Goal: Task Accomplishment & Management: Use online tool/utility

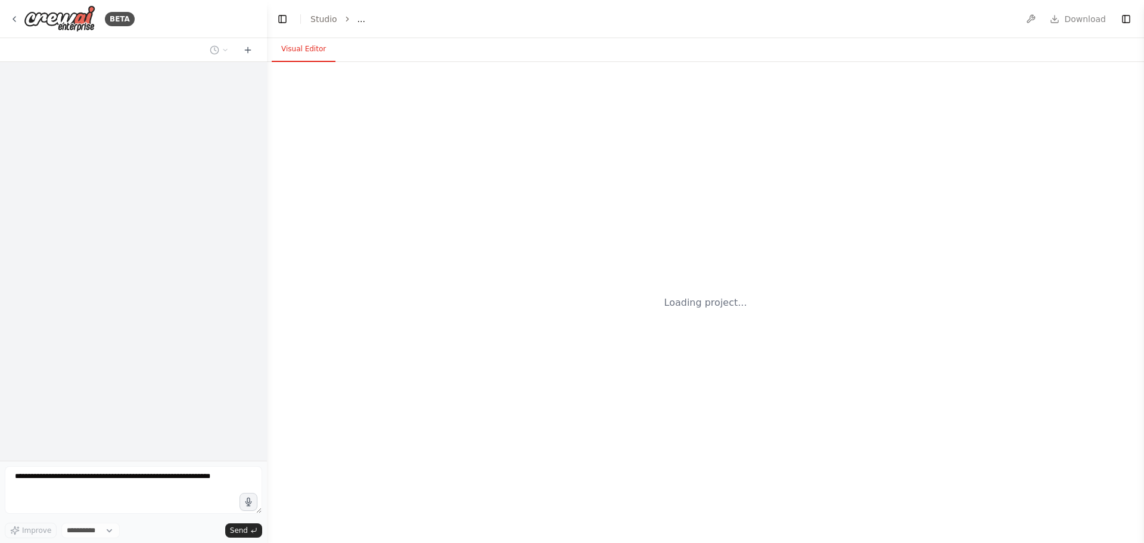
select select "****"
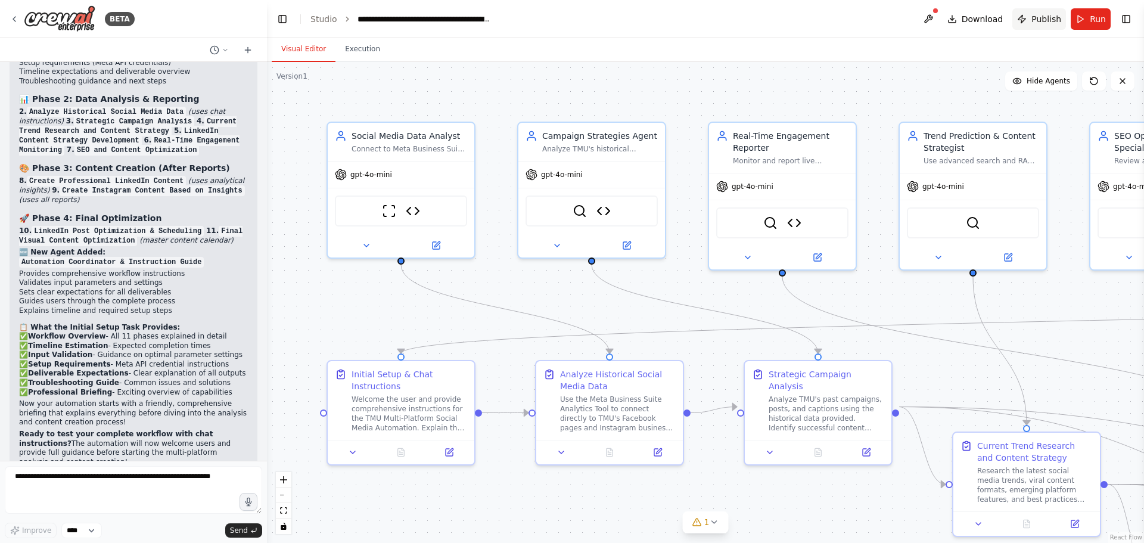
click at [1032, 17] on button "Publish" at bounding box center [1039, 18] width 54 height 21
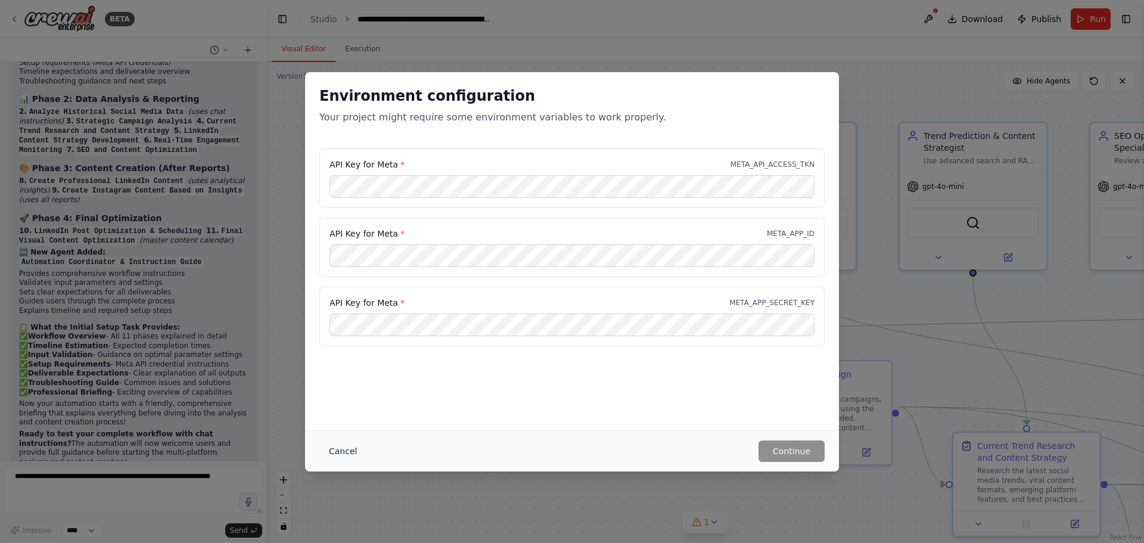
click at [331, 450] on button "Cancel" at bounding box center [342, 450] width 47 height 21
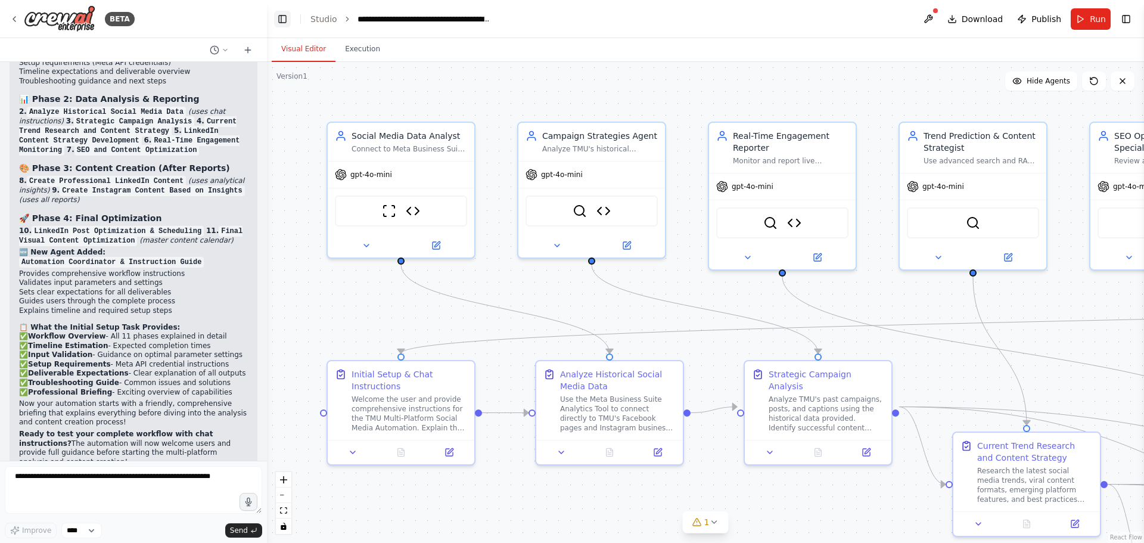
click at [280, 26] on button "Toggle Left Sidebar" at bounding box center [282, 19] width 17 height 17
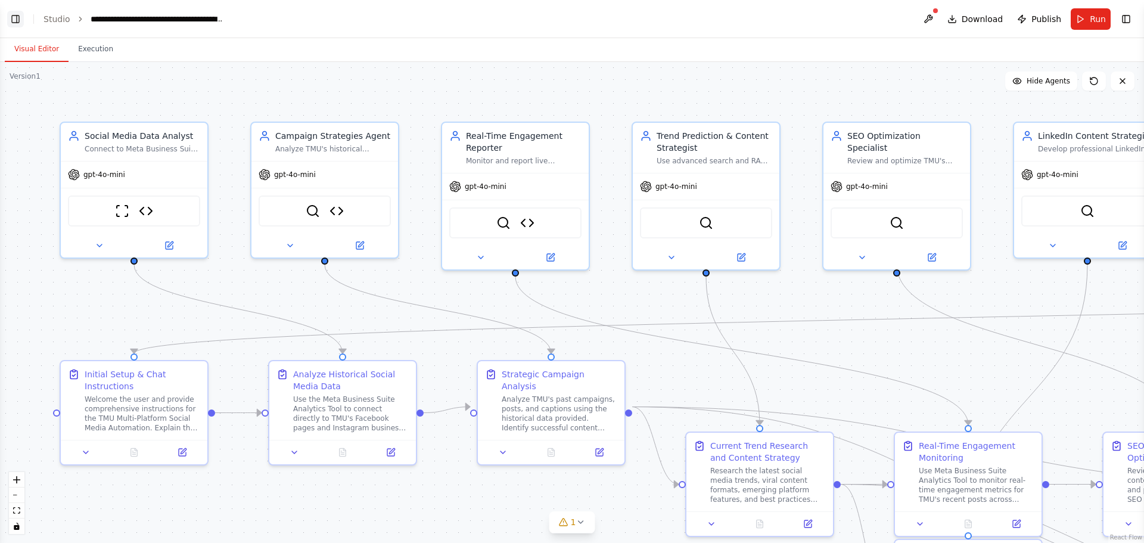
click at [17, 21] on button "Toggle Left Sidebar" at bounding box center [15, 19] width 17 height 17
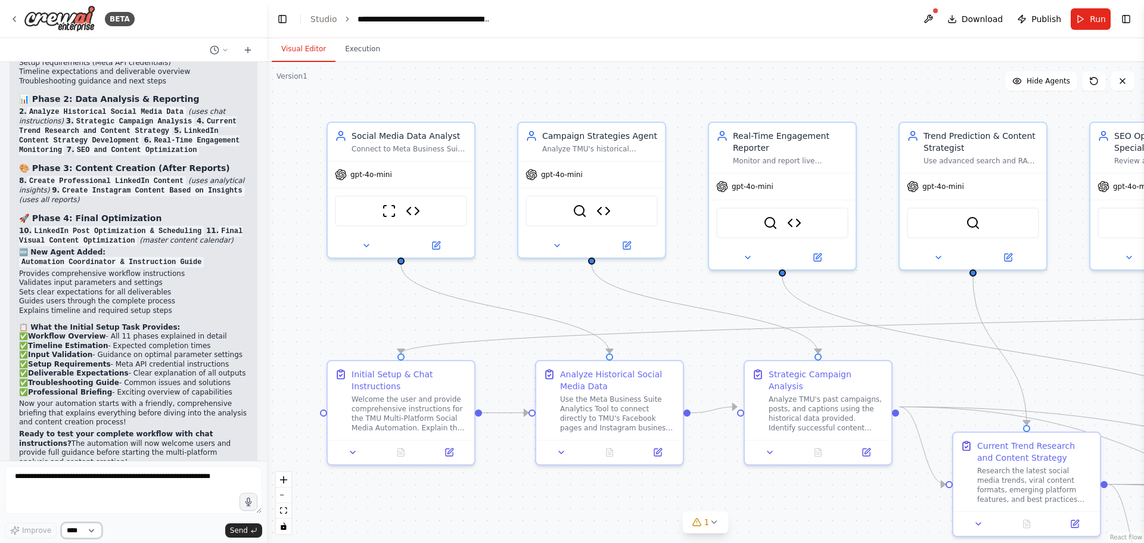
click at [89, 533] on select "****" at bounding box center [81, 529] width 41 height 15
click at [286, 526] on icon "toggle interactivity" at bounding box center [283, 525] width 5 height 7
click at [375, 522] on div ".deletable-edge-delete-btn { width: 20px; height: 20px; border: 0px solid #ffff…" at bounding box center [705, 302] width 877 height 481
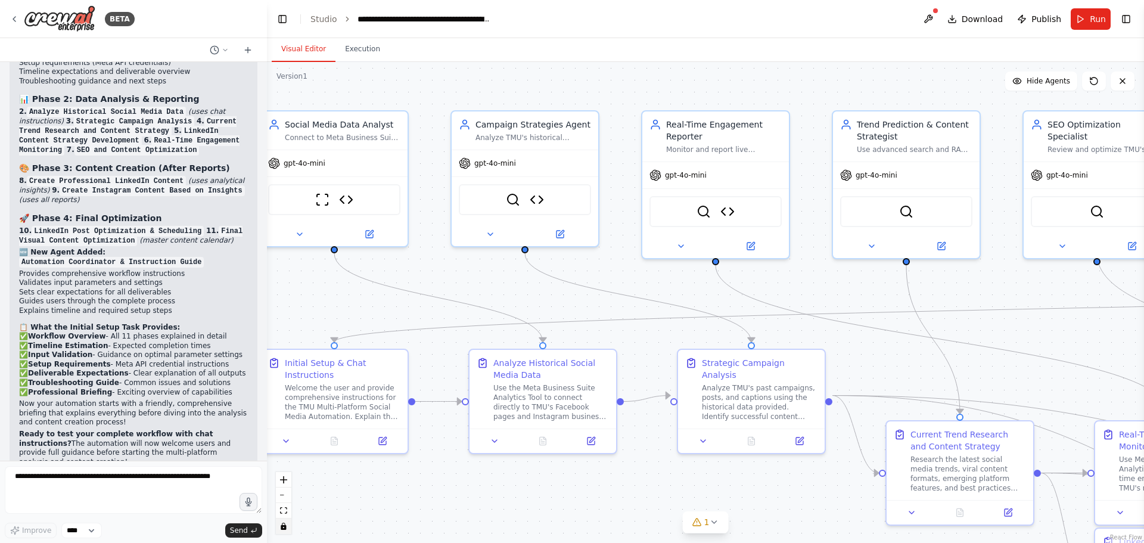
drag, startPoint x: 531, startPoint y: 440, endPoint x: 412, endPoint y: 447, distance: 119.9
click at [412, 447] on div ".deletable-edge-delete-btn { width: 20px; height: 20px; border: 0px solid #ffff…" at bounding box center [705, 302] width 877 height 481
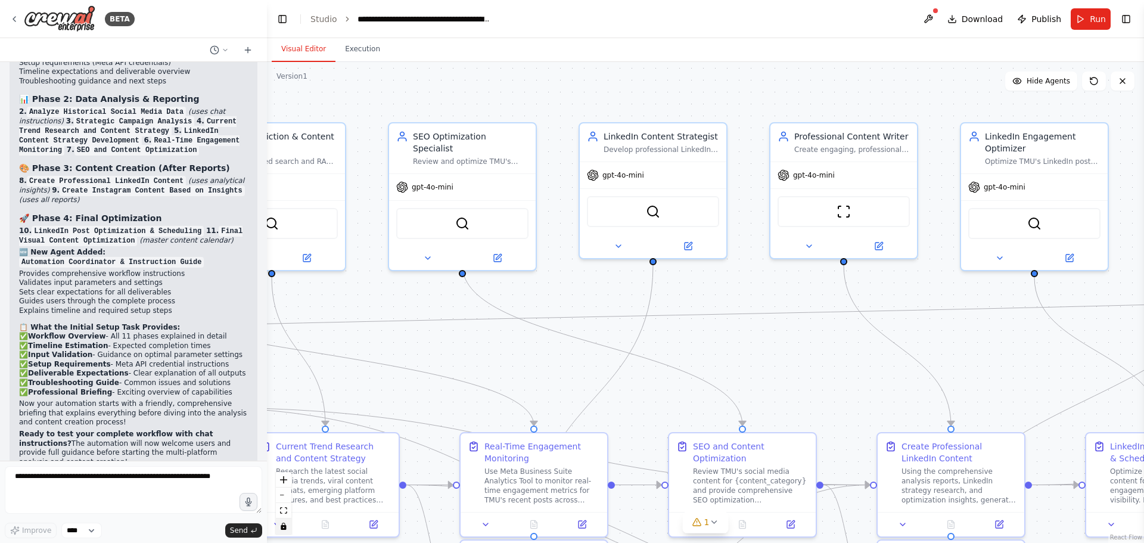
drag, startPoint x: 655, startPoint y: 354, endPoint x: 676, endPoint y: 280, distance: 77.3
click at [384, 302] on div ".deletable-edge-delete-btn { width: 20px; height: 20px; border: 0px solid #ffff…" at bounding box center [705, 302] width 877 height 481
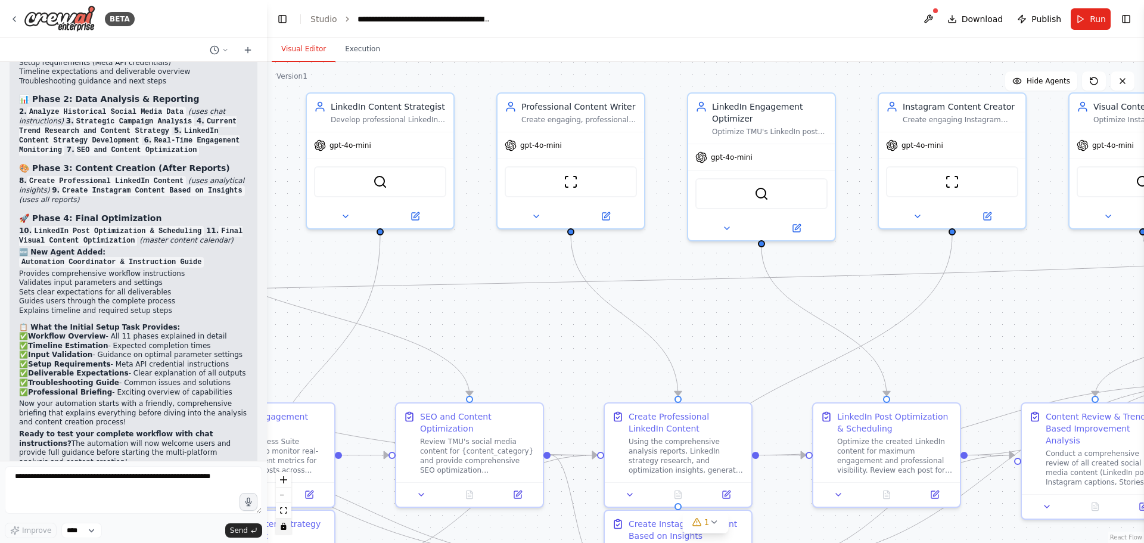
drag, startPoint x: 782, startPoint y: 333, endPoint x: 579, endPoint y: 282, distance: 208.9
click at [587, 289] on div ".deletable-edge-delete-btn { width: 20px; height: 20px; border: 0px solid #ffff…" at bounding box center [705, 302] width 877 height 481
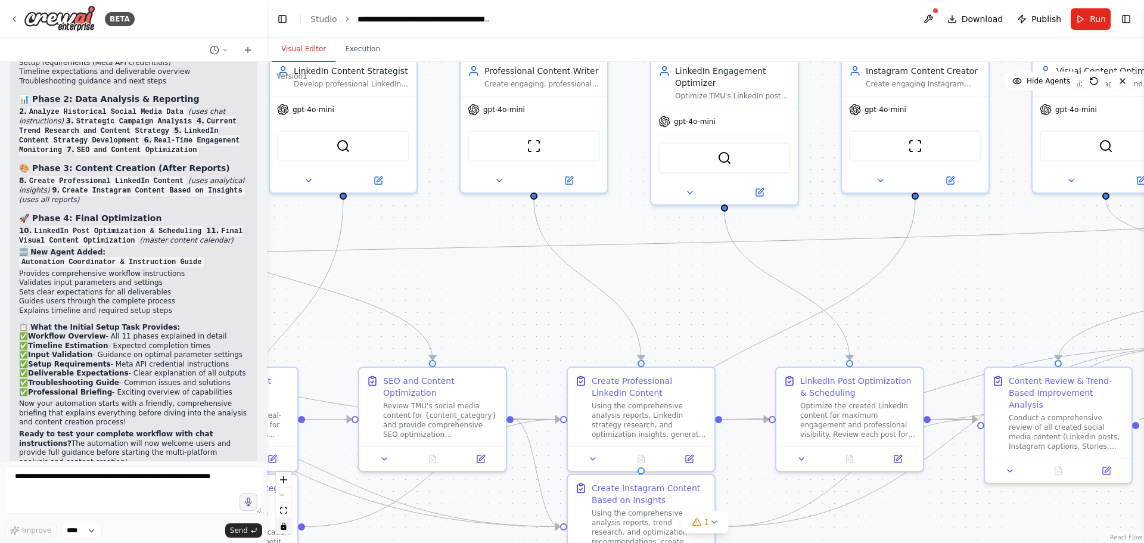
drag, startPoint x: 1038, startPoint y: 347, endPoint x: 1137, endPoint y: 272, distance: 124.2
click at [730, 344] on div "BETA I need you to act as an expert AI developer to build a comprehensive socia…" at bounding box center [572, 271] width 1144 height 543
drag, startPoint x: 1140, startPoint y: 272, endPoint x: 951, endPoint y: 262, distance: 189.1
click at [792, 323] on div "BETA I need you to act as an expert AI developer to build a comprehensive socia…" at bounding box center [572, 271] width 1144 height 543
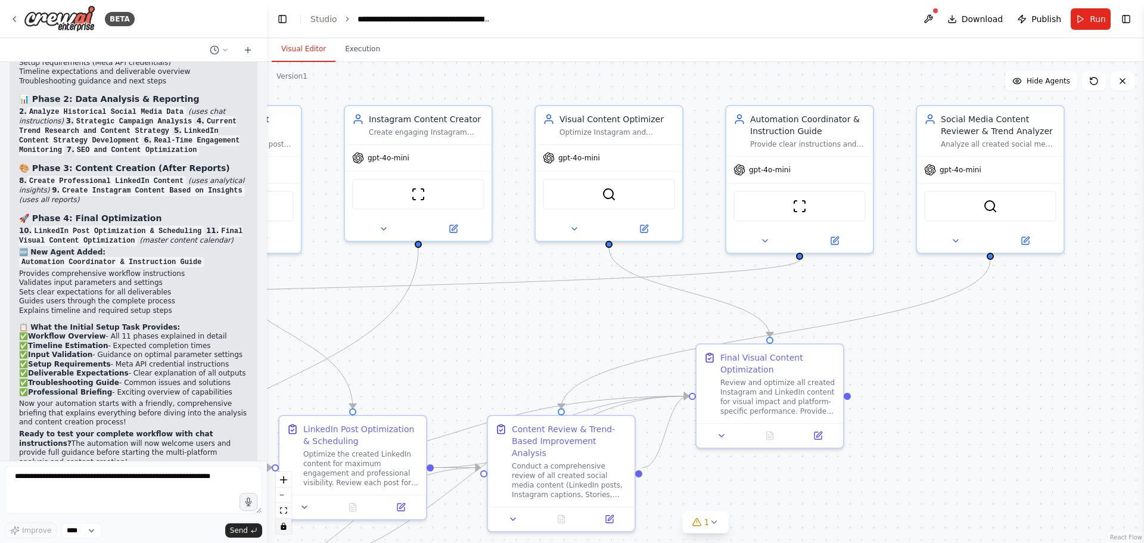
drag, startPoint x: 814, startPoint y: 307, endPoint x: 481, endPoint y: 292, distance: 334.0
click at [481, 292] on div ".deletable-edge-delete-btn { width: 20px; height: 20px; border: 0px solid #ffff…" at bounding box center [705, 302] width 877 height 481
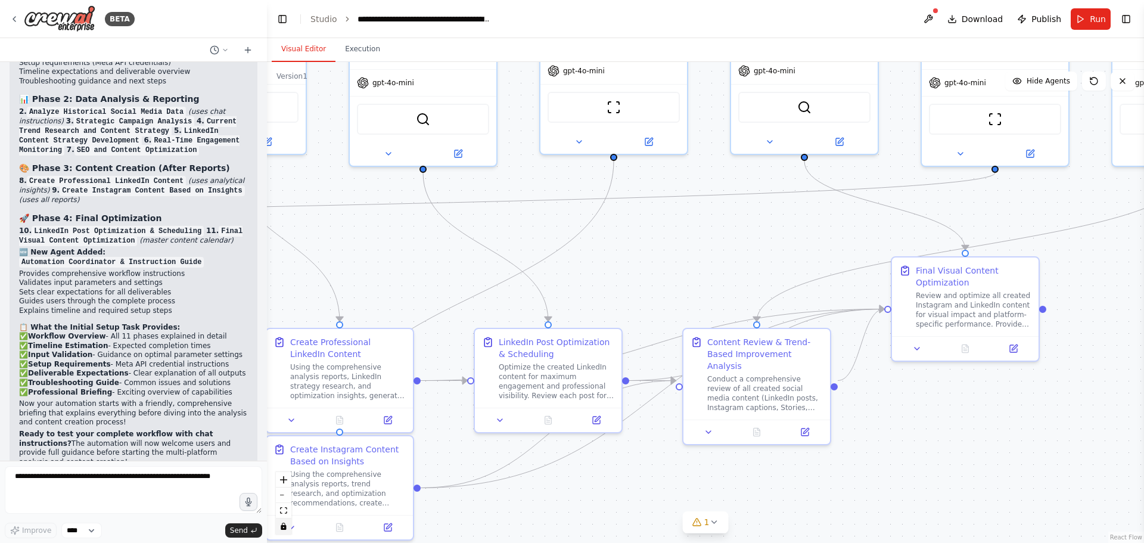
drag, startPoint x: 948, startPoint y: 219, endPoint x: 1010, endPoint y: 132, distance: 106.3
click at [1053, 132] on div ".deletable-edge-delete-btn { width: 20px; height: 20px; border: 0px solid #ffff…" at bounding box center [705, 302] width 877 height 481
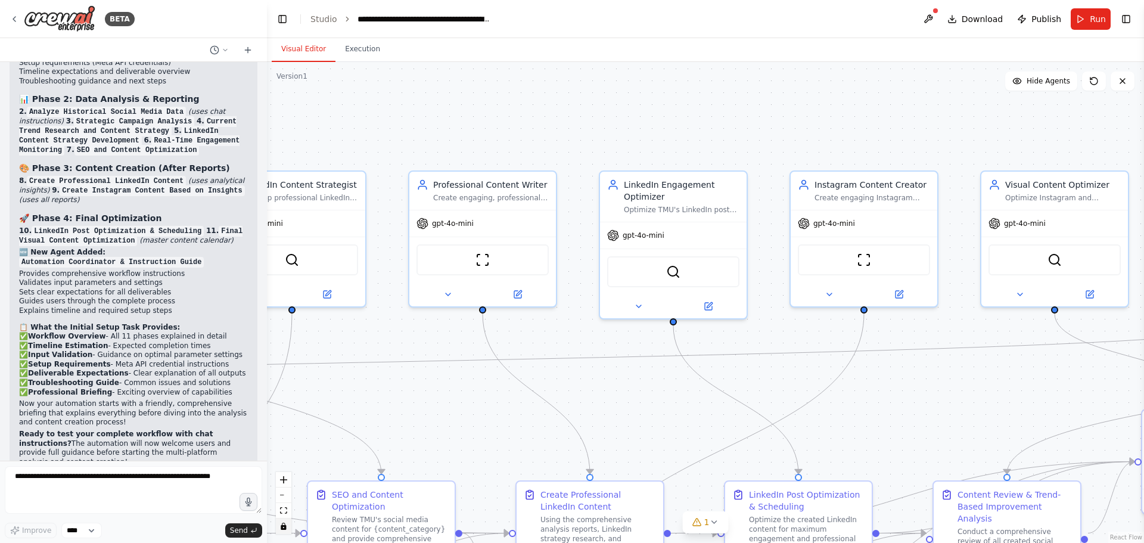
drag, startPoint x: 877, startPoint y: 296, endPoint x: 671, endPoint y: 258, distance: 209.0
click at [965, 343] on div ".deletable-edge-delete-btn { width: 20px; height: 20px; border: 0px solid #ffff…" at bounding box center [705, 302] width 877 height 481
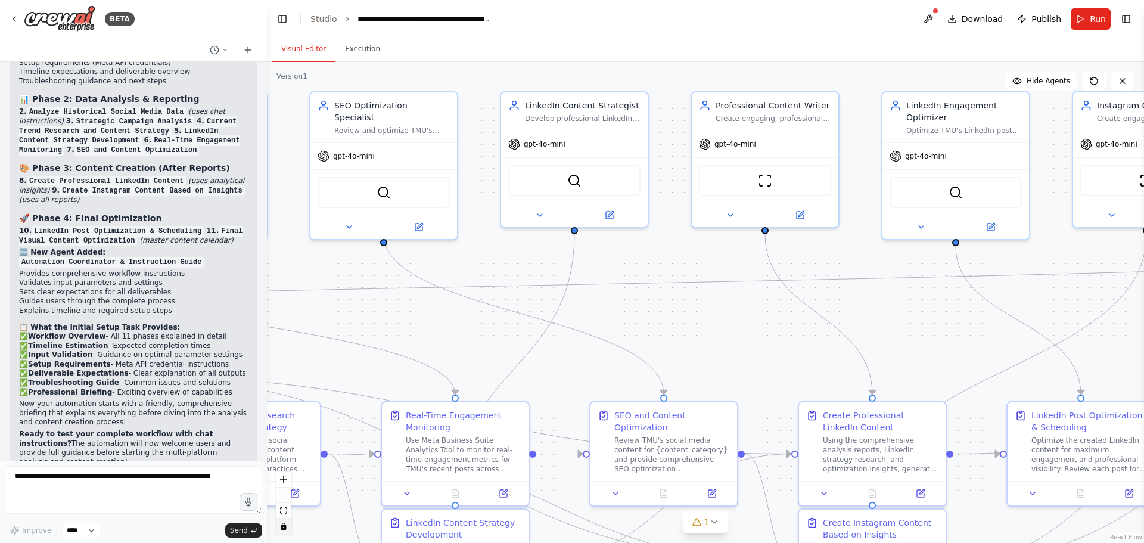
drag, startPoint x: 606, startPoint y: 282, endPoint x: 281, endPoint y: 51, distance: 399.2
click at [699, 83] on div ".deletable-edge-delete-btn { width: 20px; height: 20px; border: 0px solid #ffff…" at bounding box center [705, 302] width 877 height 481
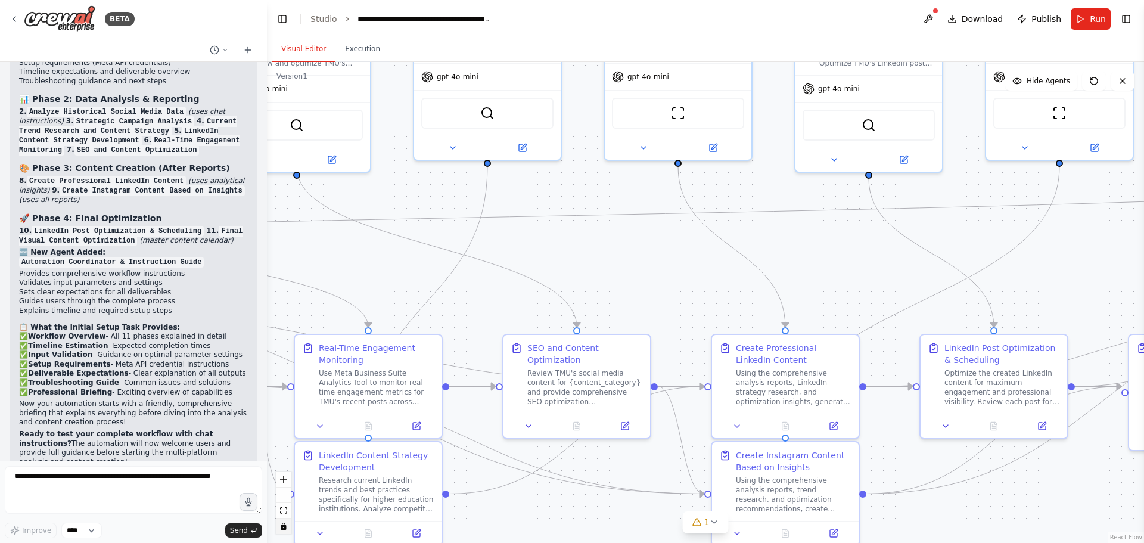
click at [383, 44] on div "Visual Editor Execution" at bounding box center [705, 50] width 877 height 24
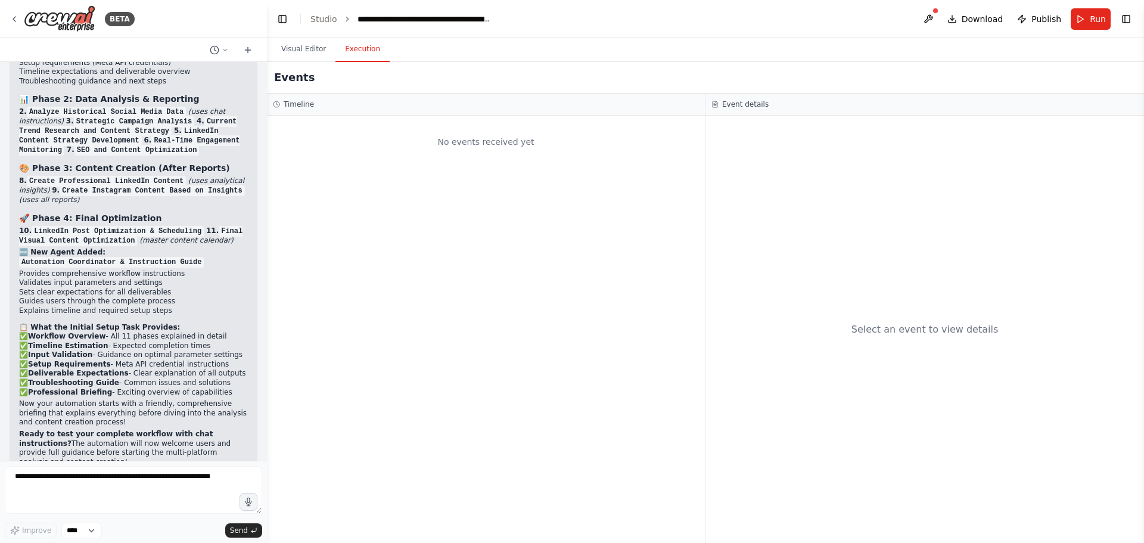
click at [354, 50] on button "Execution" at bounding box center [362, 49] width 54 height 25
drag, startPoint x: 443, startPoint y: 176, endPoint x: 490, endPoint y: 187, distance: 48.3
click at [490, 187] on div "No events received yet" at bounding box center [486, 329] width 438 height 427
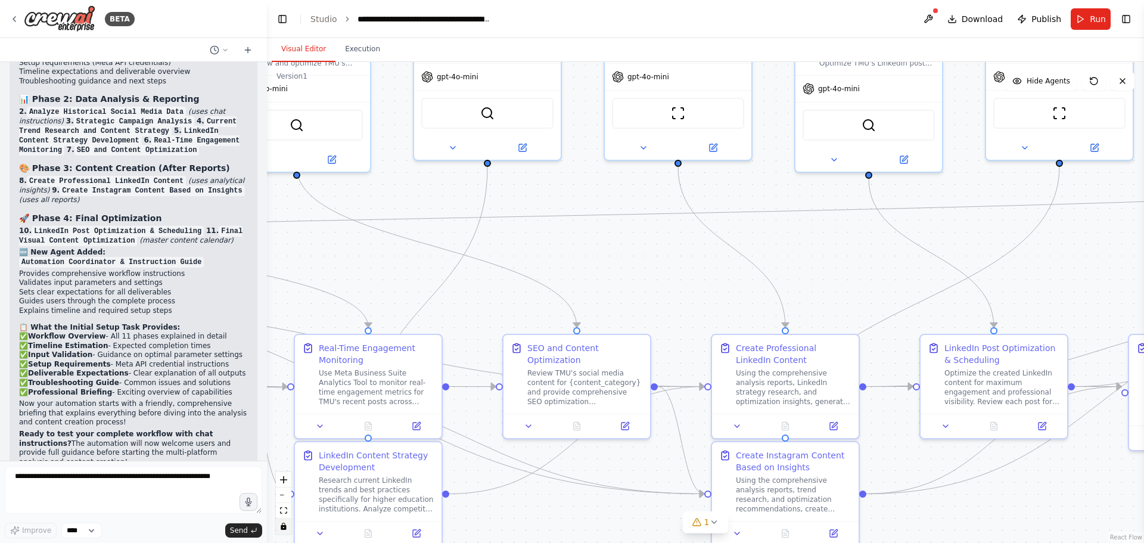
click at [315, 55] on button "Visual Editor" at bounding box center [304, 49] width 64 height 25
click at [326, 23] on link "Studio" at bounding box center [323, 19] width 27 height 10
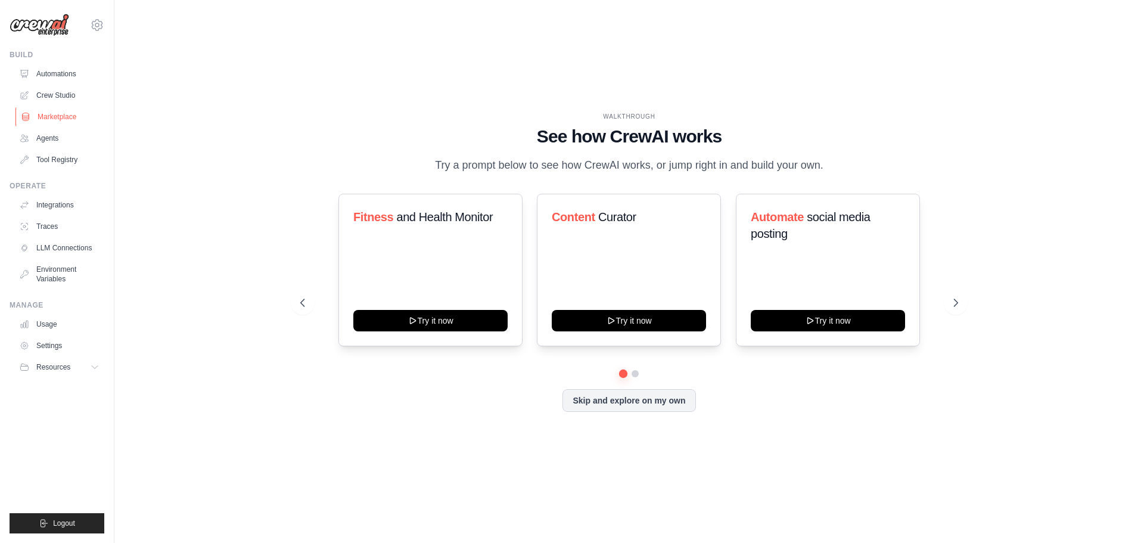
click at [54, 116] on link "Marketplace" at bounding box center [60, 116] width 90 height 19
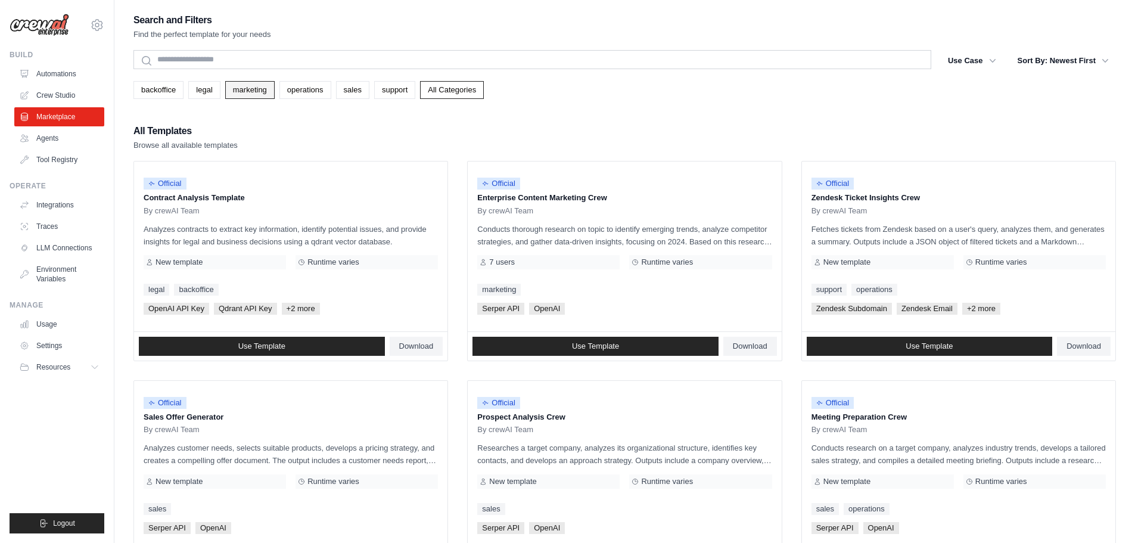
click at [259, 88] on link "marketing" at bounding box center [249, 90] width 49 height 18
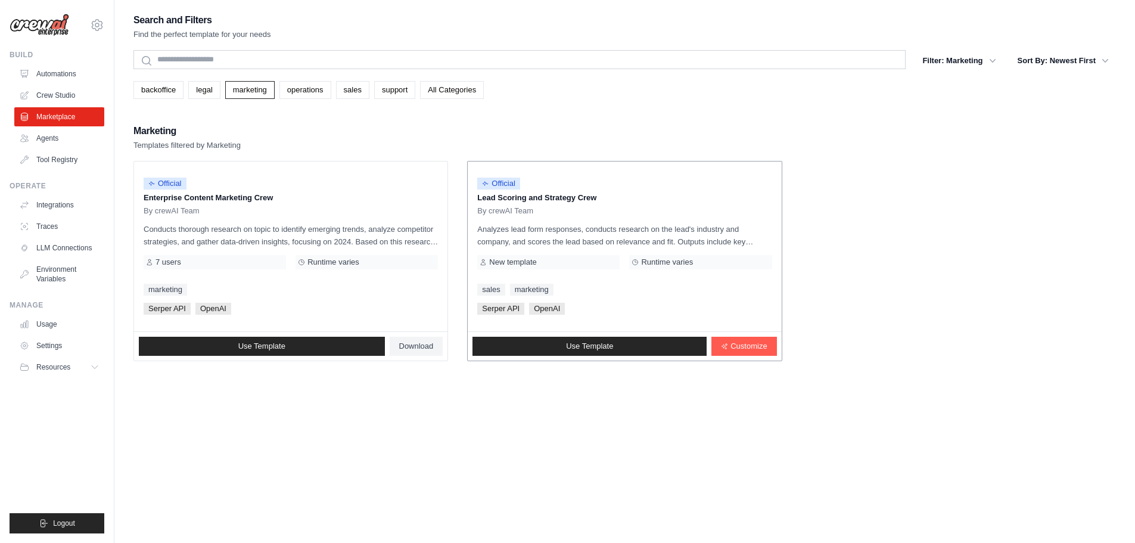
click at [602, 228] on p "Analyzes lead form responses, conducts research on the lead's industry and comp…" at bounding box center [624, 235] width 294 height 25
click at [637, 345] on link "Use Template" at bounding box center [589, 346] width 234 height 19
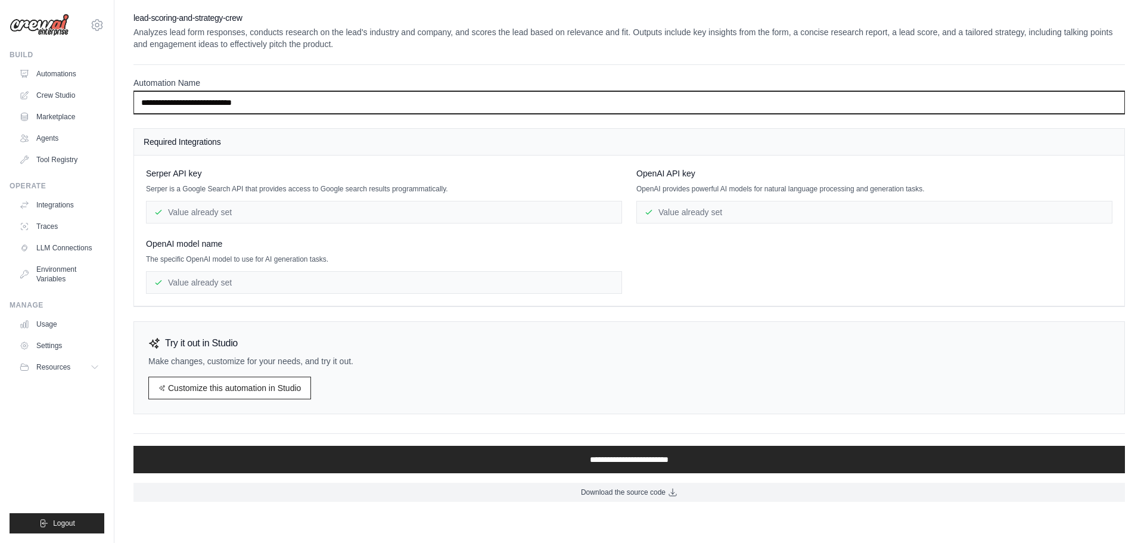
click at [283, 100] on input "**********" at bounding box center [628, 102] width 991 height 23
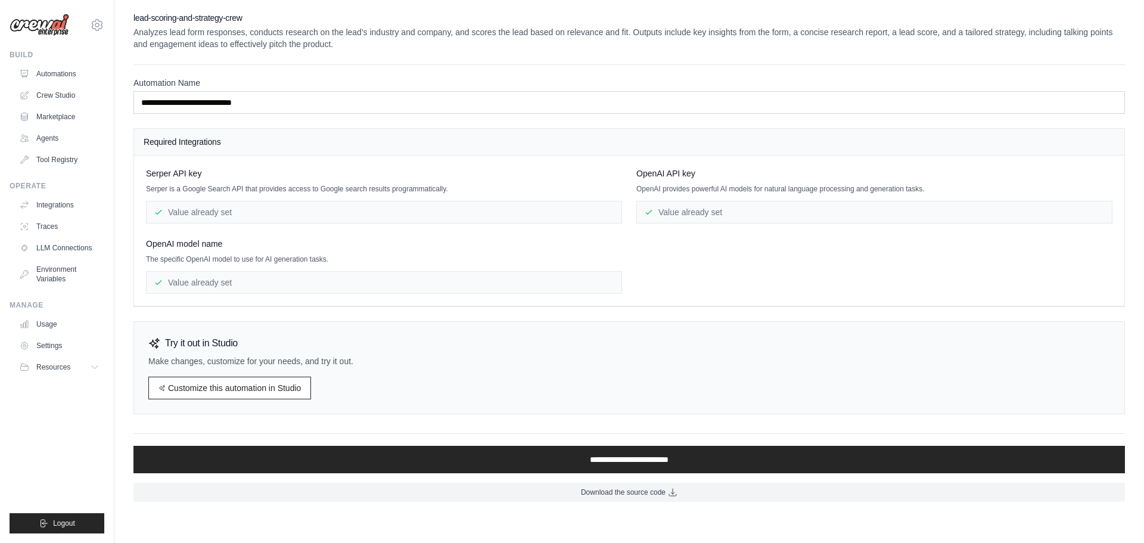
click at [400, 133] on div "Required Integrations" at bounding box center [629, 142] width 990 height 27
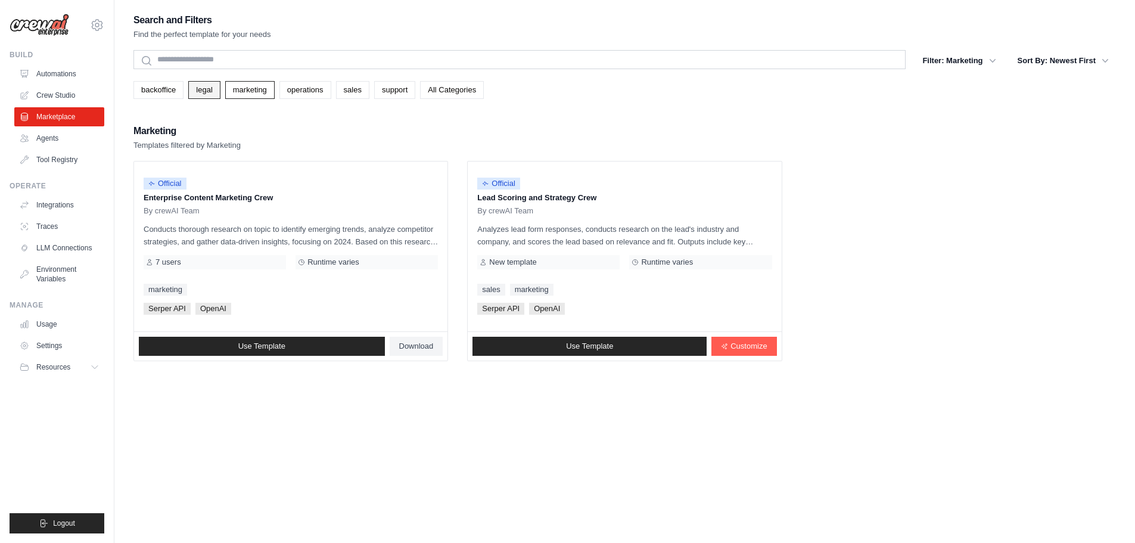
click at [204, 92] on link "legal" at bounding box center [204, 90] width 32 height 18
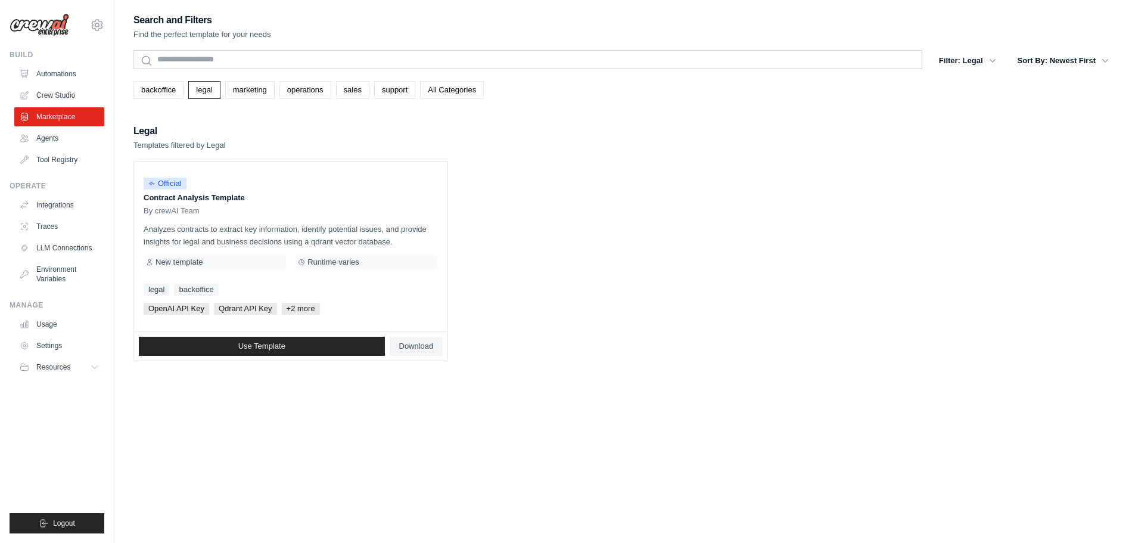
click at [471, 90] on link "All Categories" at bounding box center [452, 90] width 64 height 18
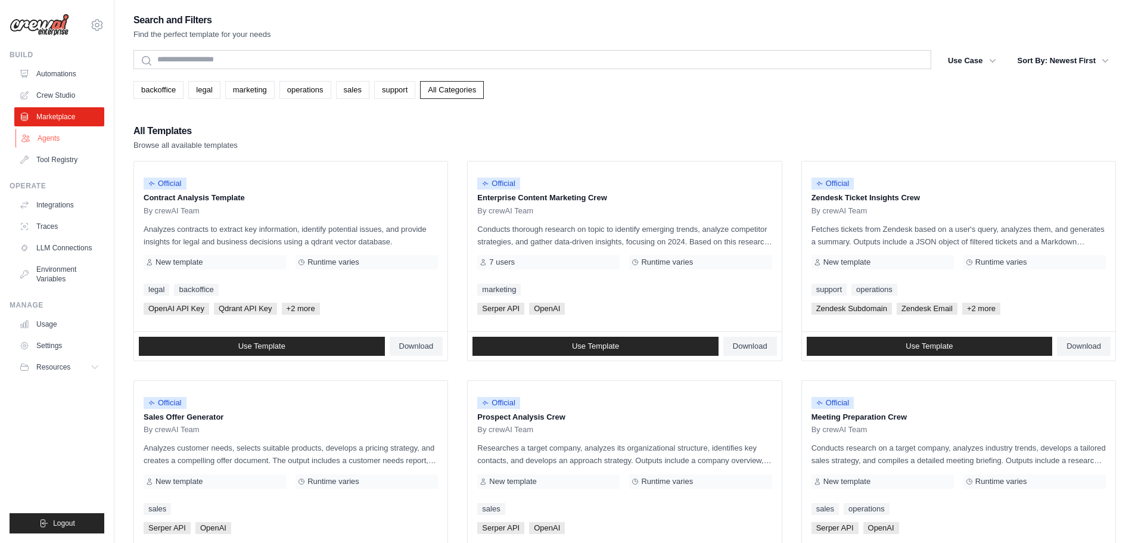
click at [61, 135] on link "Agents" at bounding box center [60, 138] width 90 height 19
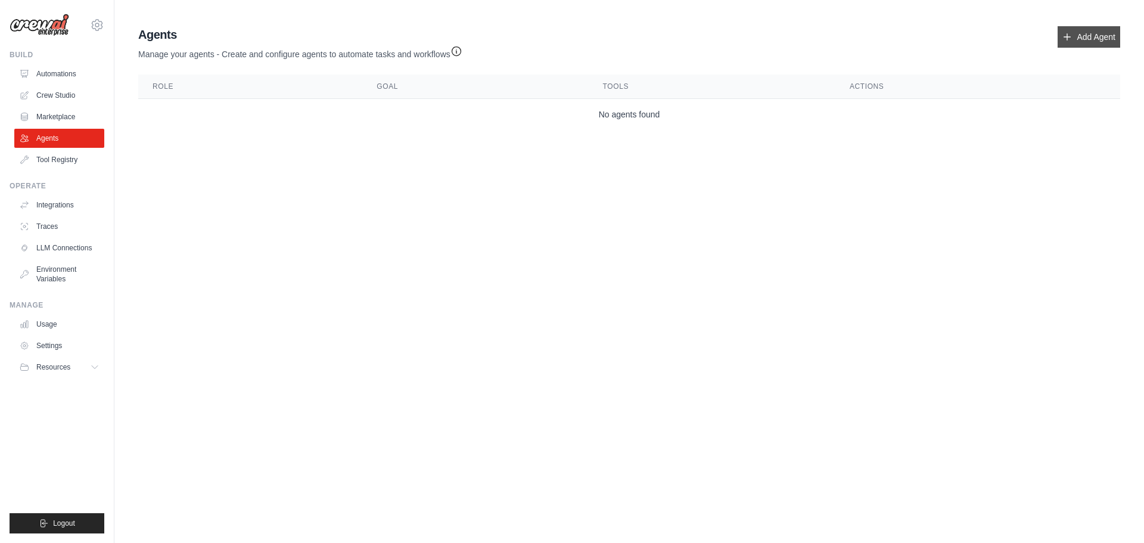
click at [1080, 43] on link "Add Agent" at bounding box center [1088, 36] width 63 height 21
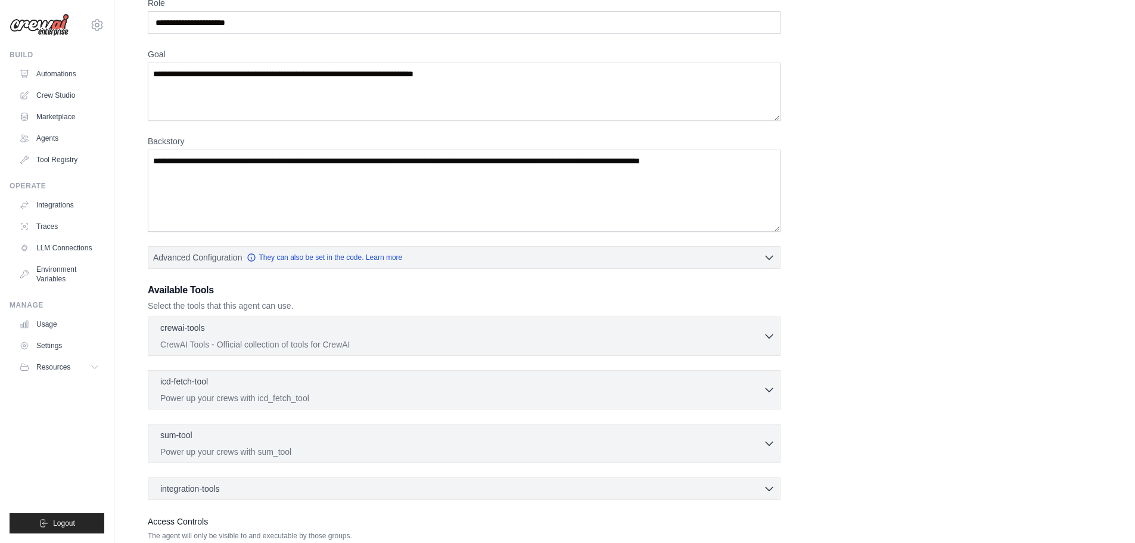
scroll to position [150, 0]
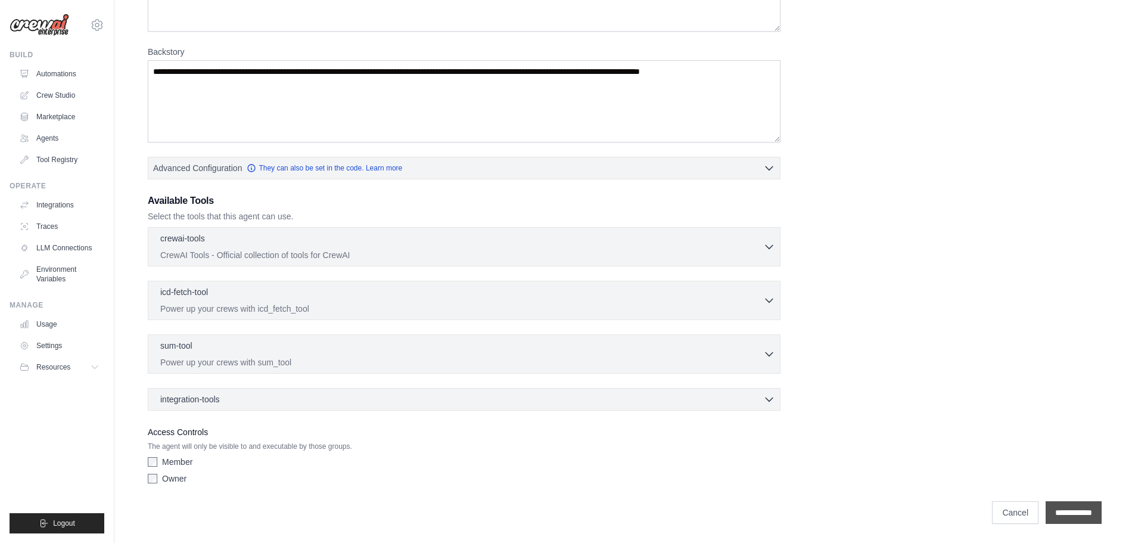
click at [1082, 510] on input "**********" at bounding box center [1074, 512] width 56 height 23
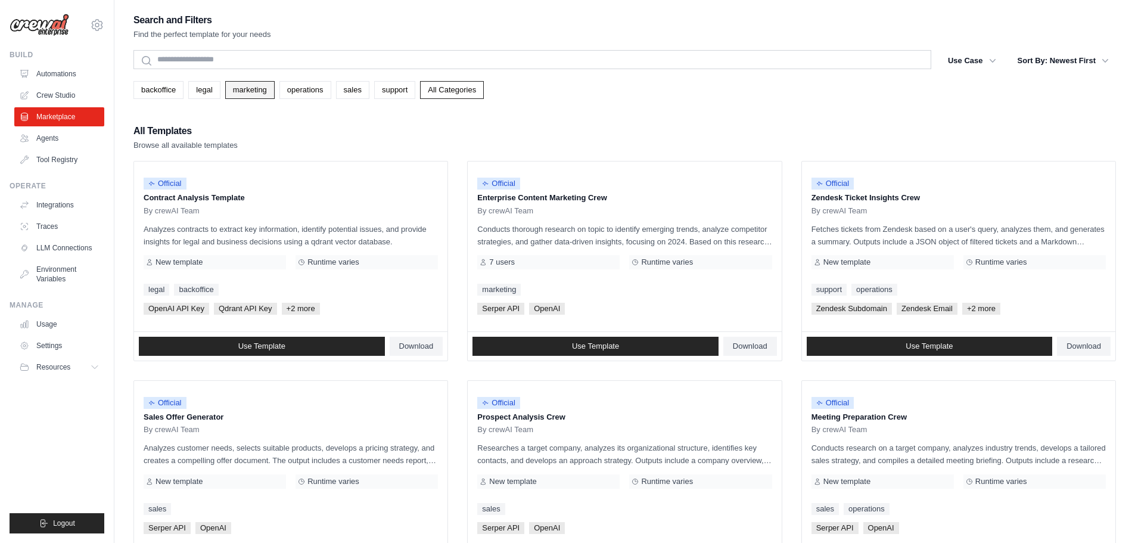
click at [258, 92] on link "marketing" at bounding box center [249, 90] width 49 height 18
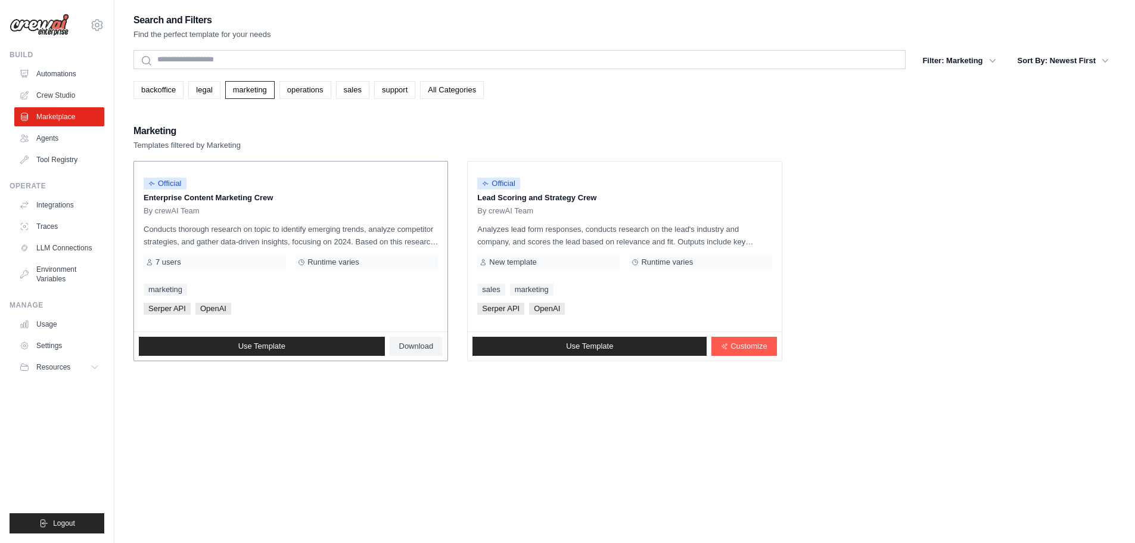
click at [295, 204] on div "Official Enterprise Content Marketing Crew By crewAI Team" at bounding box center [291, 193] width 294 height 45
click at [309, 342] on link "Use Template" at bounding box center [262, 346] width 246 height 19
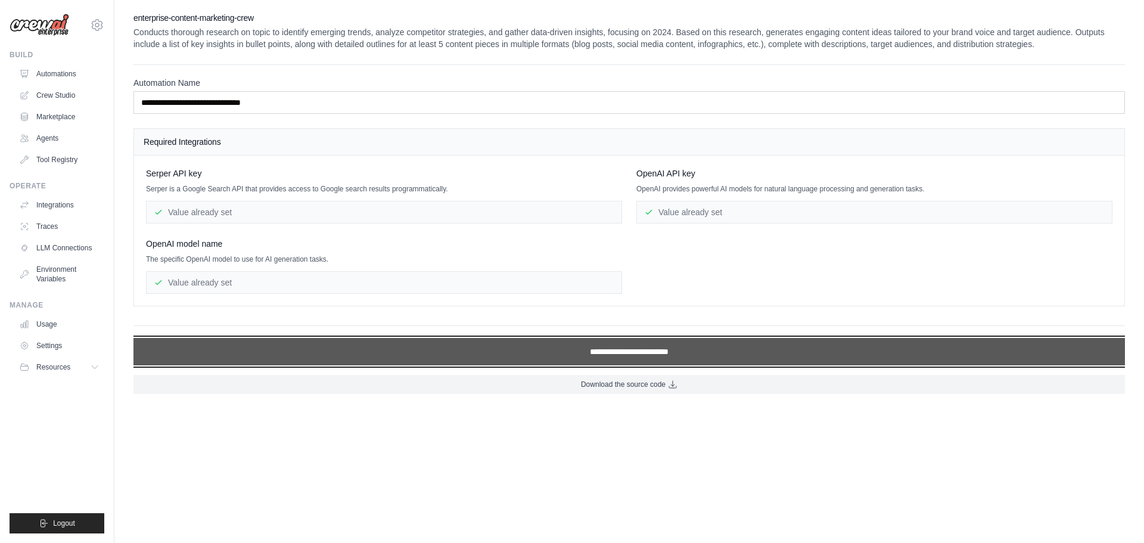
click at [586, 354] on input "**********" at bounding box center [628, 351] width 991 height 27
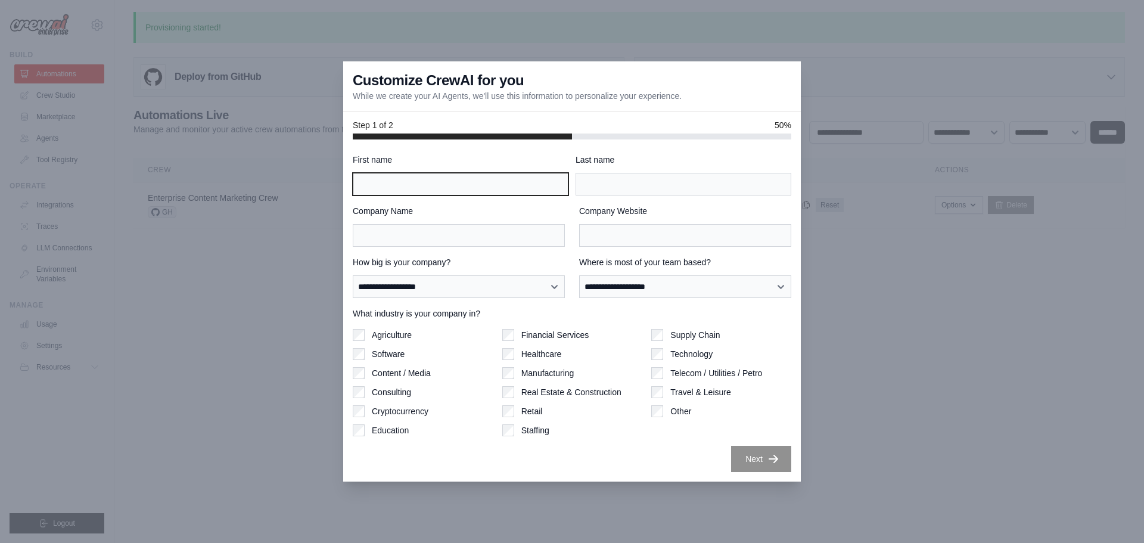
click at [512, 187] on input "First name" at bounding box center [461, 184] width 216 height 23
type input "******"
type input "****"
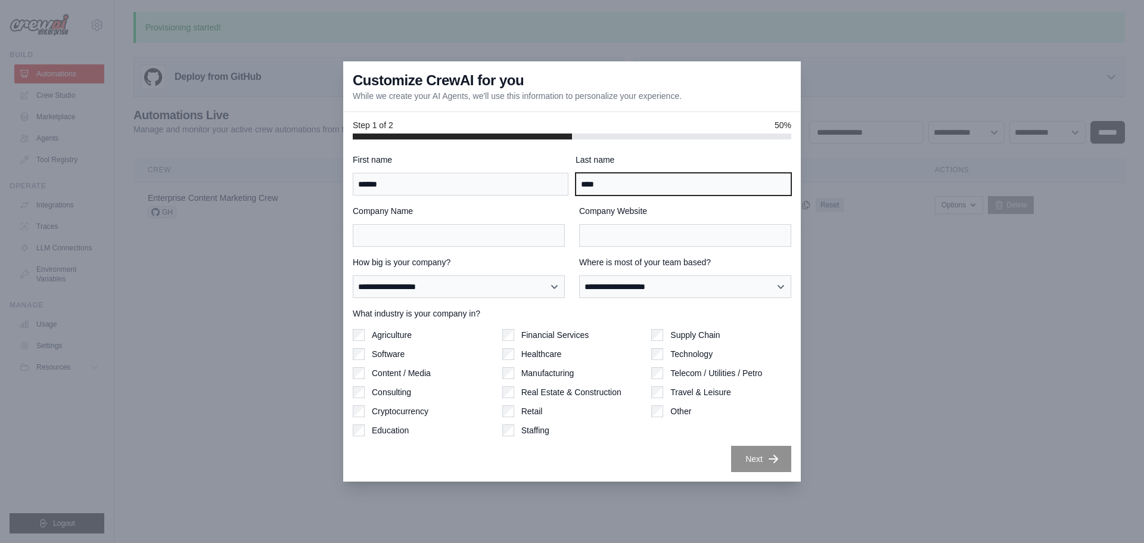
type input "***"
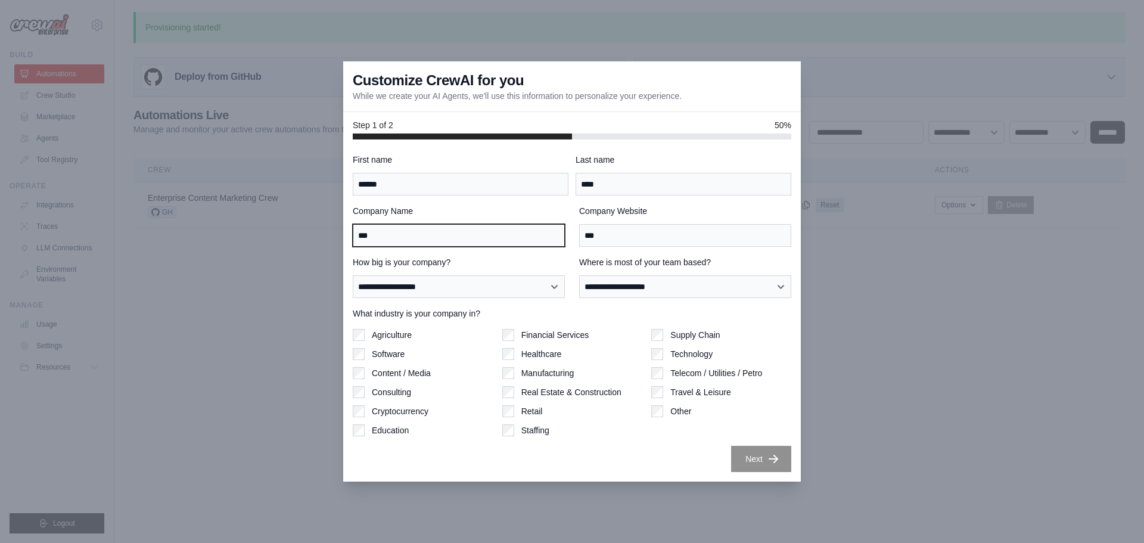
click at [427, 235] on input "***" at bounding box center [459, 235] width 212 height 23
type input "*"
type input "***"
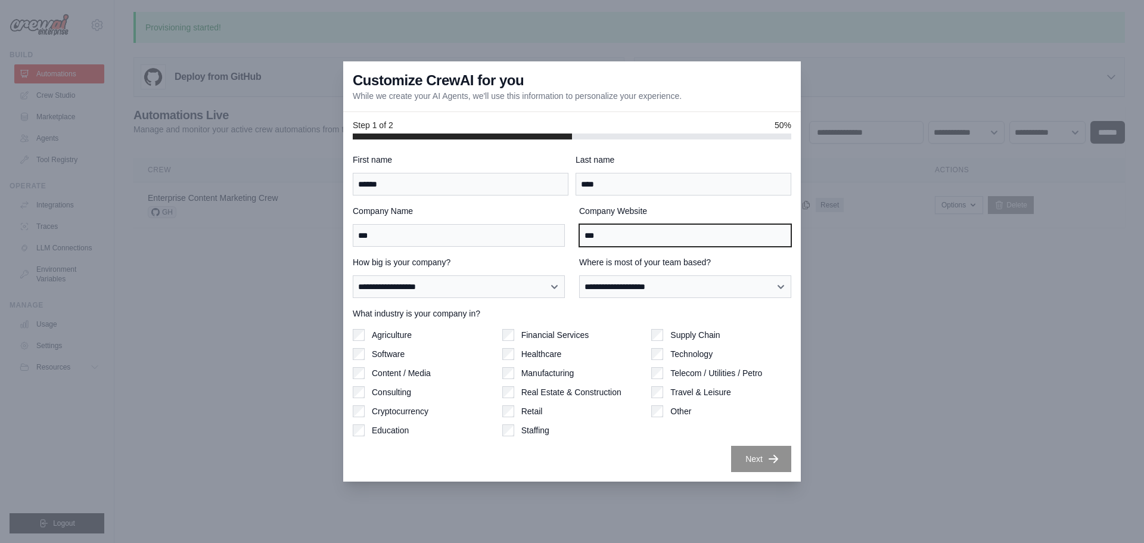
click at [652, 232] on input "***" at bounding box center [685, 235] width 212 height 23
type input "*"
drag, startPoint x: 652, startPoint y: 232, endPoint x: 606, endPoint y: 232, distance: 46.5
click at [606, 232] on input "Company Website" at bounding box center [685, 235] width 212 height 23
paste input "**********"
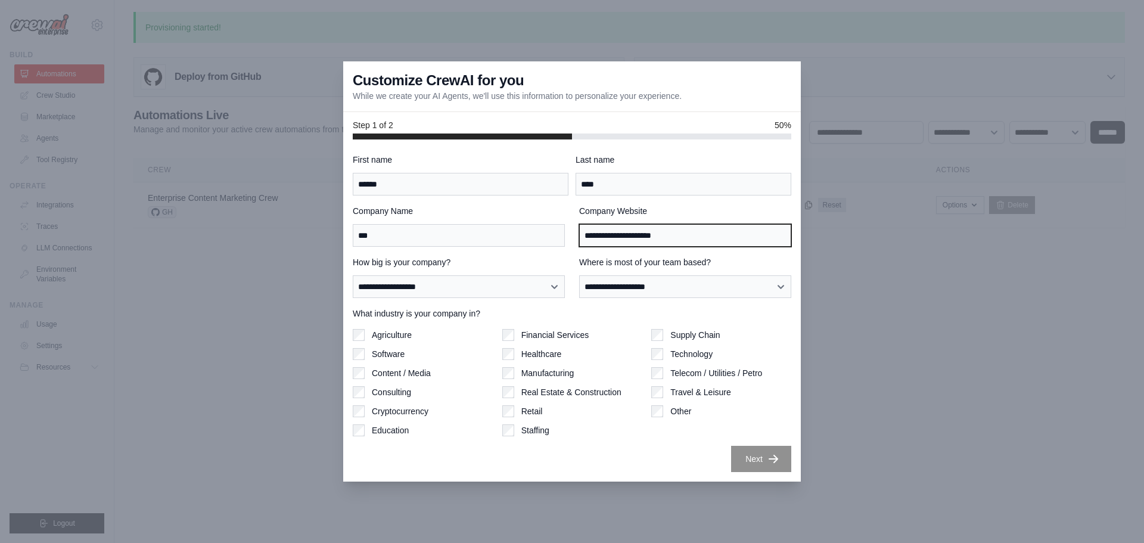
type input "**********"
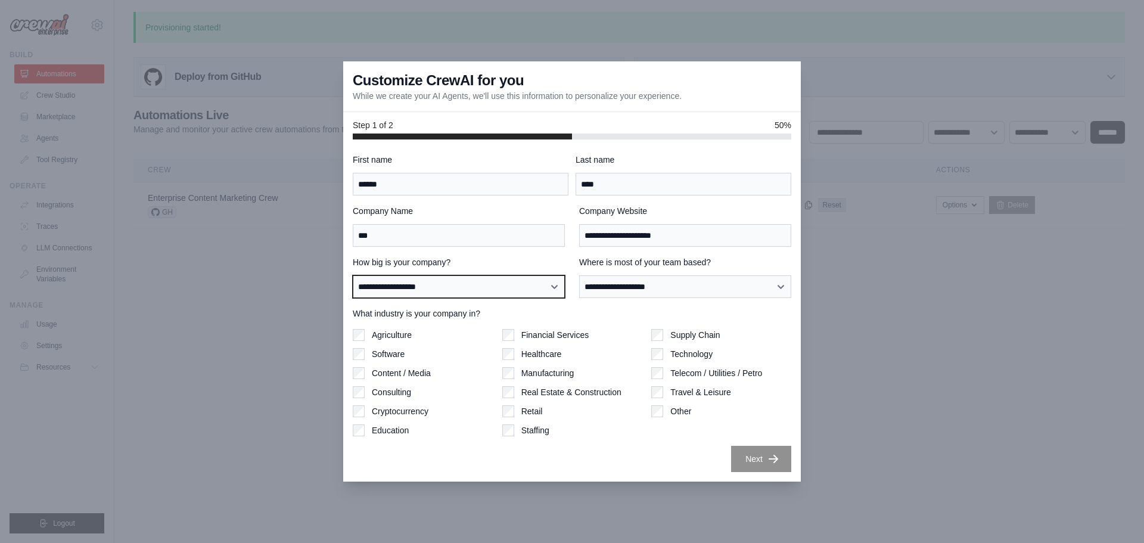
click at [535, 287] on select "**********" at bounding box center [459, 286] width 212 height 23
select select "**********"
click at [353, 275] on select "**********" at bounding box center [459, 286] width 212 height 23
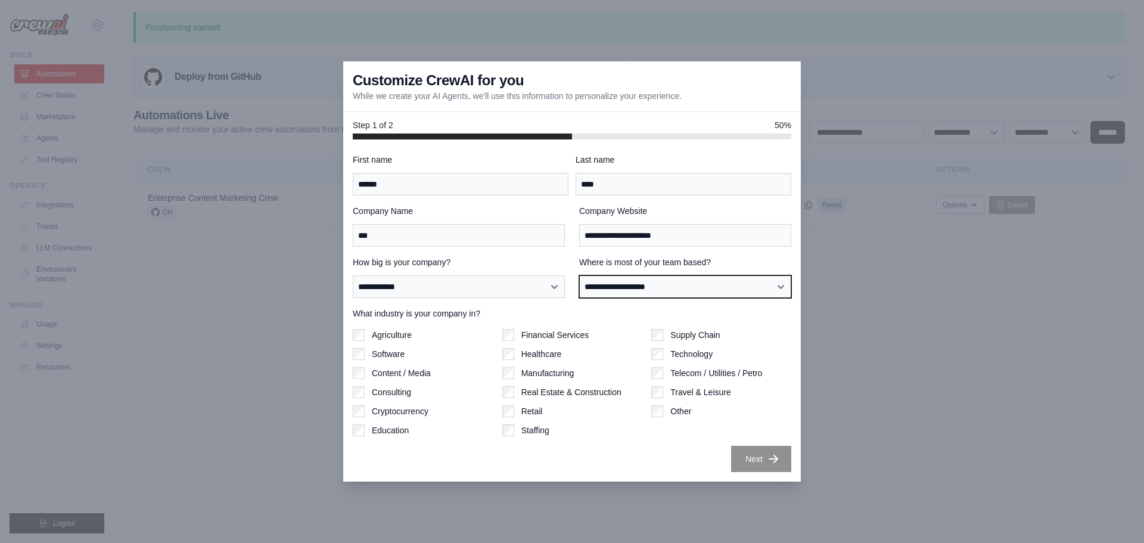
click at [681, 289] on select "**********" at bounding box center [685, 286] width 212 height 23
select select "**********"
click at [579, 275] on select "**********" at bounding box center [685, 286] width 212 height 23
click at [389, 335] on label "Agriculture" at bounding box center [392, 335] width 40 height 12
click at [384, 353] on label "Software" at bounding box center [388, 354] width 33 height 12
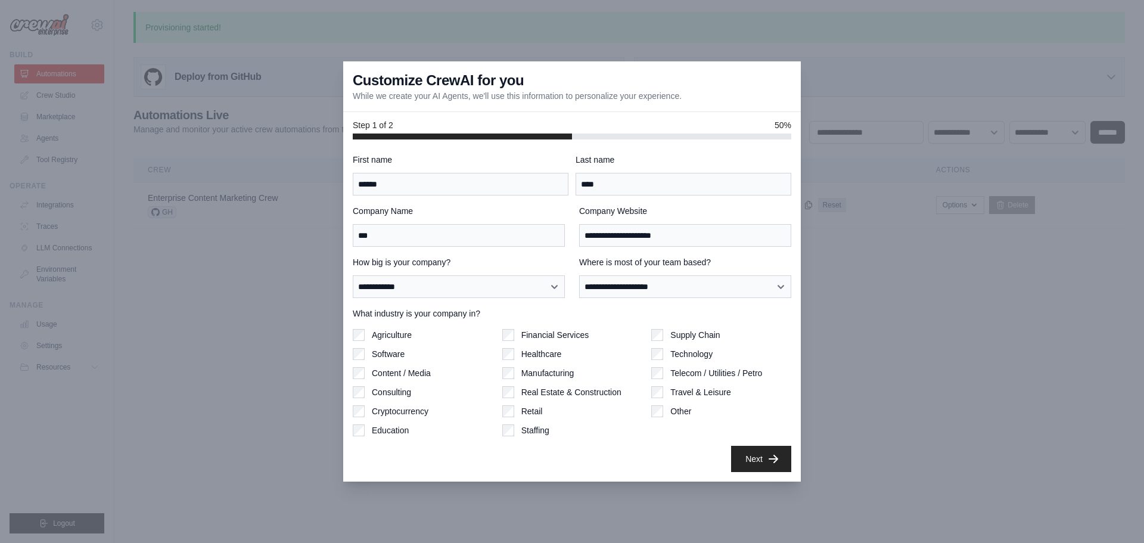
click at [390, 371] on label "Content / Media" at bounding box center [401, 373] width 59 height 12
click at [393, 388] on label "Consulting" at bounding box center [391, 392] width 39 height 12
click at [406, 436] on div "**********" at bounding box center [572, 313] width 438 height 318
click at [394, 395] on label "Consulting" at bounding box center [391, 392] width 39 height 12
click at [390, 430] on label "Education" at bounding box center [390, 430] width 37 height 12
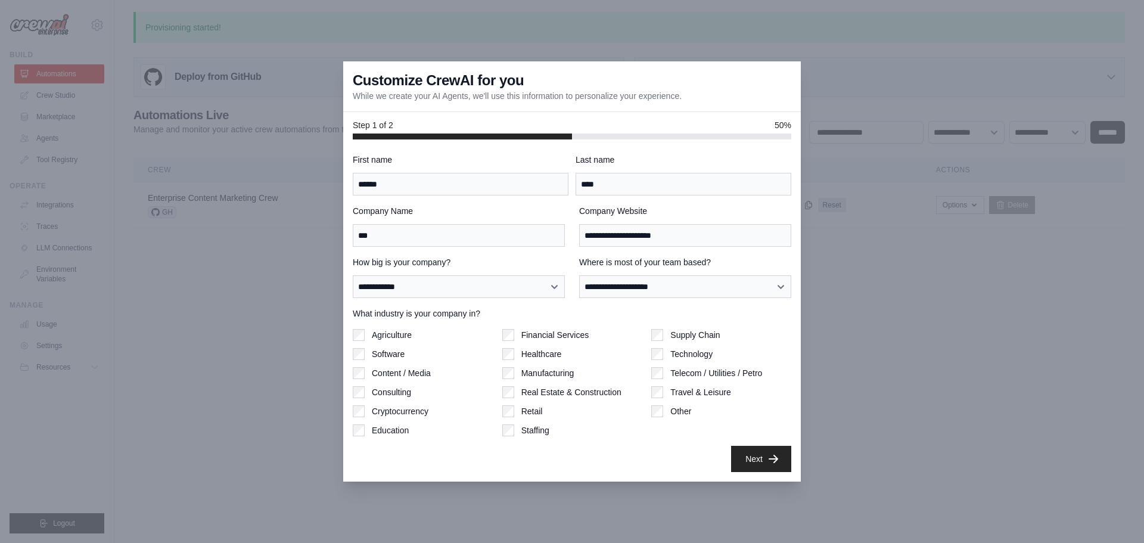
click at [391, 354] on label "Software" at bounding box center [388, 354] width 33 height 12
click at [693, 351] on label "Technology" at bounding box center [691, 354] width 42 height 12
click at [703, 332] on label "Supply Chain" at bounding box center [694, 335] width 49 height 12
click at [774, 452] on icon "button" at bounding box center [773, 458] width 12 height 12
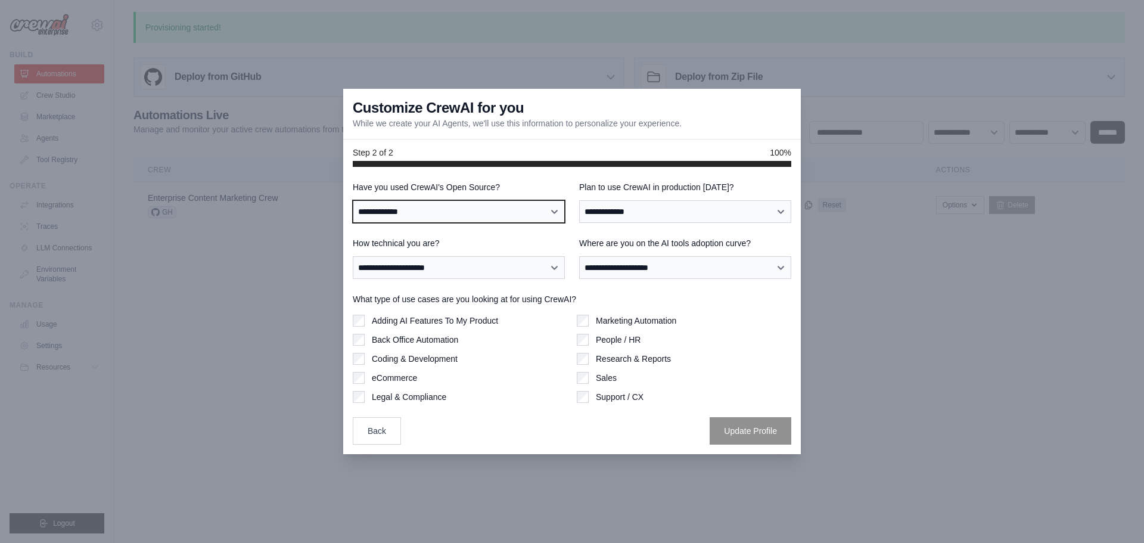
click at [520, 218] on select "**********" at bounding box center [459, 211] width 212 height 23
select select "**********"
click at [353, 200] on select "**********" at bounding box center [459, 211] width 212 height 23
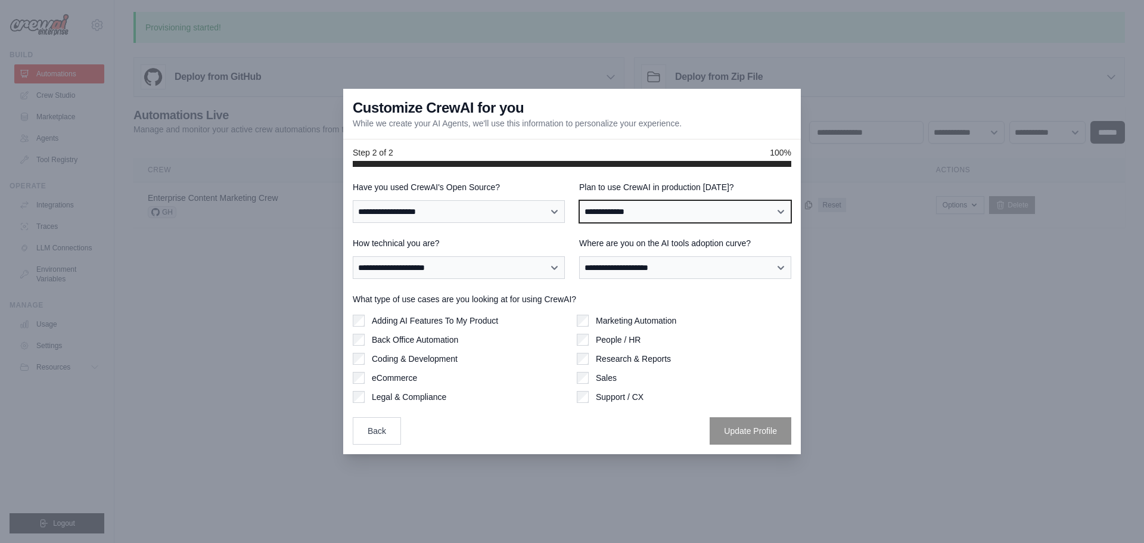
click at [670, 212] on select "**********" at bounding box center [685, 211] width 212 height 23
select select "****"
click at [579, 200] on select "**********" at bounding box center [685, 211] width 212 height 23
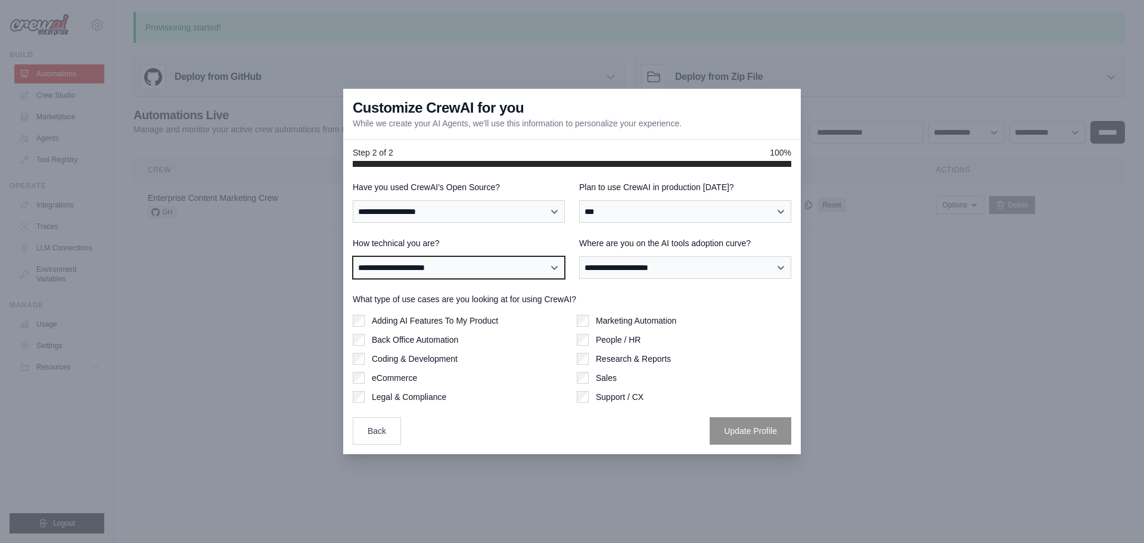
click at [517, 267] on select "**********" at bounding box center [459, 267] width 212 height 23
select select "**********"
click at [353, 256] on select "**********" at bounding box center [459, 267] width 212 height 23
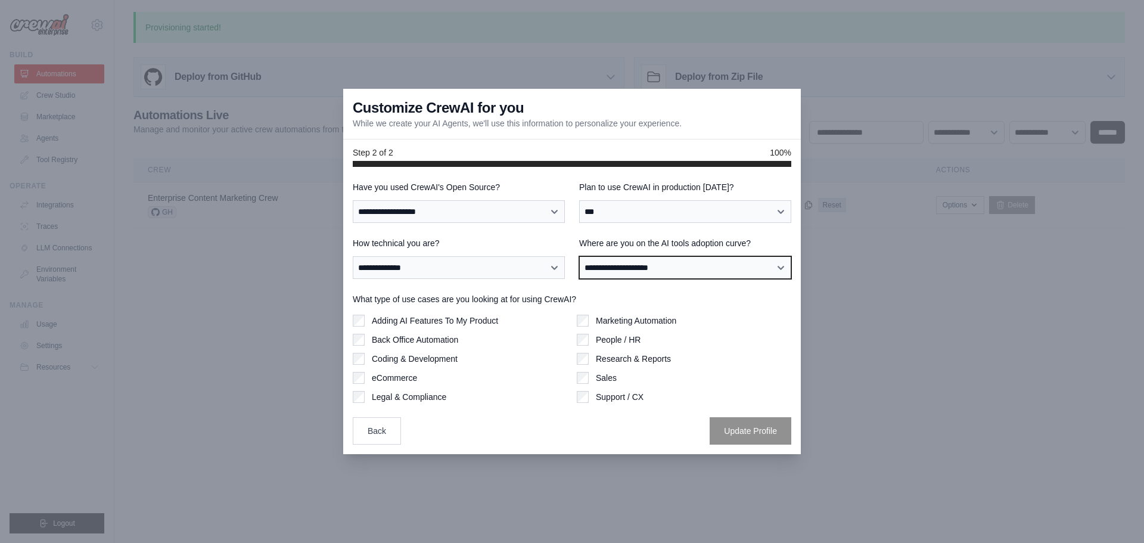
click at [746, 265] on select "**********" at bounding box center [685, 267] width 212 height 23
select select "**********"
click at [579, 256] on select "**********" at bounding box center [685, 267] width 212 height 23
click at [404, 324] on label "Adding AI Features To My Product" at bounding box center [435, 321] width 126 height 12
click at [645, 323] on label "Marketing Automation" at bounding box center [636, 321] width 80 height 12
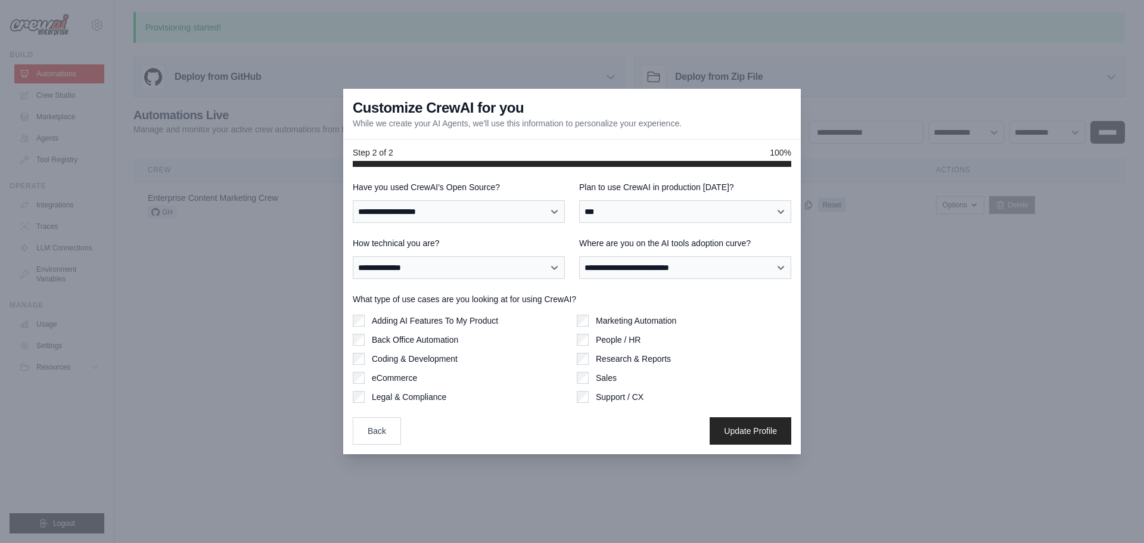
click at [443, 341] on label "Back Office Automation" at bounding box center [415, 340] width 86 height 12
click at [440, 362] on label "Coding & Development" at bounding box center [415, 359] width 86 height 12
click at [768, 427] on button "Update Profile" at bounding box center [751, 429] width 82 height 27
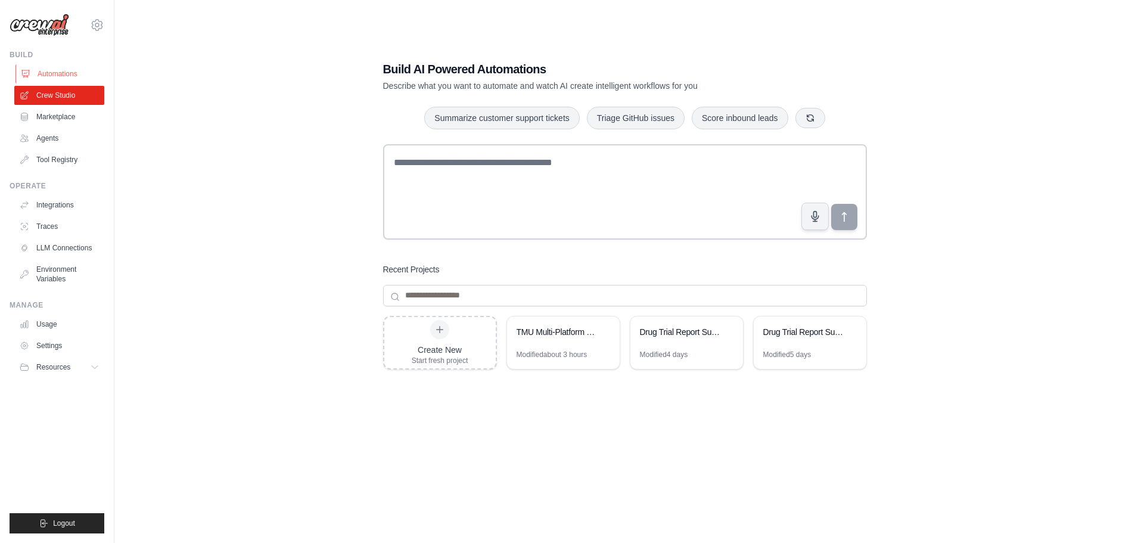
click at [69, 76] on link "Automations" at bounding box center [60, 73] width 90 height 19
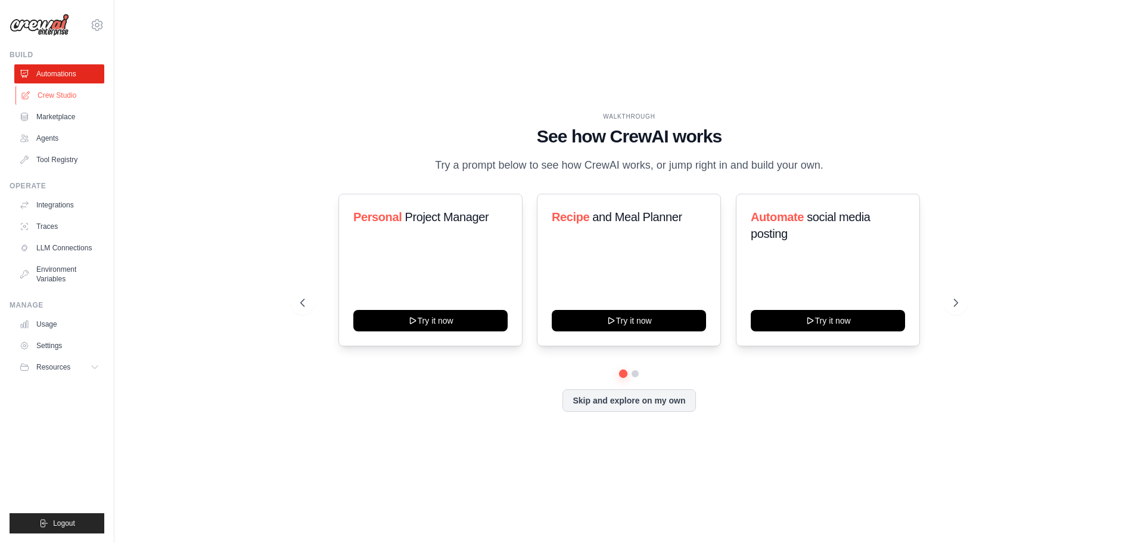
click at [69, 92] on link "Crew Studio" at bounding box center [60, 95] width 90 height 19
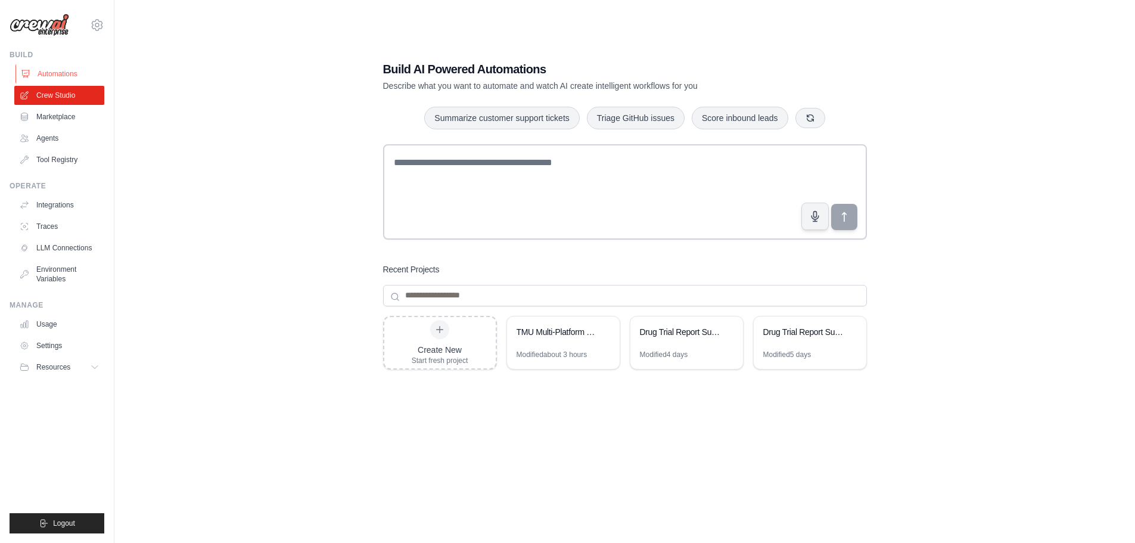
click at [56, 73] on link "Automations" at bounding box center [60, 73] width 90 height 19
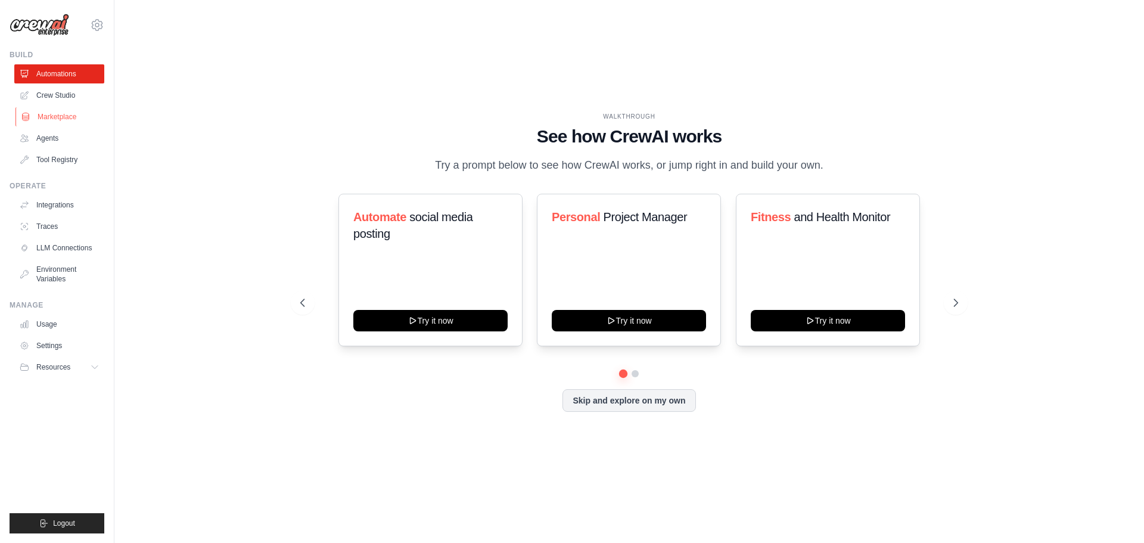
click at [65, 123] on link "Marketplace" at bounding box center [60, 116] width 90 height 19
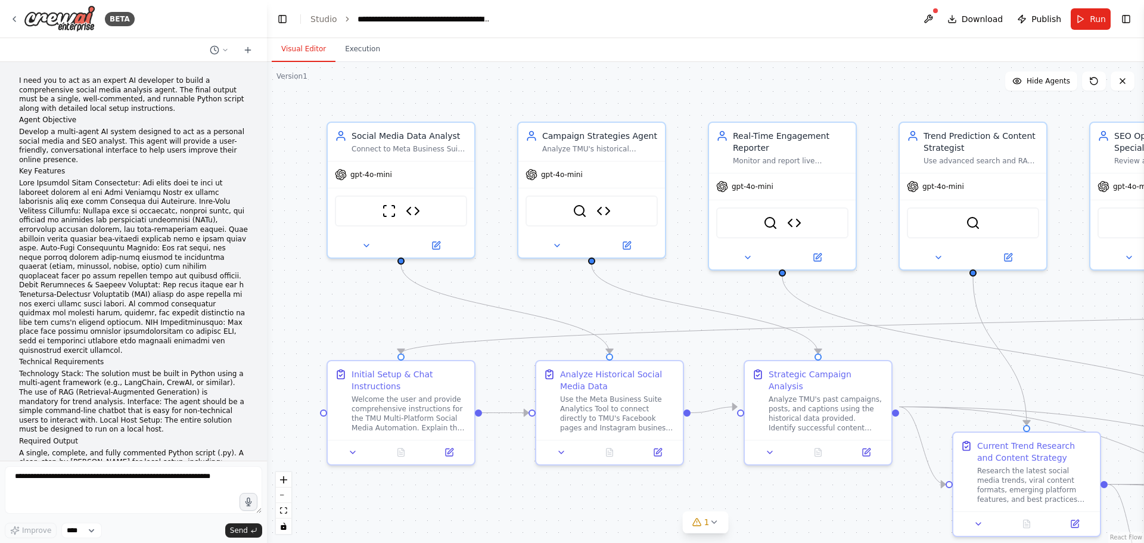
scroll to position [16881, 0]
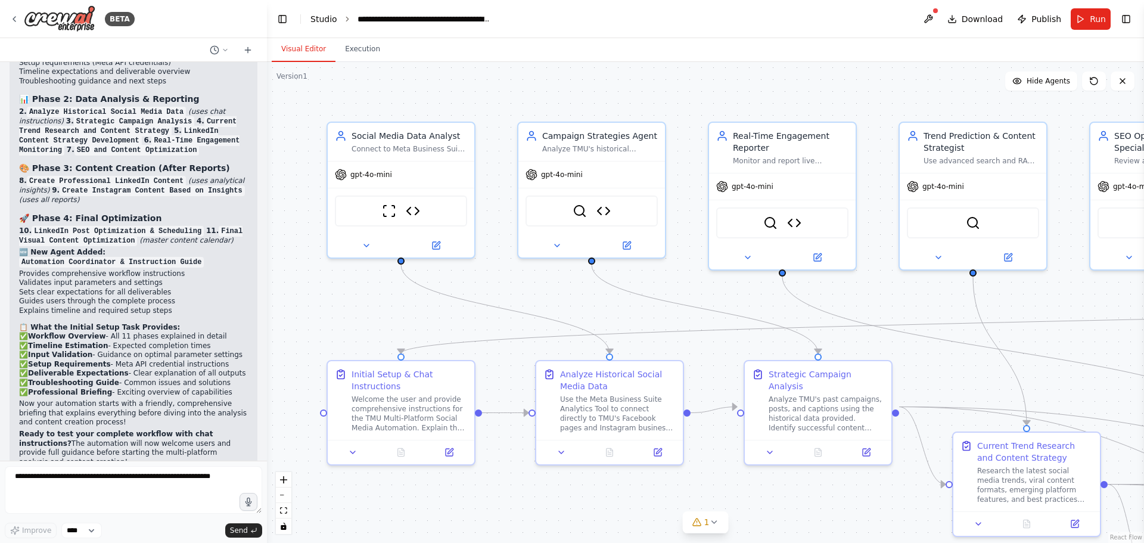
click at [322, 21] on link "Studio" at bounding box center [323, 19] width 27 height 10
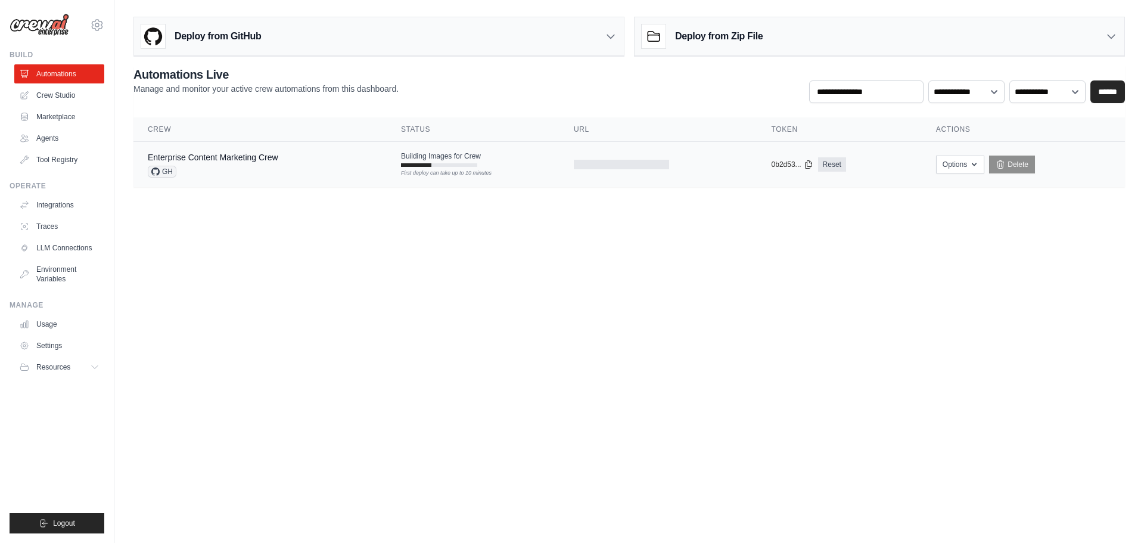
click at [332, 172] on div "Enterprise Content Marketing Crew GH" at bounding box center [260, 164] width 225 height 26
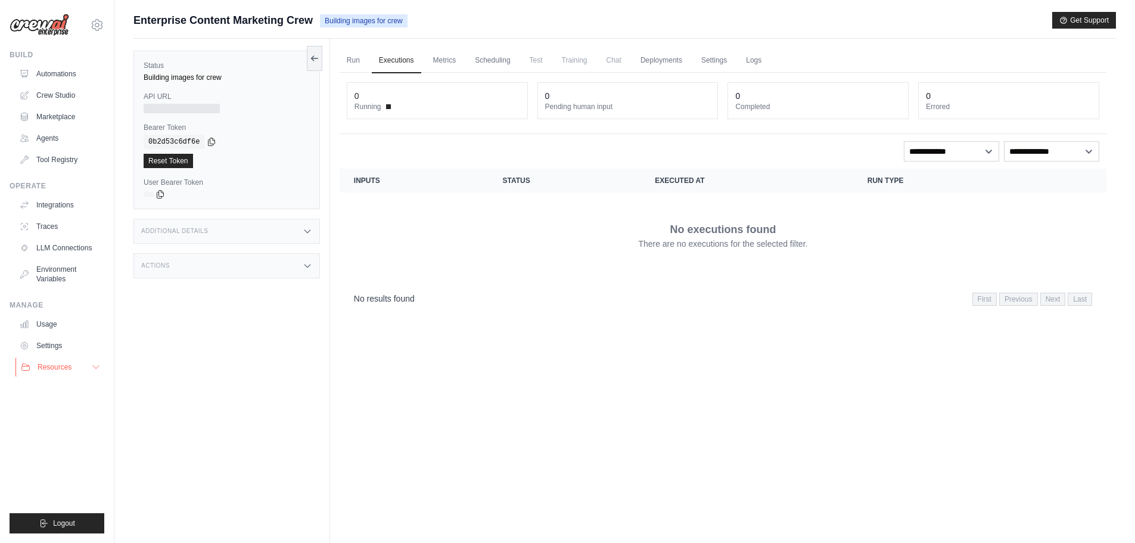
click at [78, 364] on button "Resources" at bounding box center [60, 366] width 90 height 19
click at [63, 408] on span "GitHub" at bounding box center [53, 407] width 22 height 10
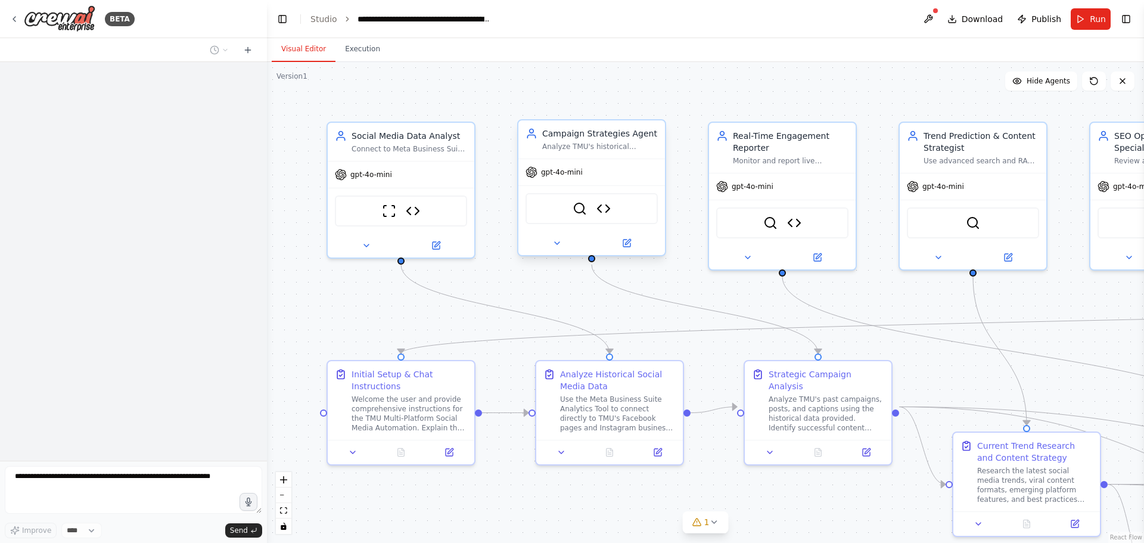
click at [662, 246] on div at bounding box center [591, 243] width 147 height 24
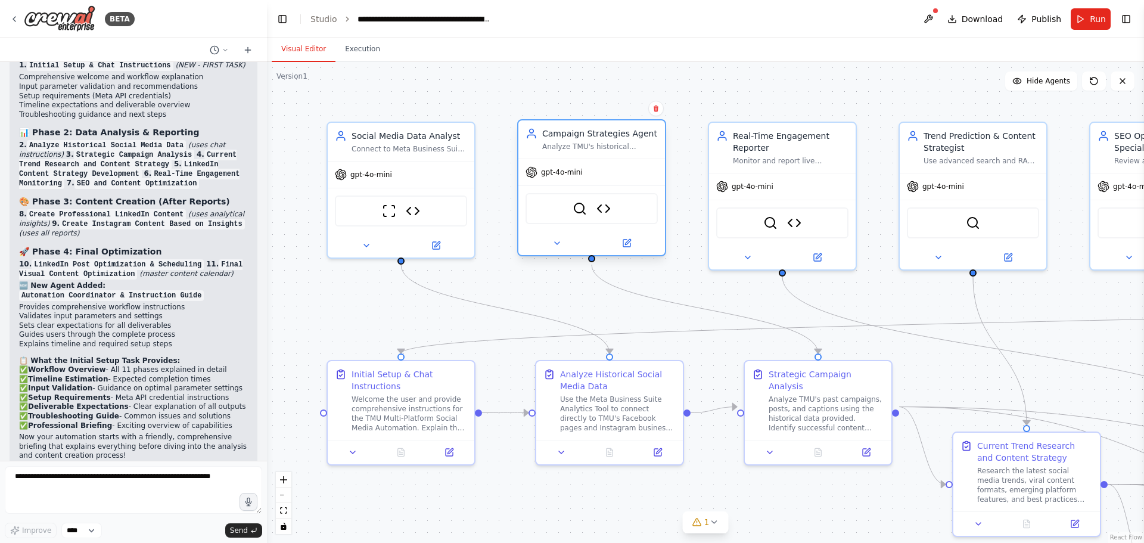
scroll to position [16881, 0]
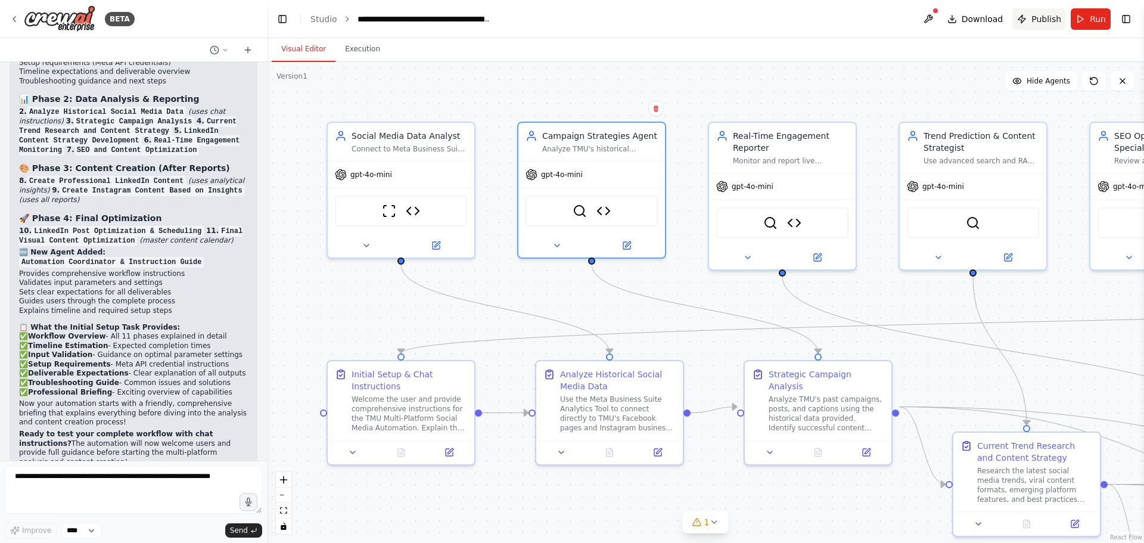
click at [1057, 21] on span "Publish" at bounding box center [1046, 19] width 30 height 12
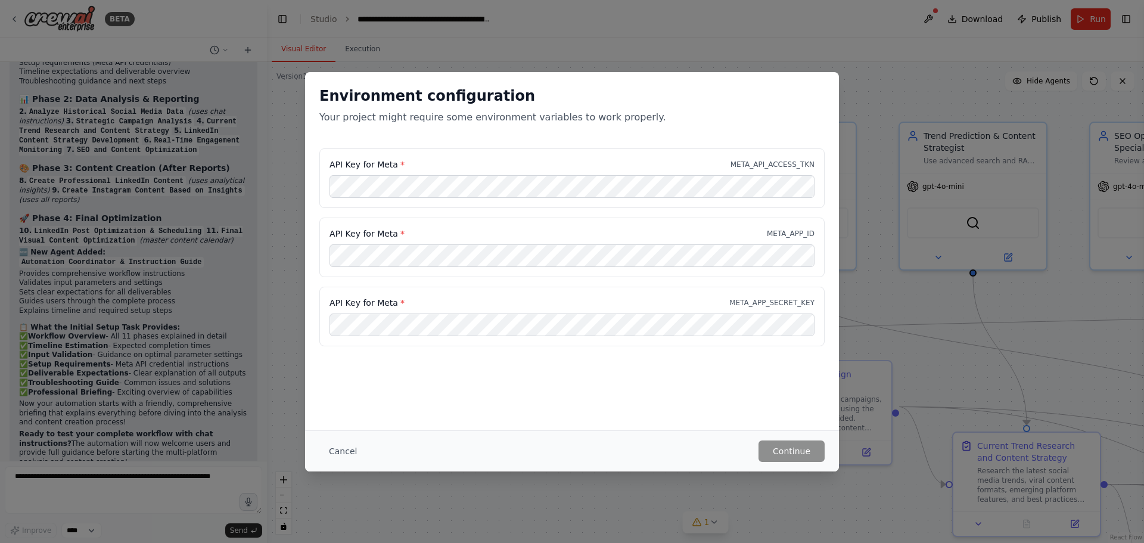
click at [695, 42] on div "Environment configuration Your project might require some environment variables…" at bounding box center [572, 271] width 1144 height 543
click at [657, 492] on div "Environment configuration Your project might require some environment variables…" at bounding box center [572, 271] width 1144 height 543
click at [323, 444] on button "Cancel" at bounding box center [342, 450] width 47 height 21
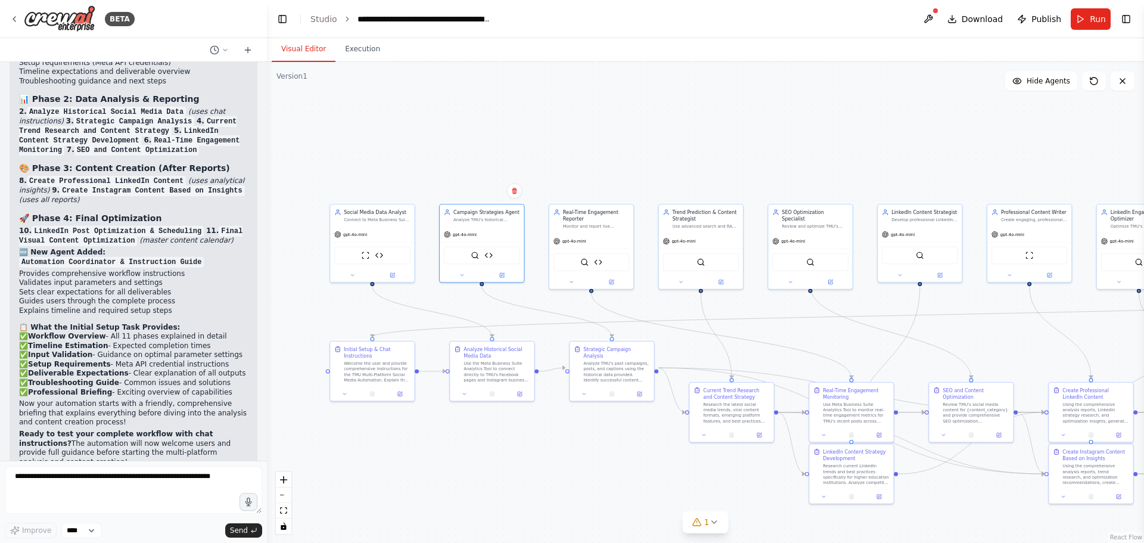
drag, startPoint x: 1042, startPoint y: 369, endPoint x: 742, endPoint y: 346, distance: 301.1
click at [742, 346] on div ".deletable-edge-delete-btn { width: 20px; height: 20px; border: 0px solid #ffff…" at bounding box center [705, 302] width 877 height 481
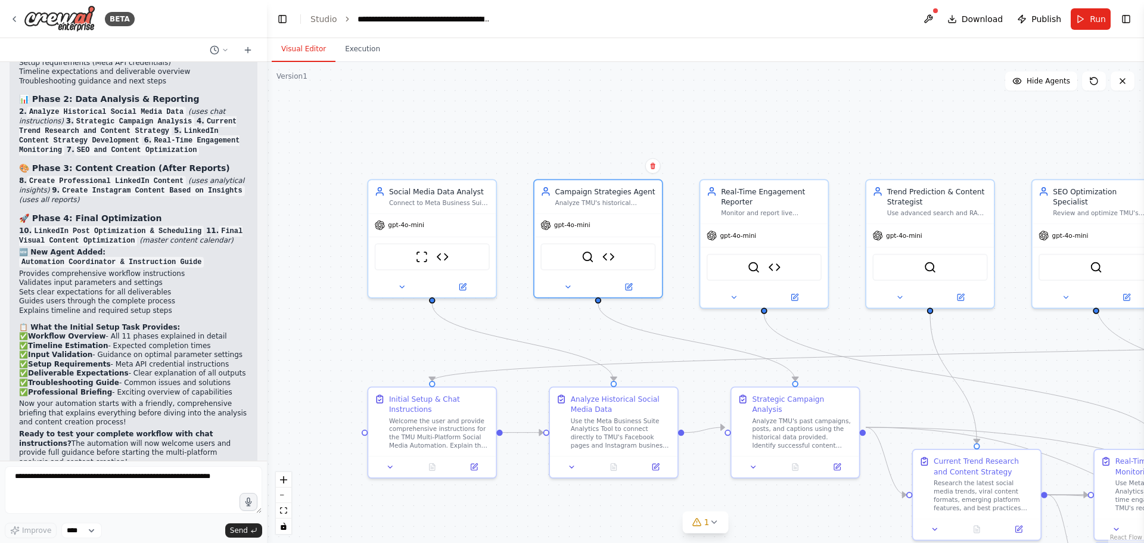
drag, startPoint x: 577, startPoint y: 349, endPoint x: 770, endPoint y: 344, distance: 193.1
click at [854, 350] on div ".deletable-edge-delete-btn { width: 20px; height: 20px; border: 0px solid #ffff…" at bounding box center [705, 302] width 877 height 481
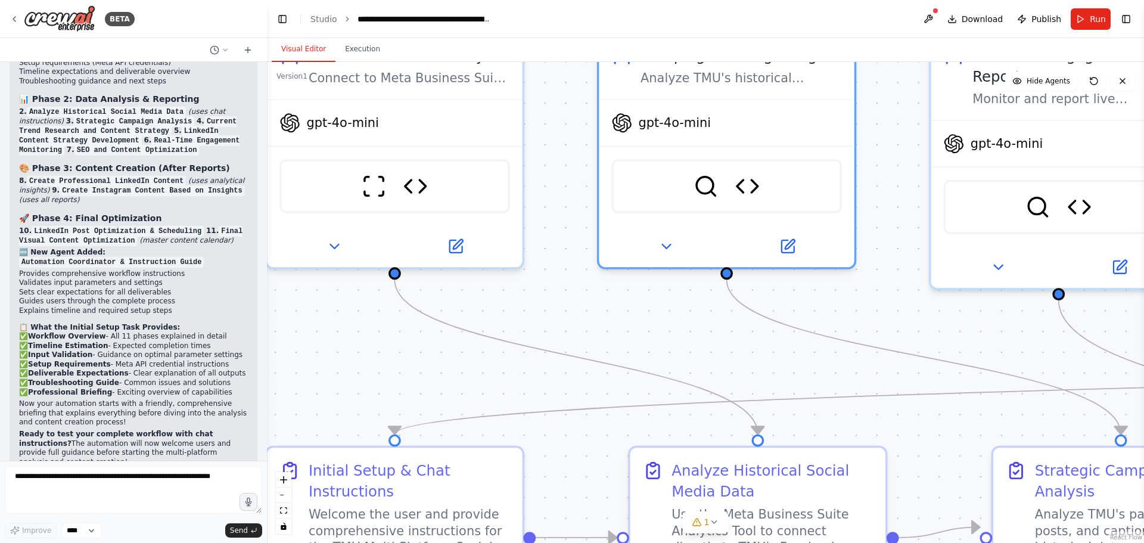
drag, startPoint x: 519, startPoint y: 343, endPoint x: 826, endPoint y: 372, distance: 308.1
click at [826, 372] on div ".deletable-edge-delete-btn { width: 20px; height: 20px; border: 0px solid #ffff…" at bounding box center [705, 302] width 877 height 481
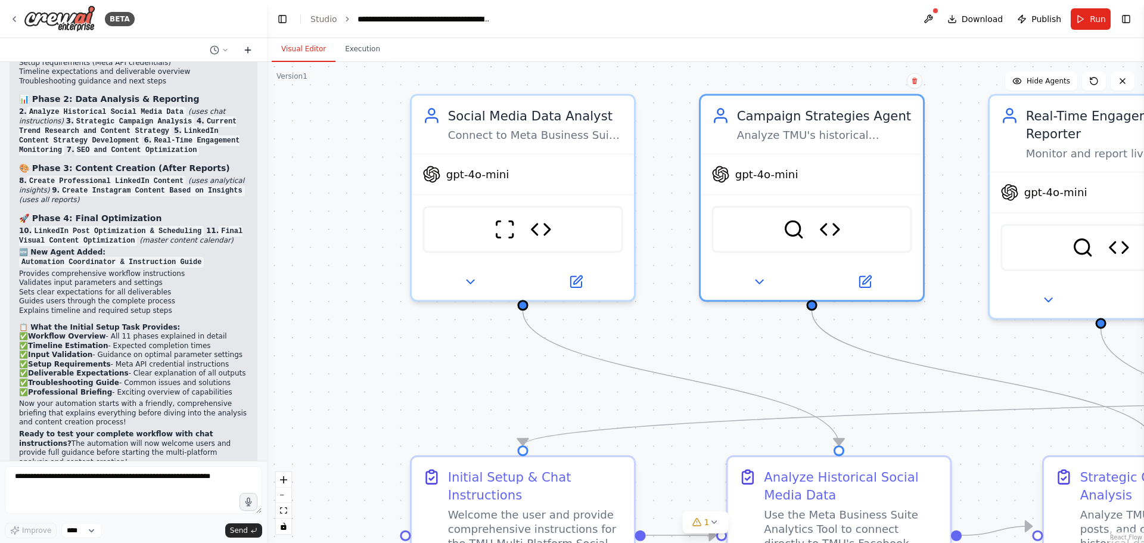
click at [248, 50] on icon at bounding box center [248, 49] width 0 height 5
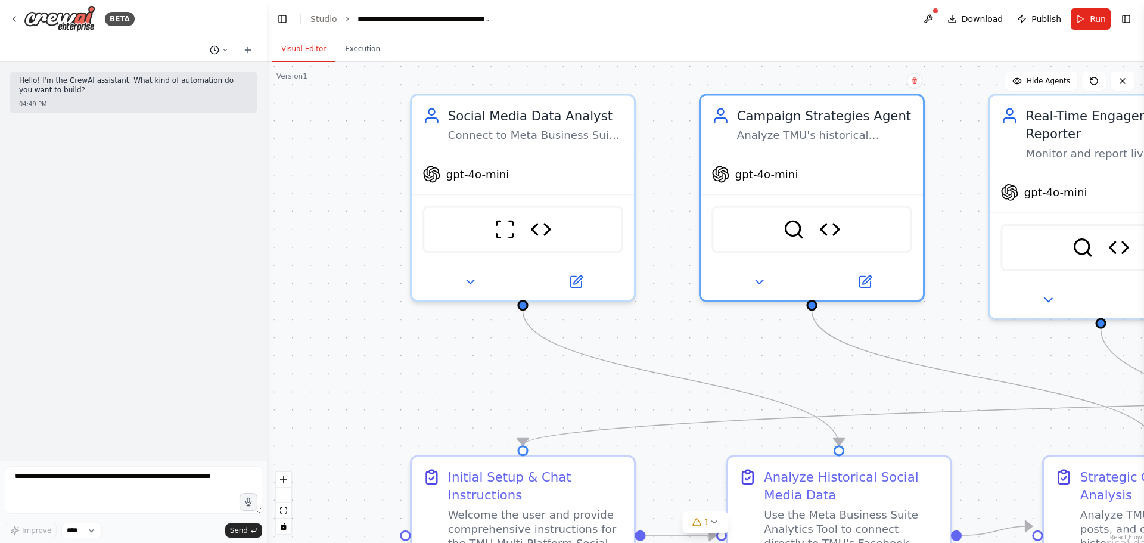
click at [224, 49] on icon at bounding box center [225, 49] width 7 height 7
click at [301, 394] on div ".deletable-edge-delete-btn { width: 20px; height: 20px; border: 0px solid #ffff…" at bounding box center [705, 302] width 877 height 481
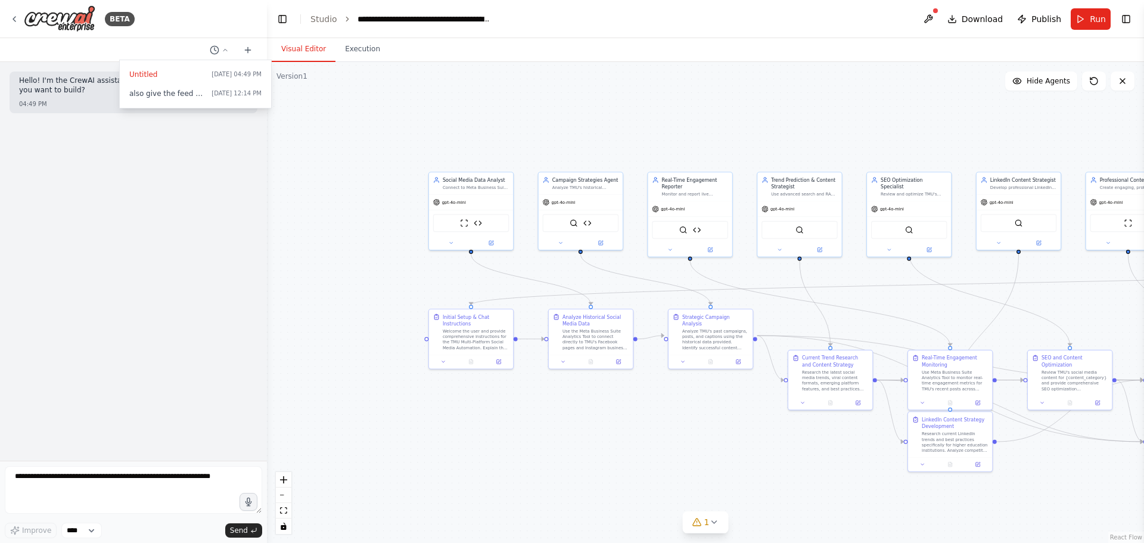
drag, startPoint x: 866, startPoint y: 387, endPoint x: 614, endPoint y: 280, distance: 273.6
click at [614, 282] on div ".deletable-edge-delete-btn { width: 20px; height: 20px; border: 0px solid #ffff…" at bounding box center [705, 302] width 877 height 481
click at [549, 116] on div ".deletable-edge-delete-btn { width: 20px; height: 20px; border: 0px solid #ffff…" at bounding box center [705, 302] width 877 height 481
click at [1052, 16] on span "Publish" at bounding box center [1046, 19] width 30 height 12
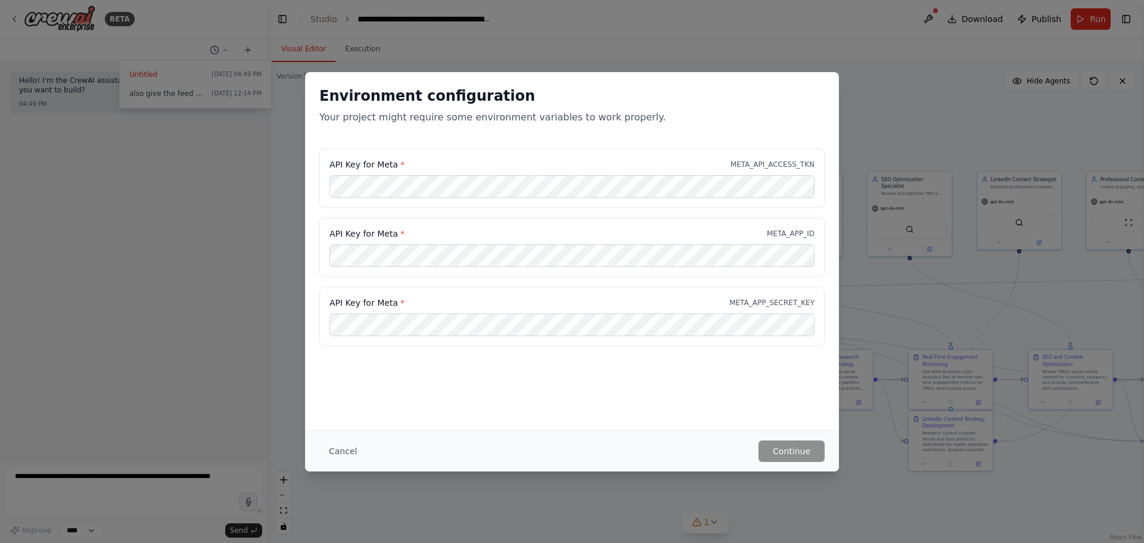
click at [942, 92] on div "Environment configuration Your project might require some environment variables…" at bounding box center [572, 271] width 1144 height 543
click at [341, 450] on button "Cancel" at bounding box center [342, 450] width 47 height 21
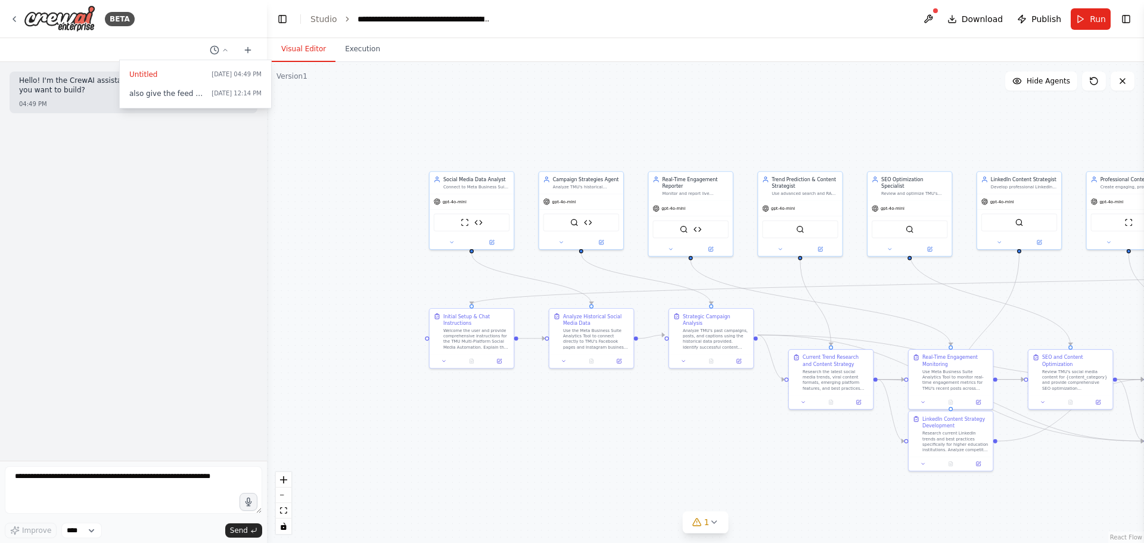
click at [315, 125] on div ".deletable-edge-delete-btn { width: 20px; height: 20px; border: 0px solid #ffff…" at bounding box center [705, 302] width 877 height 481
click at [349, 58] on button "Execution" at bounding box center [362, 49] width 54 height 25
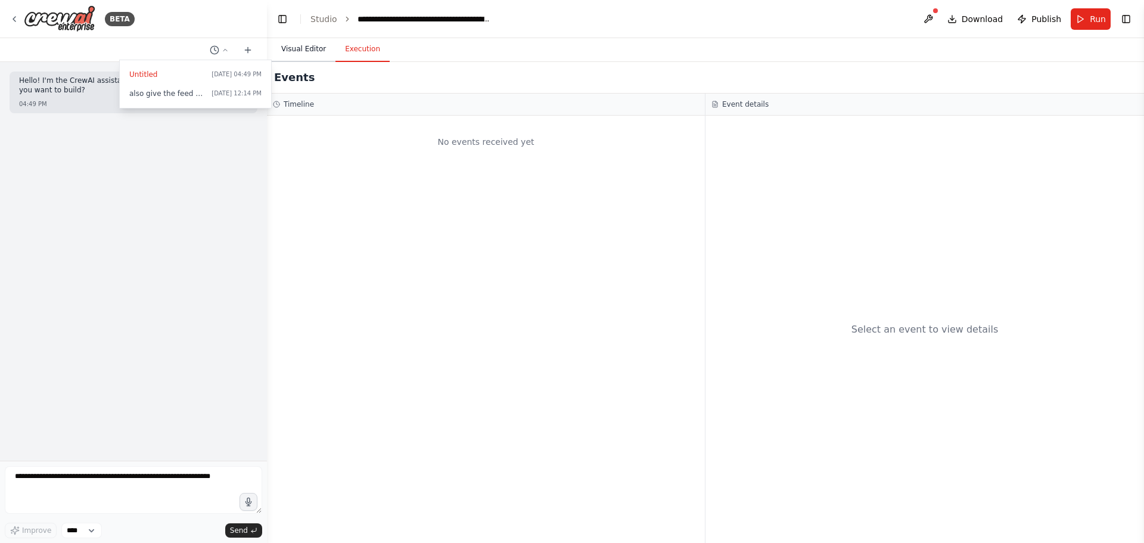
click at [307, 57] on button "Visual Editor" at bounding box center [304, 49] width 64 height 25
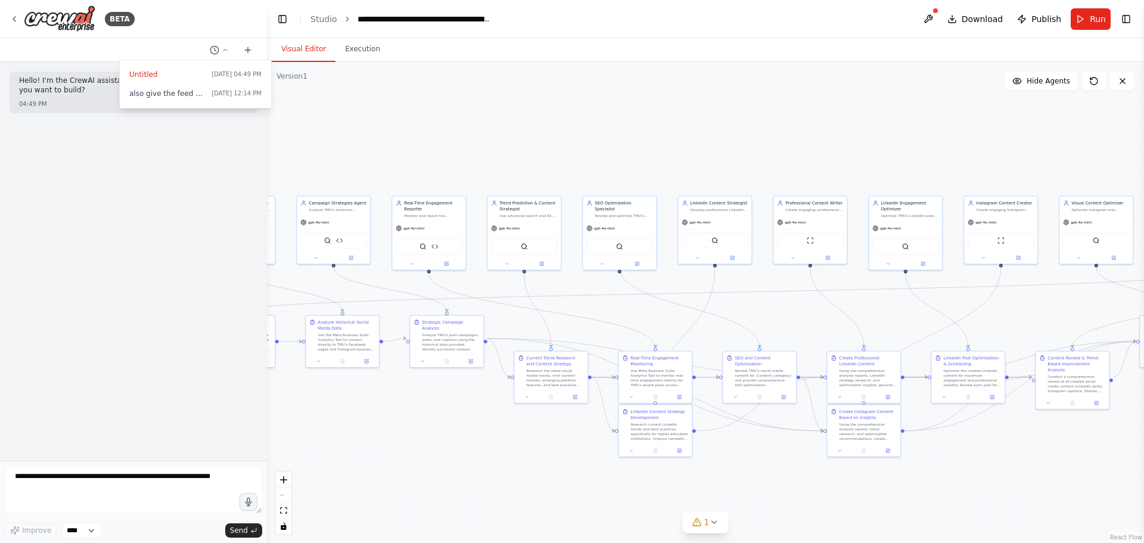
drag, startPoint x: 934, startPoint y: 312, endPoint x: 724, endPoint y: 322, distance: 210.6
click at [724, 322] on div ".deletable-edge-delete-btn { width: 20px; height: 20px; border: 0px solid #ffff…" at bounding box center [705, 302] width 877 height 481
click at [963, 20] on button "Download" at bounding box center [975, 18] width 66 height 21
click at [938, 17] on button at bounding box center [928, 18] width 19 height 21
click at [1048, 17] on span "Publish" at bounding box center [1046, 19] width 30 height 12
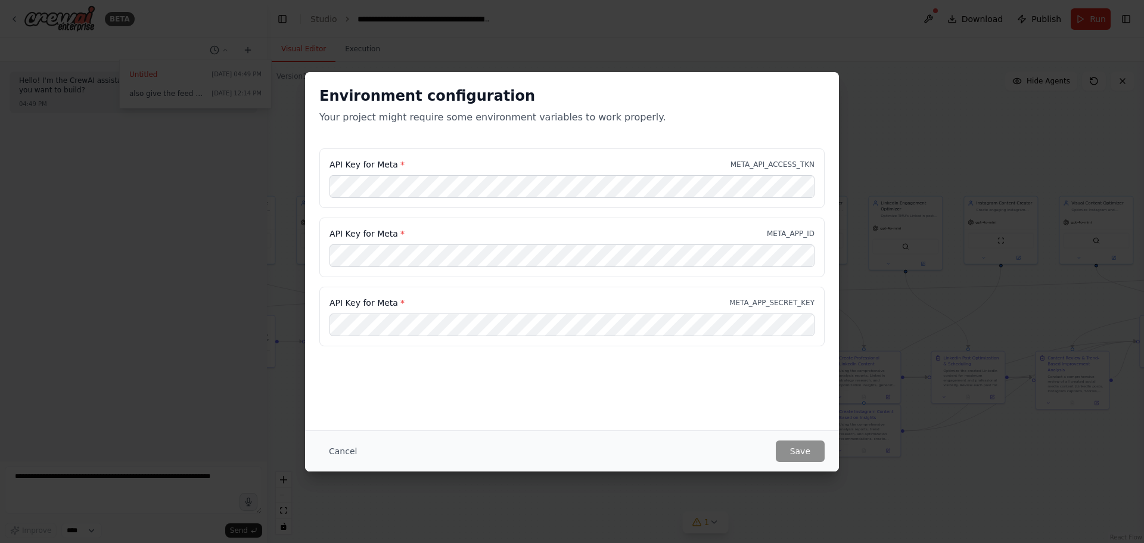
click at [1015, 77] on div "Environment configuration Your project might require some environment variables…" at bounding box center [572, 271] width 1144 height 543
drag, startPoint x: 740, startPoint y: 166, endPoint x: 817, endPoint y: 166, distance: 77.4
click at [817, 166] on div "API Key for Meta * META_API_ACCESS_TKN" at bounding box center [571, 178] width 505 height 60
copy p "META_API_ACCESS_TKN"
click at [743, 139] on div "Environment configuration Your project might require some environment variables…" at bounding box center [572, 110] width 534 height 76
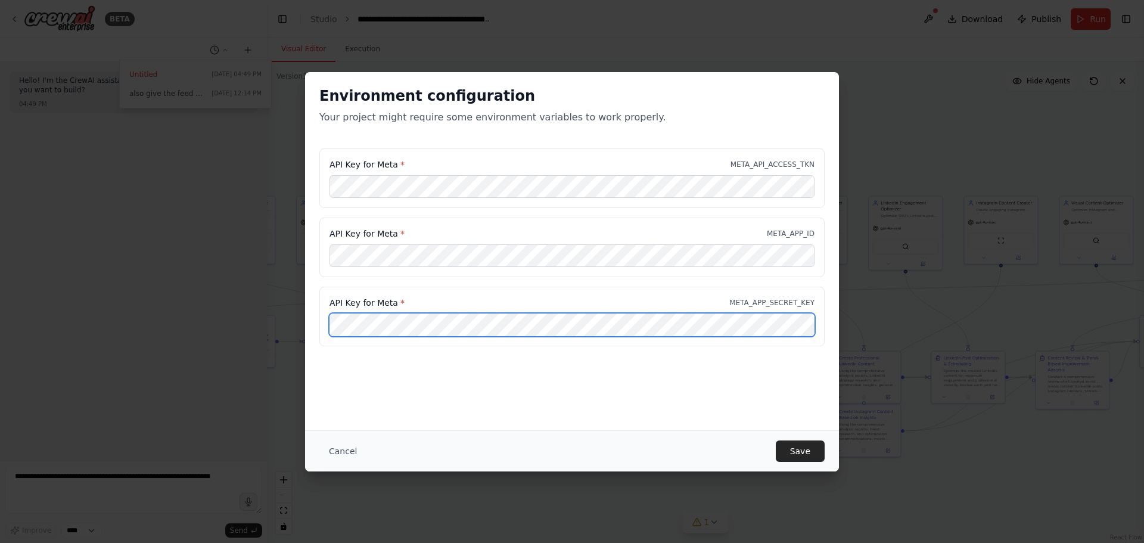
scroll to position [0, 387]
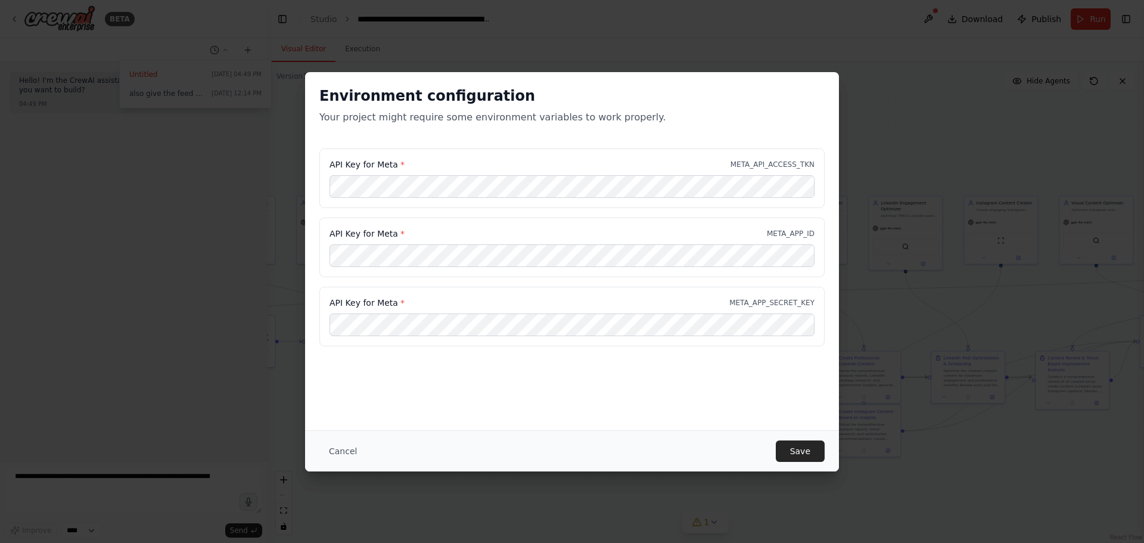
click at [790, 438] on div "Cancel Save" at bounding box center [572, 450] width 534 height 41
click at [798, 448] on button "Save" at bounding box center [800, 450] width 49 height 21
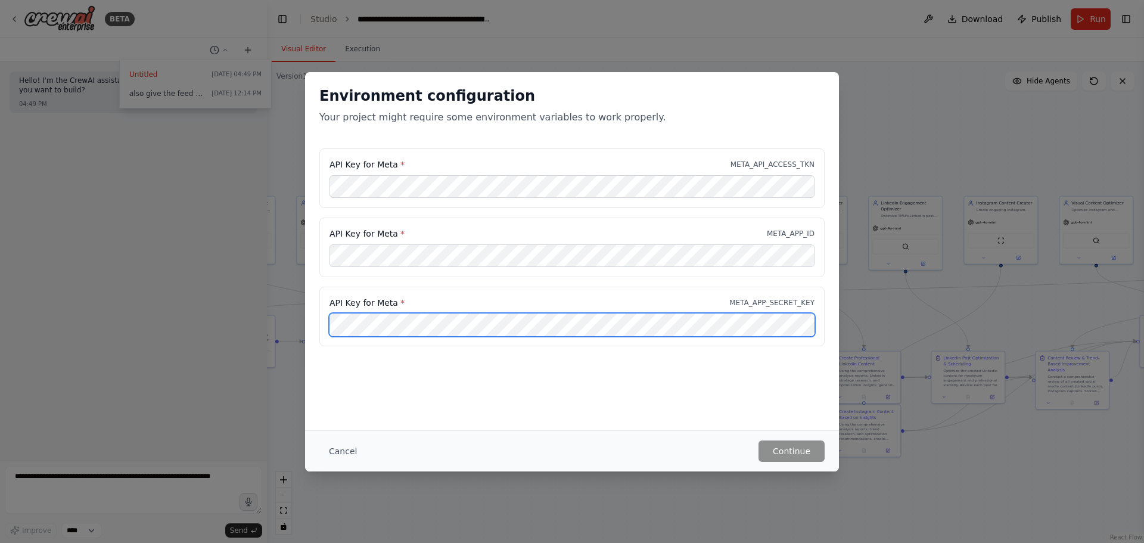
scroll to position [0, 387]
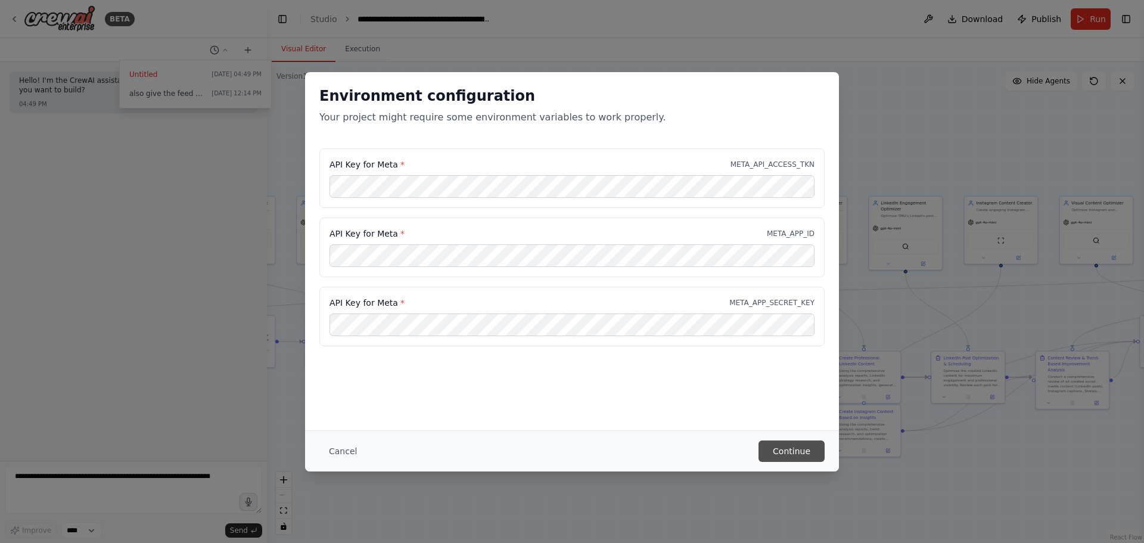
click at [791, 451] on button "Continue" at bounding box center [791, 450] width 66 height 21
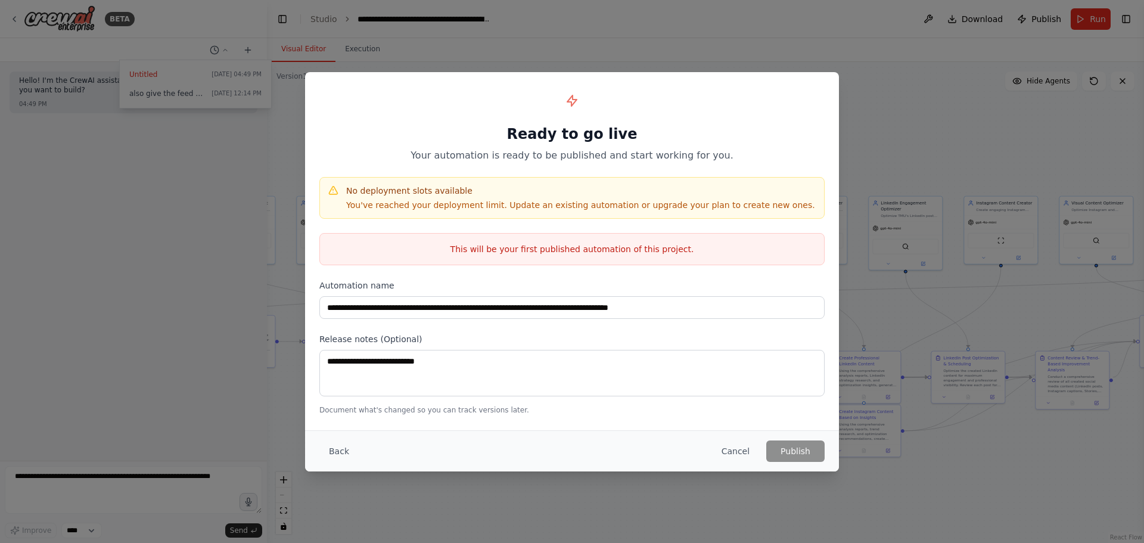
click at [808, 462] on div "Back Cancel Publish" at bounding box center [572, 450] width 534 height 41
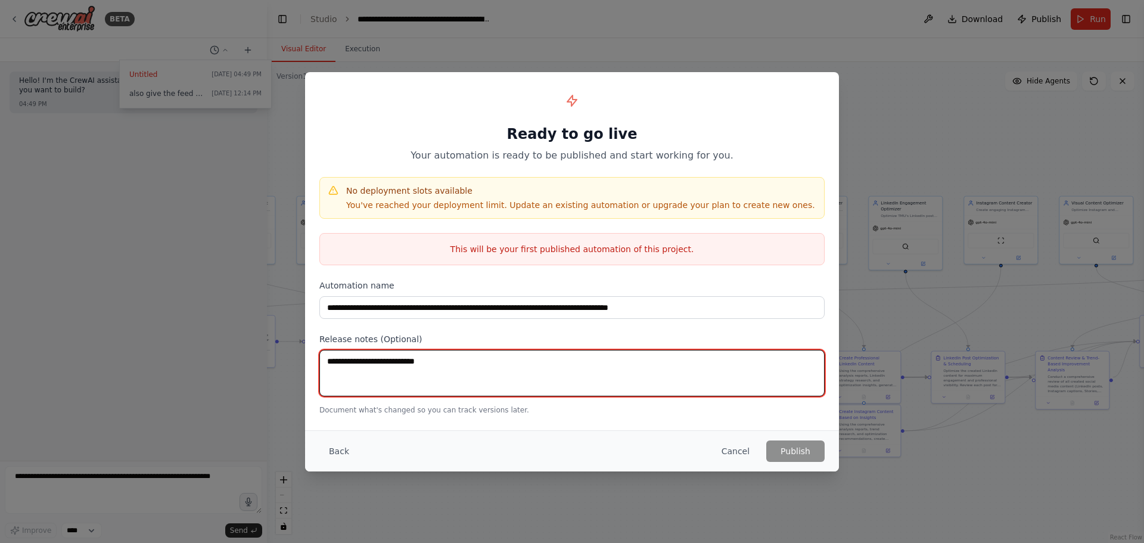
click at [491, 353] on textarea at bounding box center [571, 373] width 505 height 46
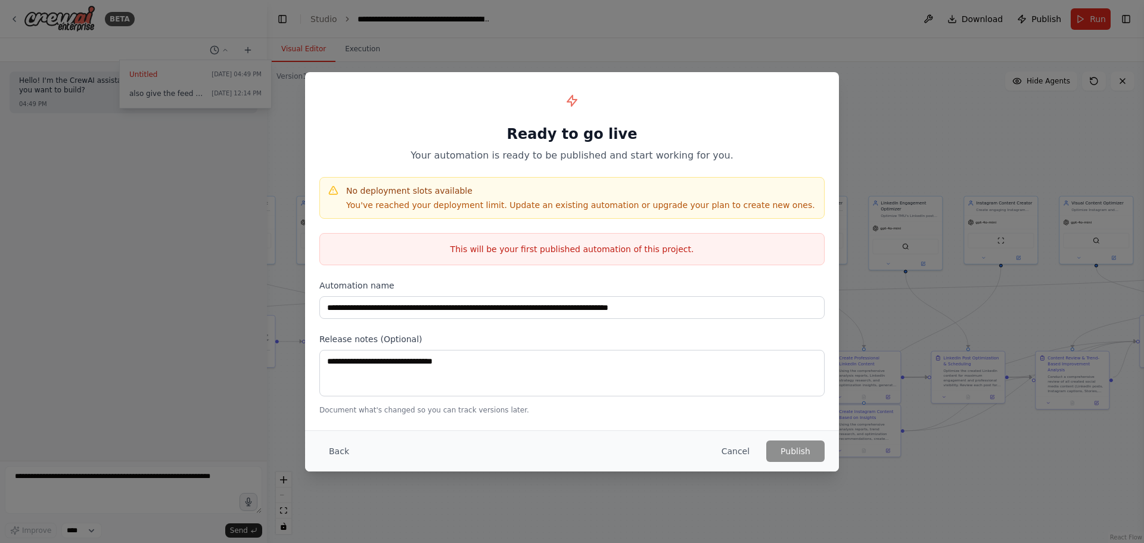
click at [519, 346] on div "**********" at bounding box center [571, 374] width 505 height 82
click at [421, 205] on p "You've reached your deployment limit. Update an existing automation or upgrade …" at bounding box center [580, 205] width 469 height 12
click at [508, 186] on h4 "No deployment slots available" at bounding box center [580, 191] width 469 height 12
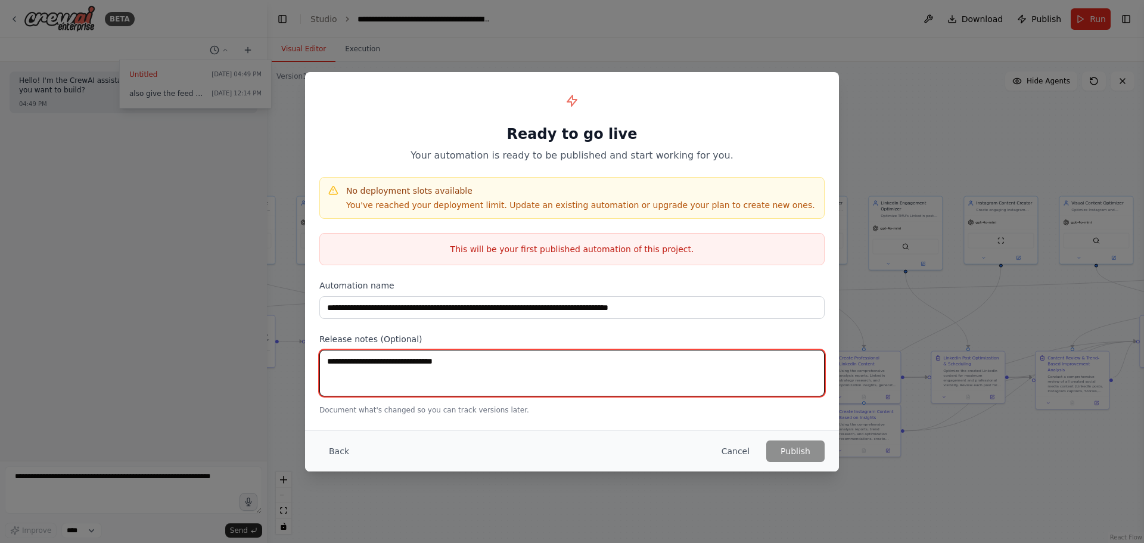
click at [455, 357] on textarea "**********" at bounding box center [571, 373] width 505 height 46
click at [377, 361] on textarea "**********" at bounding box center [571, 373] width 505 height 46
click at [522, 364] on textarea "**********" at bounding box center [571, 373] width 505 height 46
type textarea "**********"
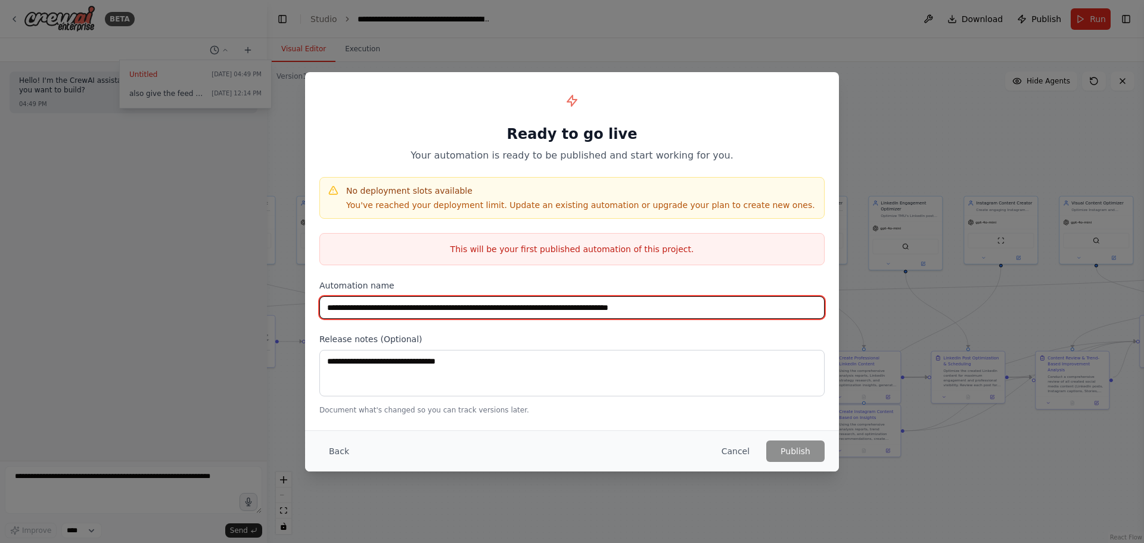
click at [675, 300] on input "**********" at bounding box center [571, 307] width 505 height 23
click at [696, 307] on input "**********" at bounding box center [571, 307] width 505 height 23
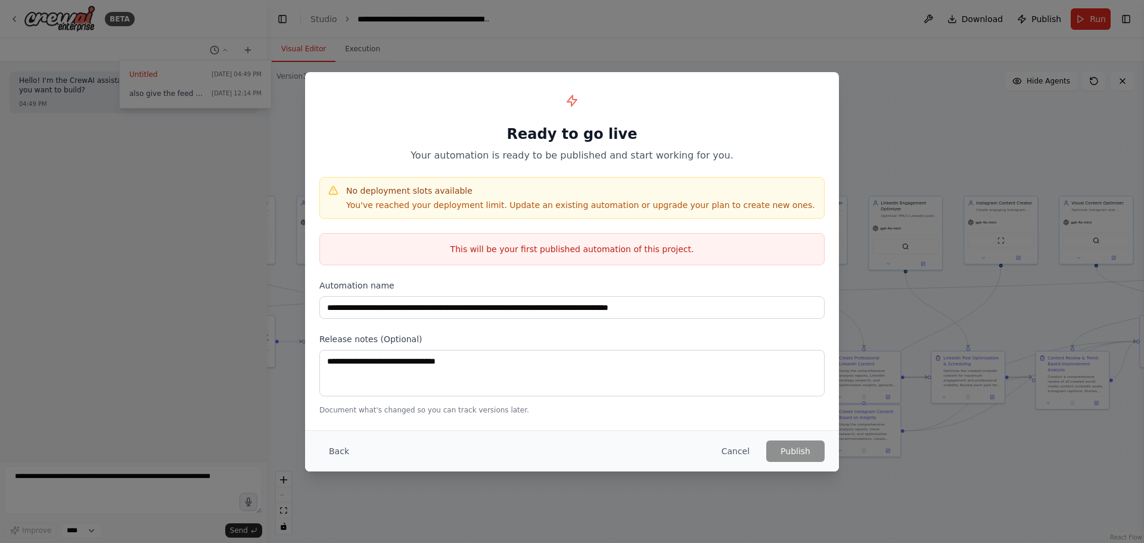
click at [680, 261] on div "This will be your first published automation of this project." at bounding box center [571, 249] width 505 height 32
click at [609, 207] on p "You've reached your deployment limit. Update an existing automation or upgrade …" at bounding box center [580, 205] width 469 height 12
click at [345, 449] on button "Back" at bounding box center [338, 450] width 39 height 21
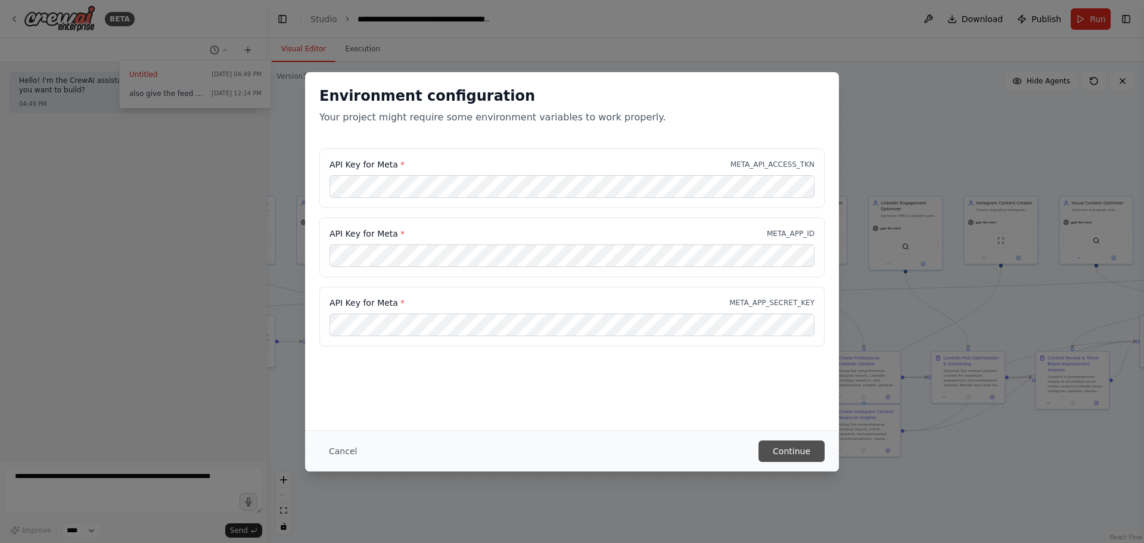
click at [806, 455] on button "Continue" at bounding box center [791, 450] width 66 height 21
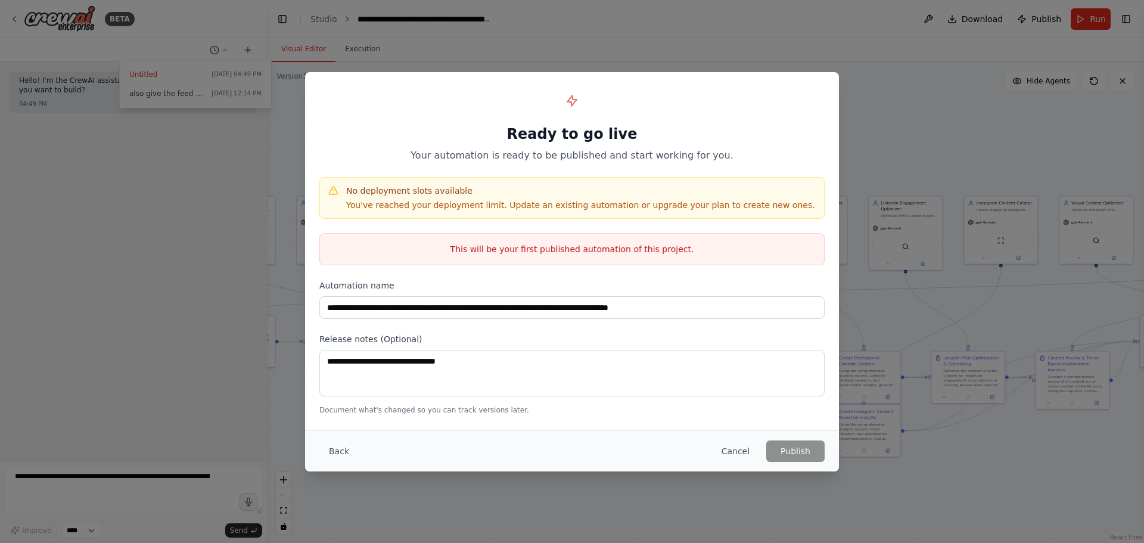
click at [583, 199] on p "You've reached your deployment limit. Update an existing automation or upgrade …" at bounding box center [580, 205] width 469 height 12
click at [693, 252] on p "This will be your first published automation of this project." at bounding box center [572, 249] width 504 height 12
click at [742, 454] on button "Cancel" at bounding box center [735, 450] width 47 height 21
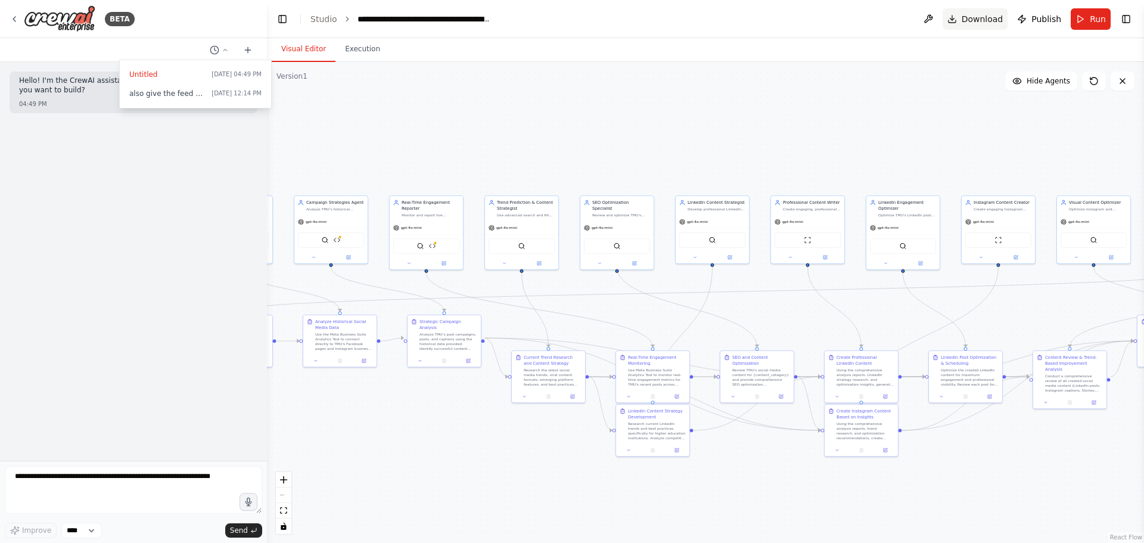
click at [991, 19] on span "Download" at bounding box center [983, 19] width 42 height 12
click at [375, 139] on div ".deletable-edge-delete-btn { width: 20px; height: 20px; border: 0px solid #ffff…" at bounding box center [705, 302] width 877 height 481
click at [1057, 15] on span "Publish" at bounding box center [1046, 19] width 30 height 12
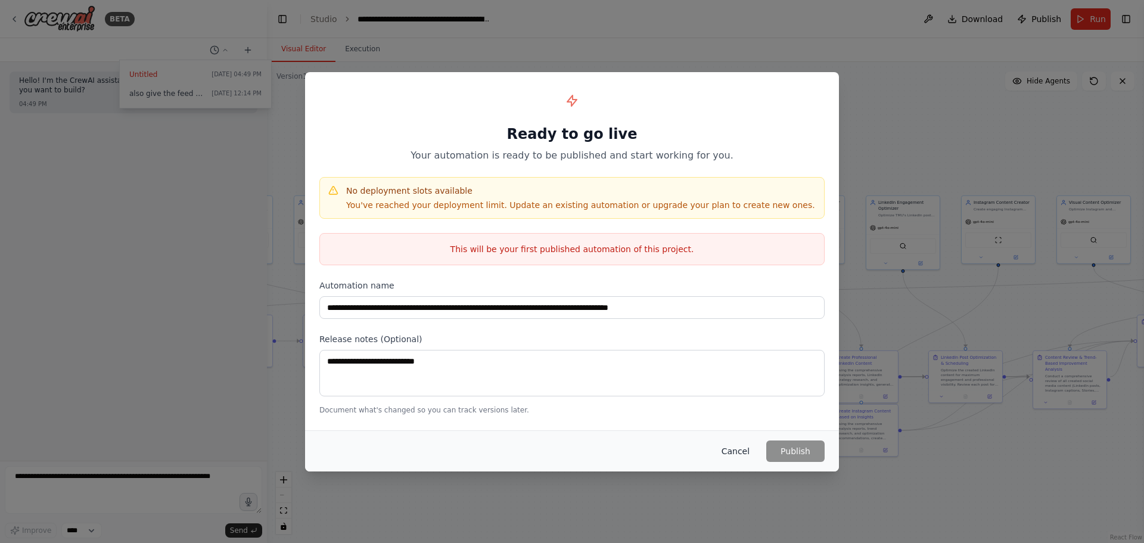
click at [744, 455] on button "Cancel" at bounding box center [735, 450] width 47 height 21
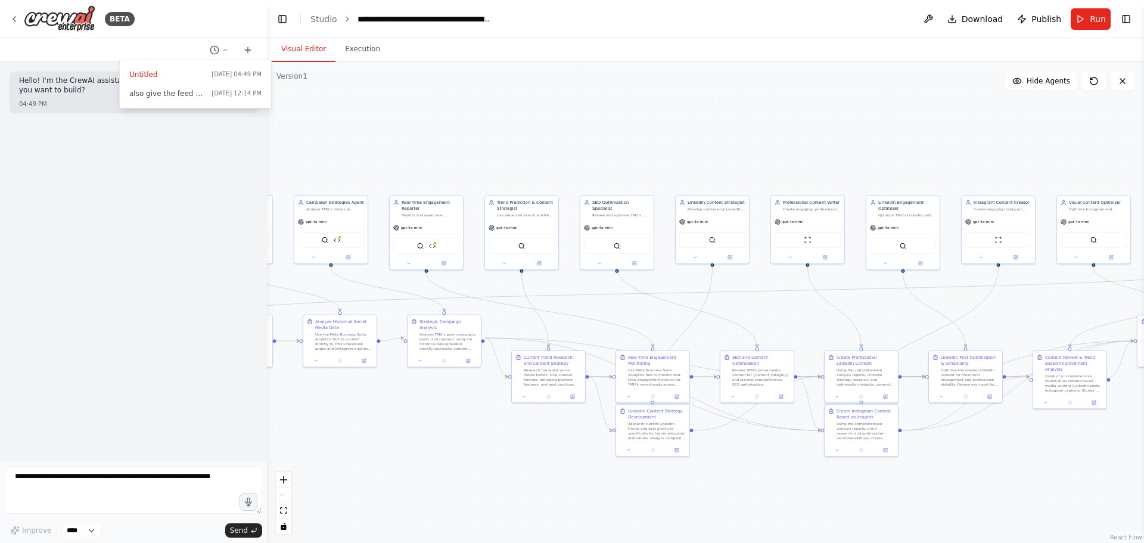
click at [226, 51] on div at bounding box center [133, 271] width 267 height 543
click at [226, 51] on icon at bounding box center [225, 49] width 7 height 7
click at [460, 23] on div "**********" at bounding box center [424, 19] width 134 height 12
click at [717, 86] on div ".deletable-edge-delete-btn { width: 20px; height: 20px; border: 0px solid #ffff…" at bounding box center [705, 302] width 877 height 481
click at [936, 15] on button at bounding box center [928, 18] width 19 height 21
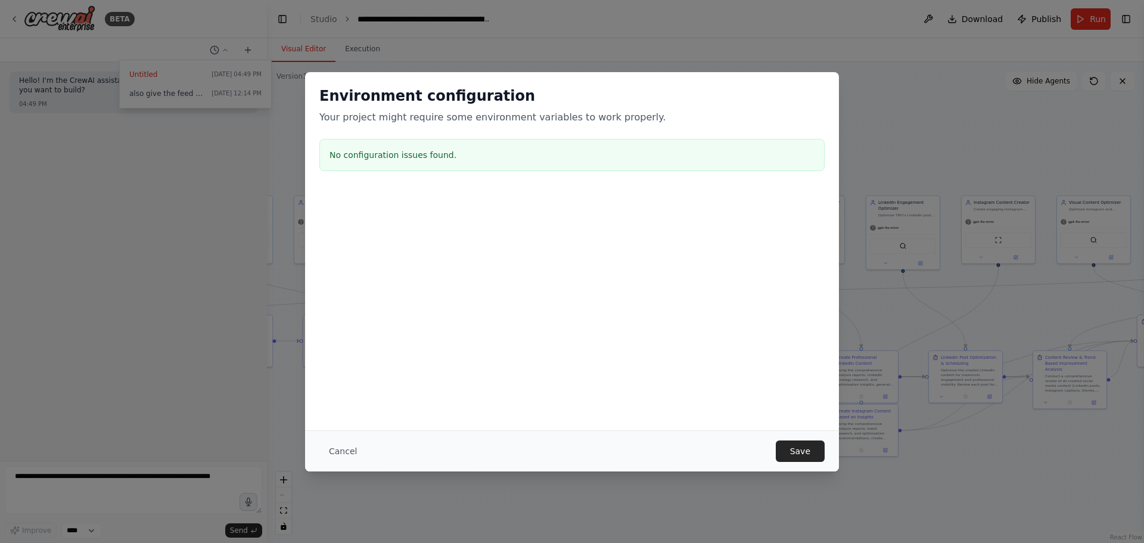
click at [496, 156] on h3 "No configuration issues found." at bounding box center [571, 155] width 485 height 12
click at [811, 453] on button "Save" at bounding box center [800, 450] width 49 height 21
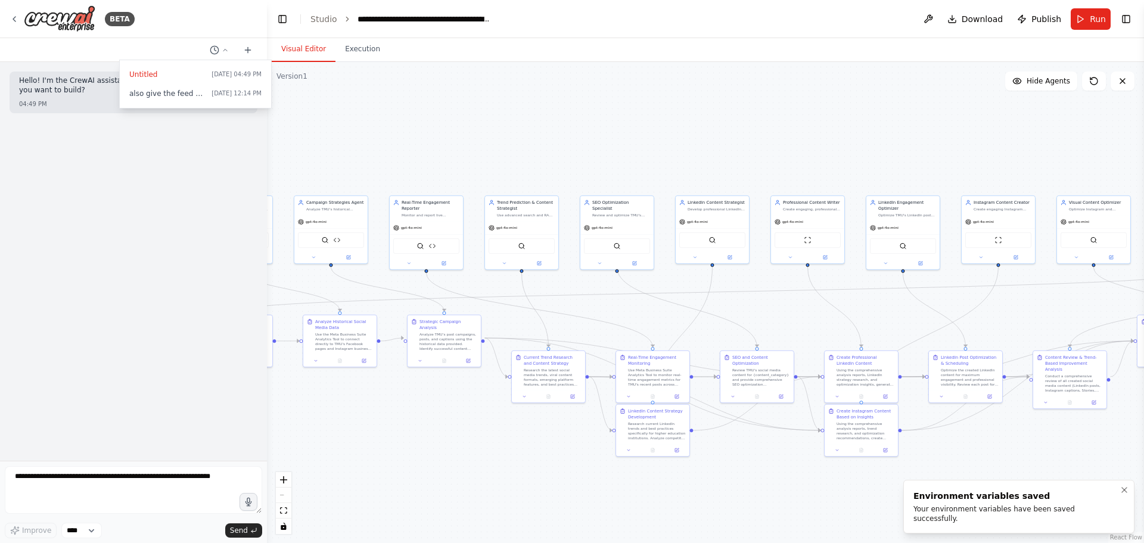
click at [1032, 502] on div "Environment variables saved" at bounding box center [1016, 496] width 206 height 12
click at [1070, 475] on div ".deletable-edge-delete-btn { width: 20px; height: 20px; border: 0px solid #ffff…" at bounding box center [705, 302] width 877 height 481
click at [1104, 18] on span "Run" at bounding box center [1098, 19] width 16 height 12
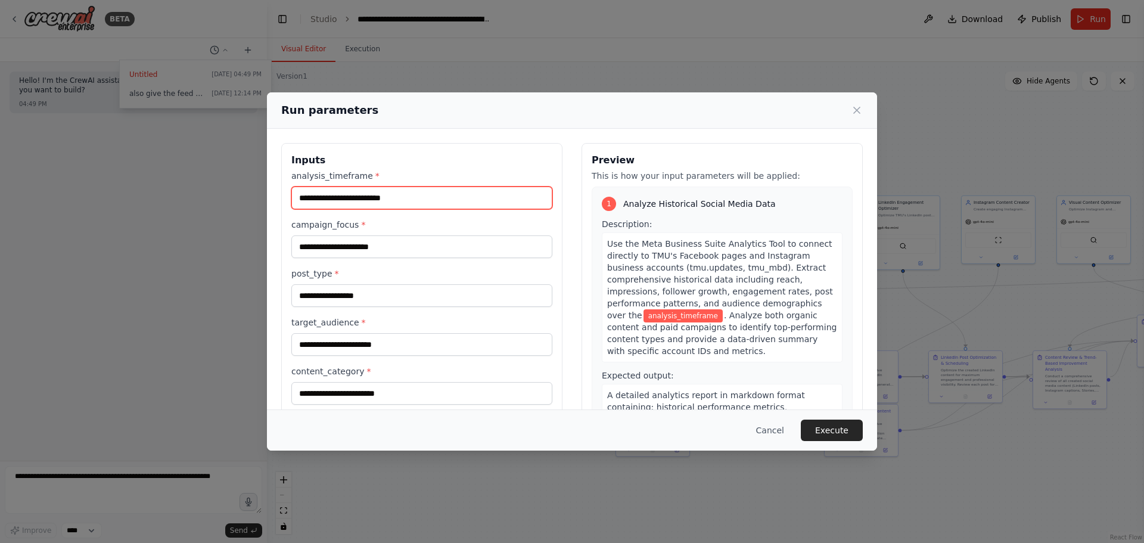
click at [395, 204] on input "analysis_timeframe *" at bounding box center [421, 197] width 261 height 23
type input "*****"
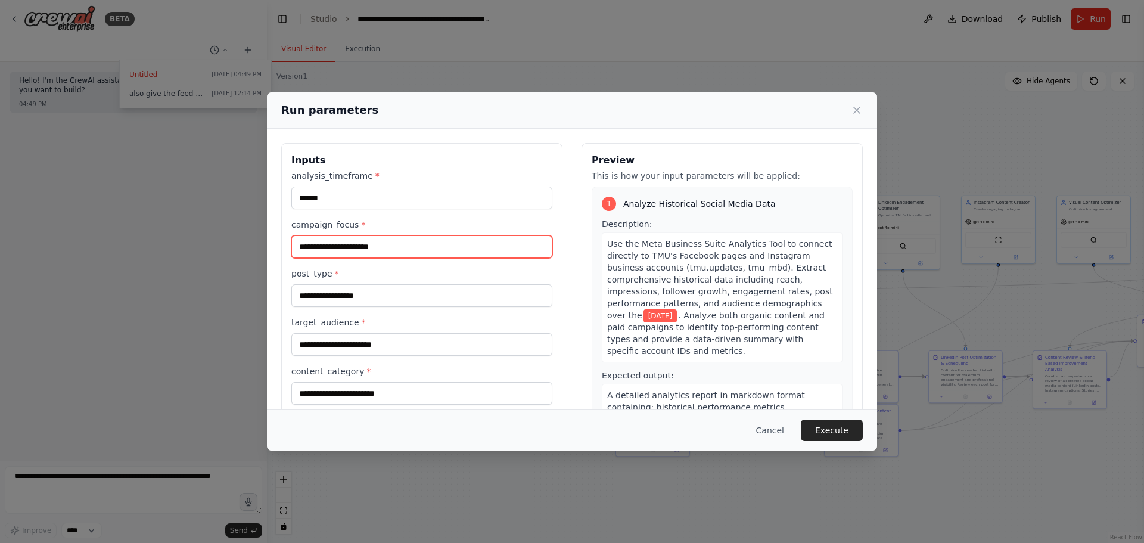
click at [409, 248] on input "campaign_focus *" at bounding box center [421, 246] width 261 height 23
type input "*********"
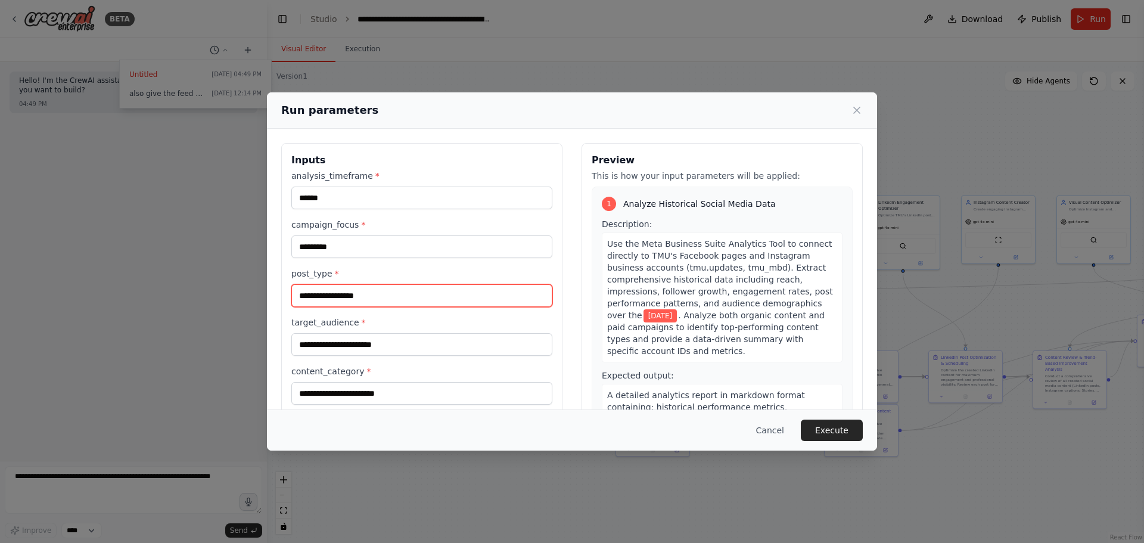
click at [360, 297] on input "post_type *" at bounding box center [421, 295] width 261 height 23
type input "****"
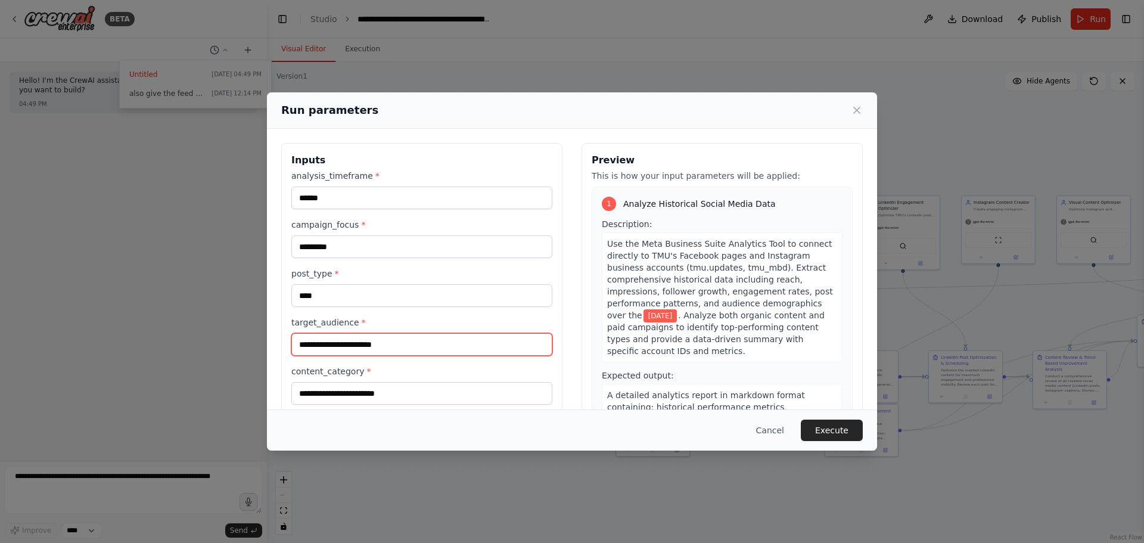
click at [394, 341] on input "target_audience *" at bounding box center [421, 344] width 261 height 23
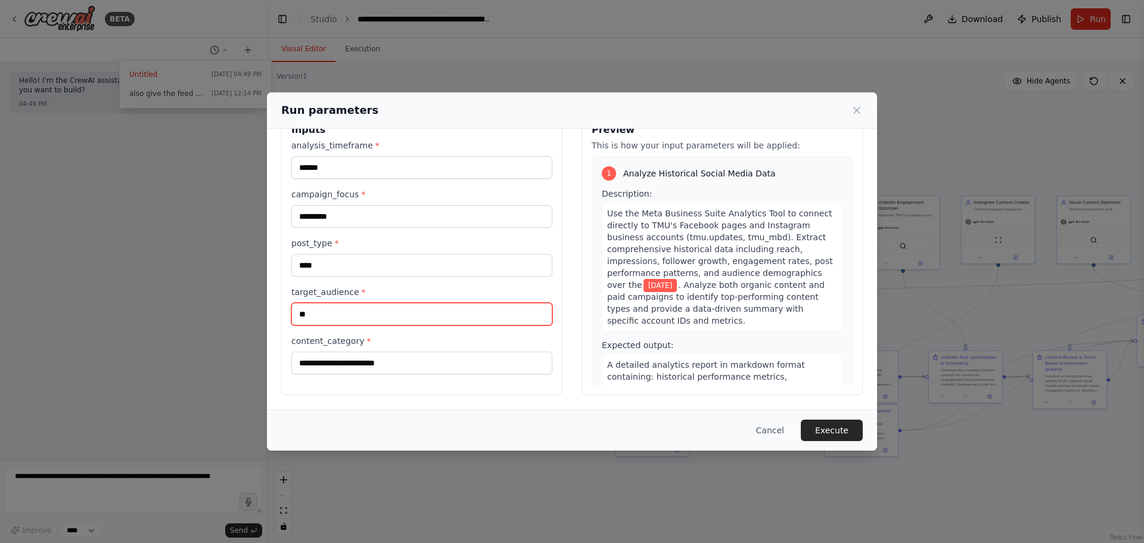
type input "**"
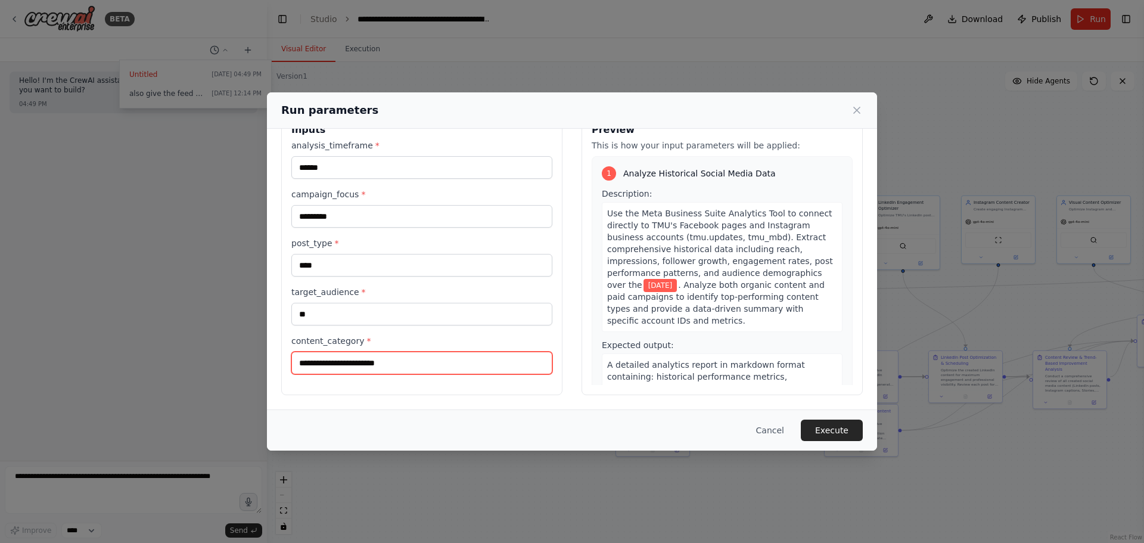
click at [366, 364] on input "content_category *" at bounding box center [421, 362] width 261 height 23
click at [391, 362] on input "content_category *" at bounding box center [421, 362] width 261 height 23
type input "**********"
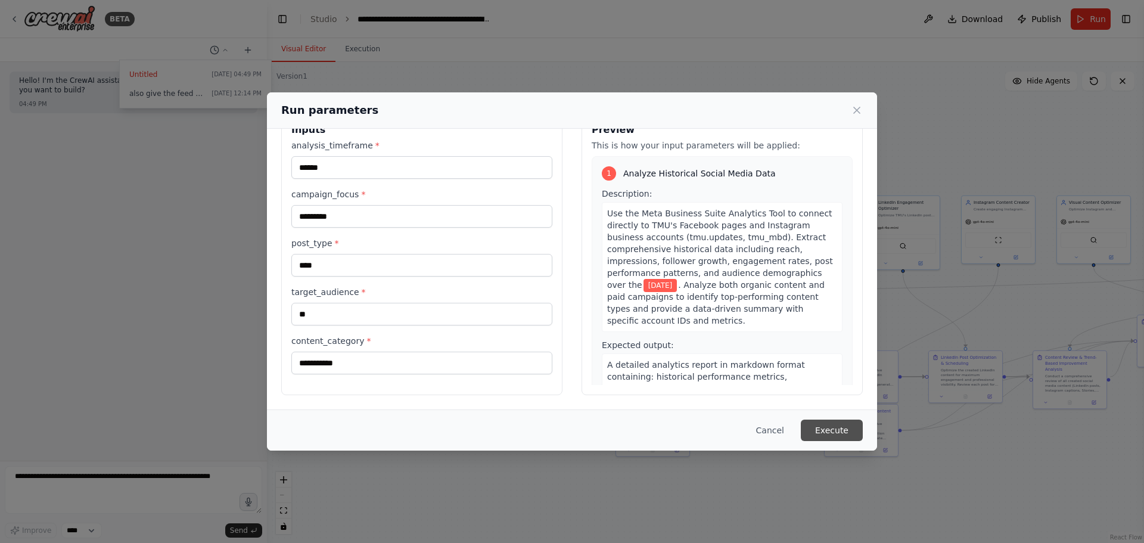
click at [841, 431] on button "Execute" at bounding box center [832, 429] width 62 height 21
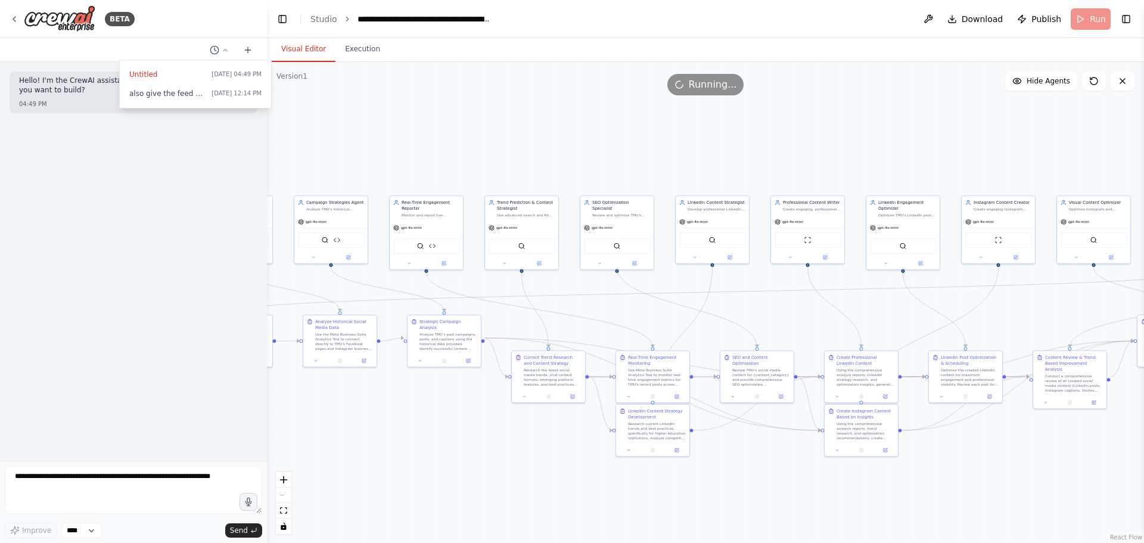
click at [14, 20] on div at bounding box center [133, 271] width 267 height 543
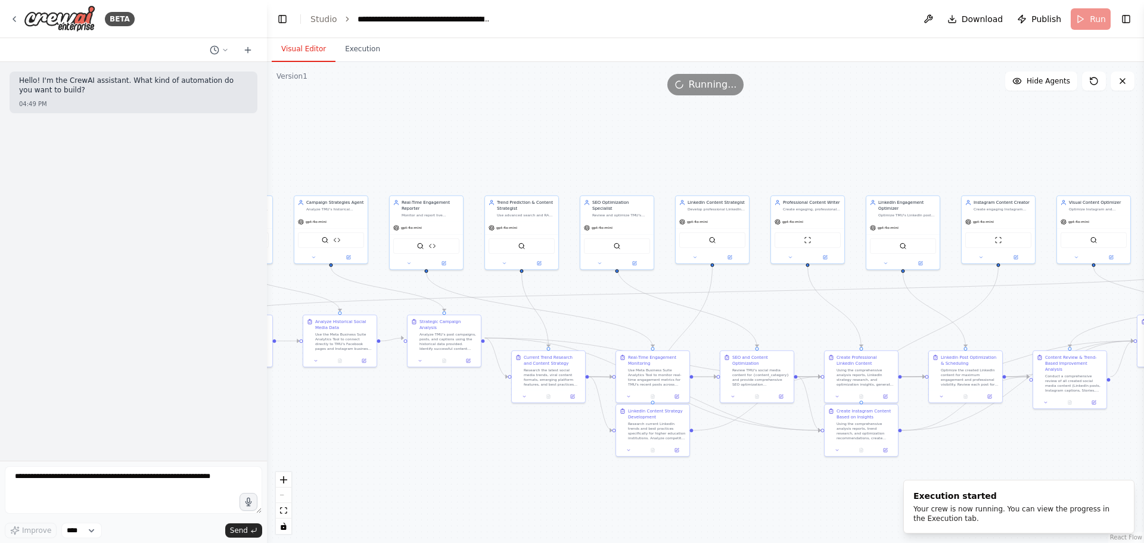
click at [14, 20] on icon at bounding box center [14, 19] width 2 height 5
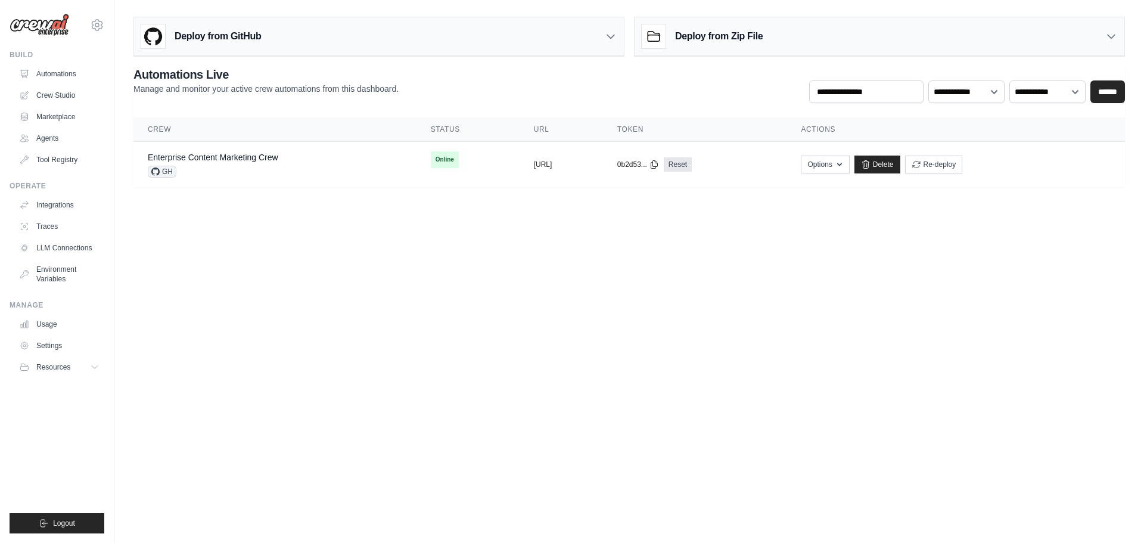
click at [282, 35] on div "Deploy from GitHub" at bounding box center [379, 36] width 490 height 39
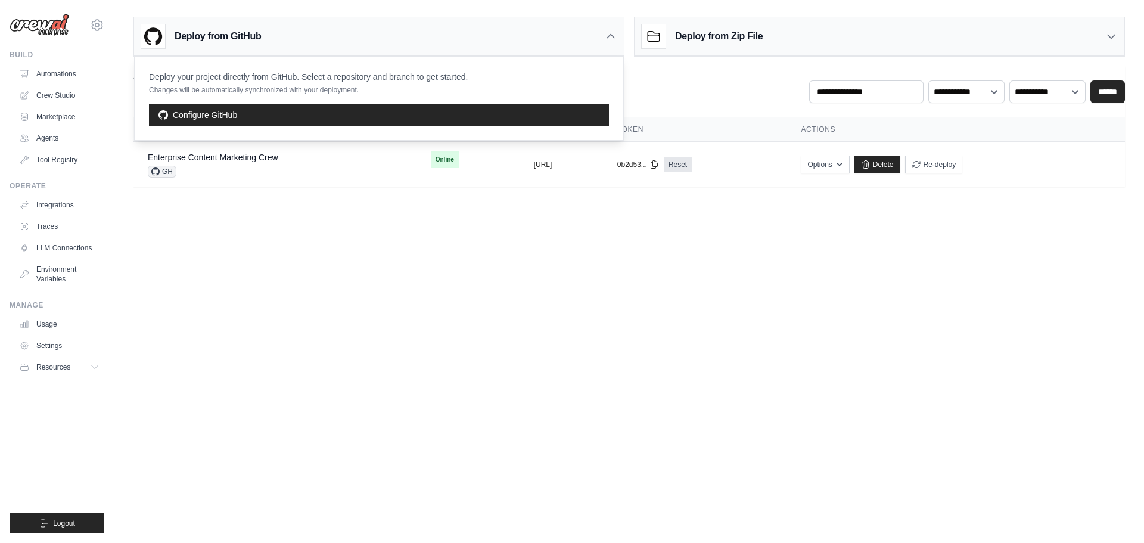
click at [813, 304] on body "[EMAIL_ADDRESS][DOMAIN_NAME] Settings Build Automations Crew Studio" at bounding box center [572, 271] width 1144 height 543
drag, startPoint x: 608, startPoint y: 38, endPoint x: 618, endPoint y: 32, distance: 11.5
click at [618, 32] on div "Deploy from GitHub" at bounding box center [379, 36] width 490 height 39
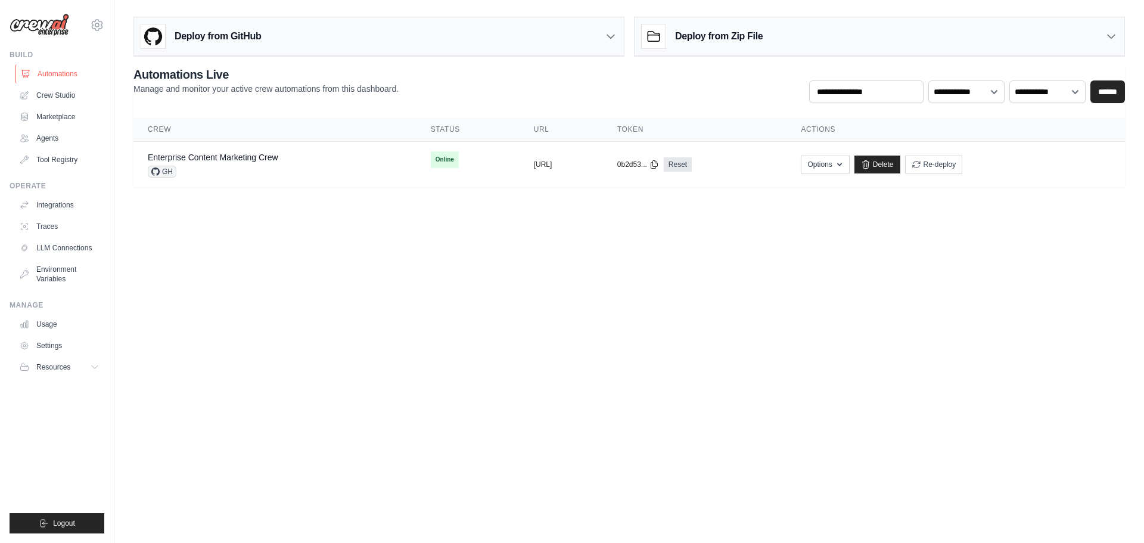
click at [62, 76] on link "Automations" at bounding box center [60, 73] width 90 height 19
click at [66, 364] on span "Resources" at bounding box center [55, 367] width 34 height 10
click at [77, 367] on button "Resources" at bounding box center [60, 366] width 90 height 19
click at [99, 26] on icon at bounding box center [97, 25] width 4 height 4
click at [272, 236] on body "[EMAIL_ADDRESS][DOMAIN_NAME] Settings Build Automations Crew Studio" at bounding box center [572, 271] width 1144 height 543
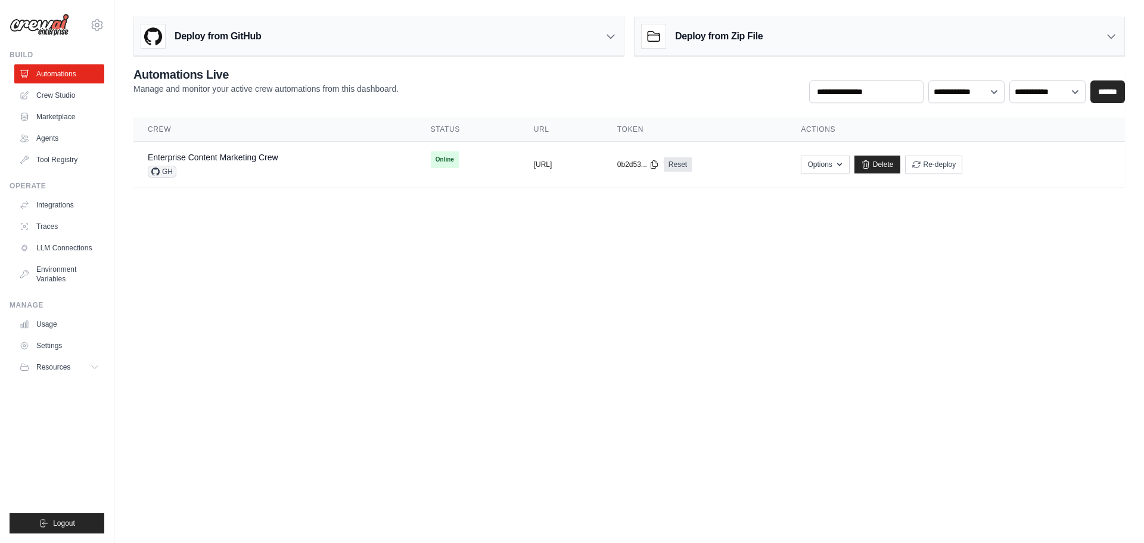
click at [732, 39] on h3 "Deploy from Zip File" at bounding box center [719, 36] width 88 height 14
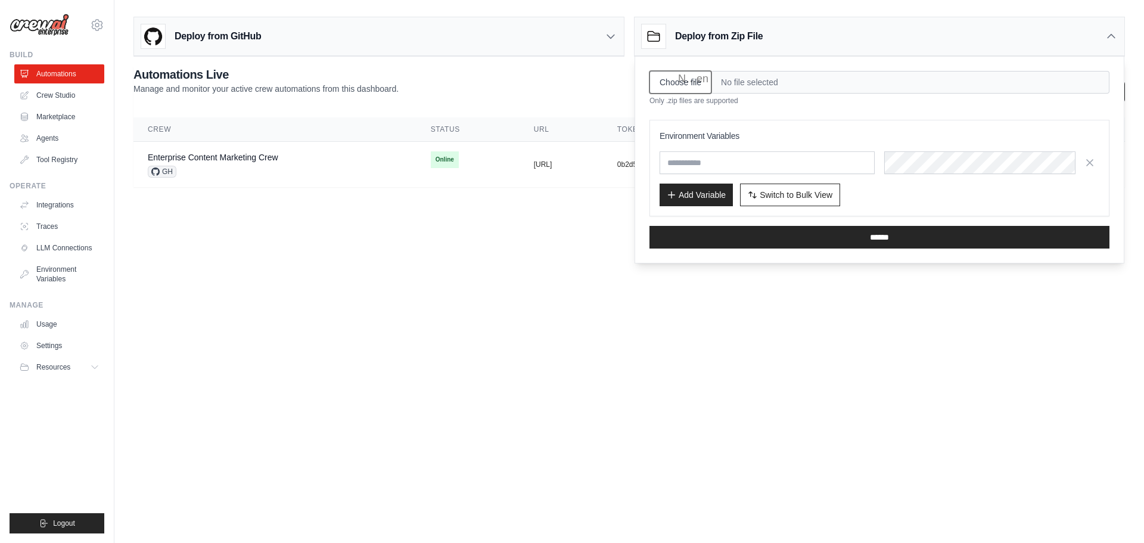
click at [686, 83] on input "Choose file" at bounding box center [680, 82] width 62 height 23
click at [1111, 40] on icon at bounding box center [1111, 36] width 12 height 12
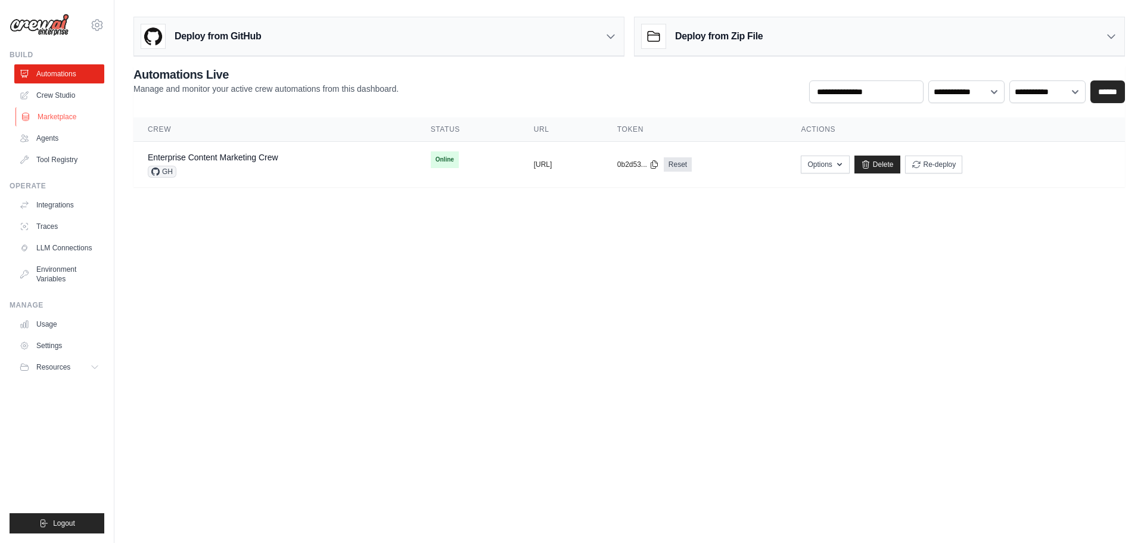
click at [74, 115] on link "Marketplace" at bounding box center [60, 116] width 90 height 19
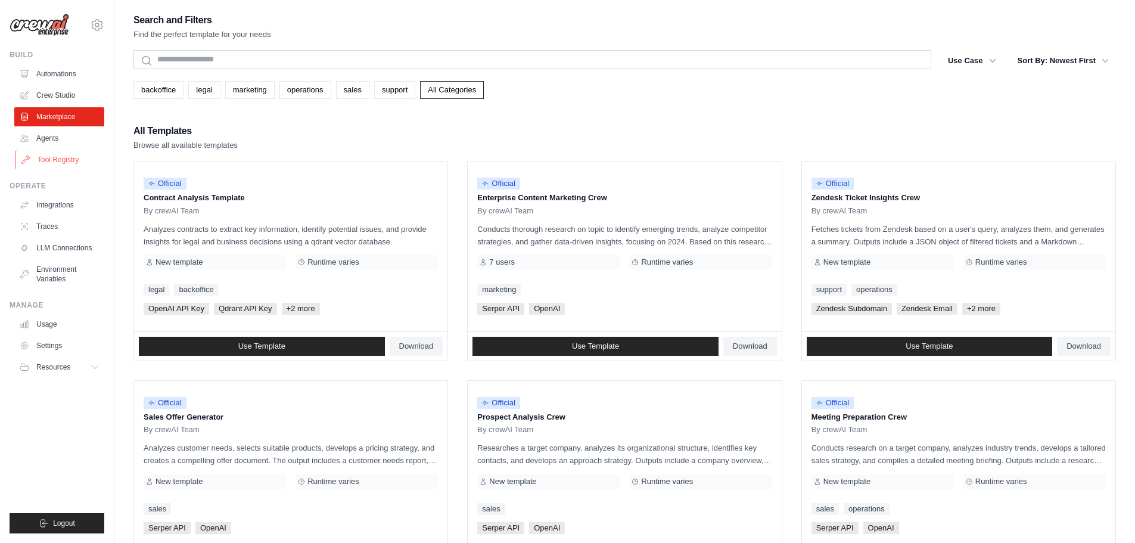
click at [74, 158] on link "Tool Registry" at bounding box center [60, 159] width 90 height 19
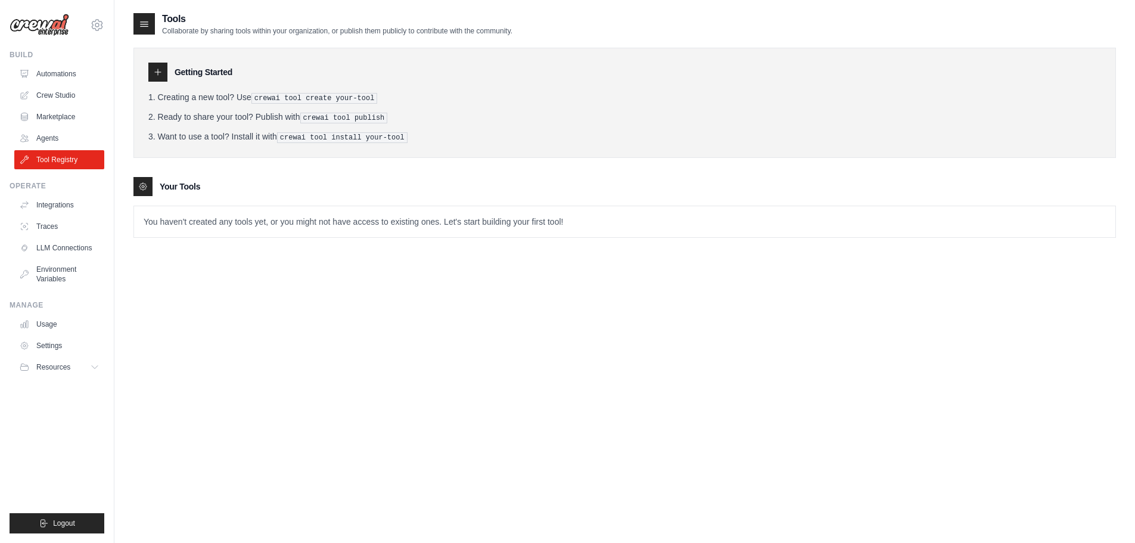
click at [143, 29] on icon at bounding box center [144, 24] width 12 height 12
click at [151, 77] on div at bounding box center [157, 72] width 19 height 19
click at [66, 136] on link "Agents" at bounding box center [60, 138] width 90 height 19
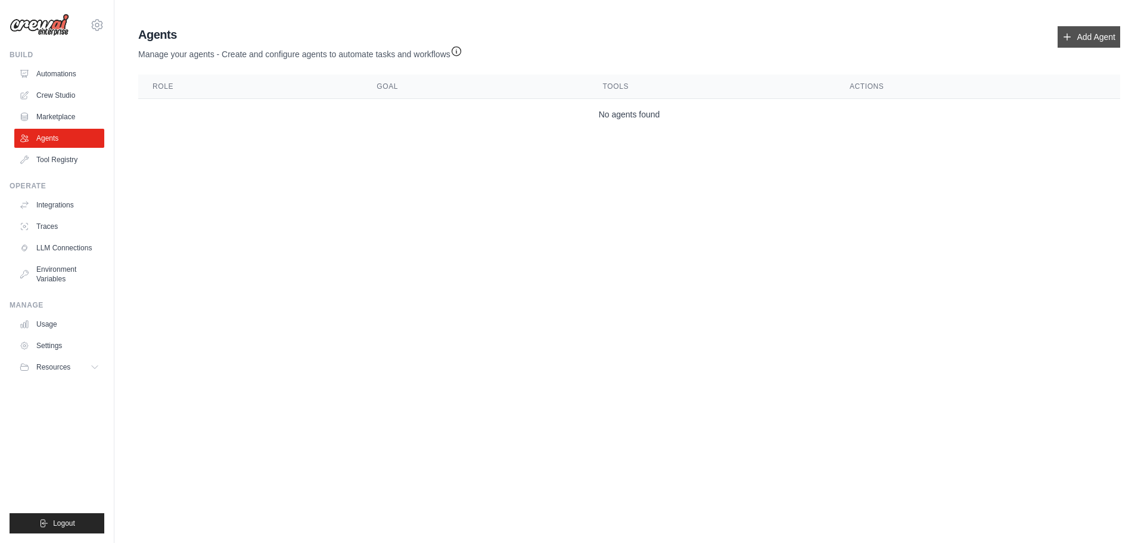
click at [1080, 38] on link "Add Agent" at bounding box center [1088, 36] width 63 height 21
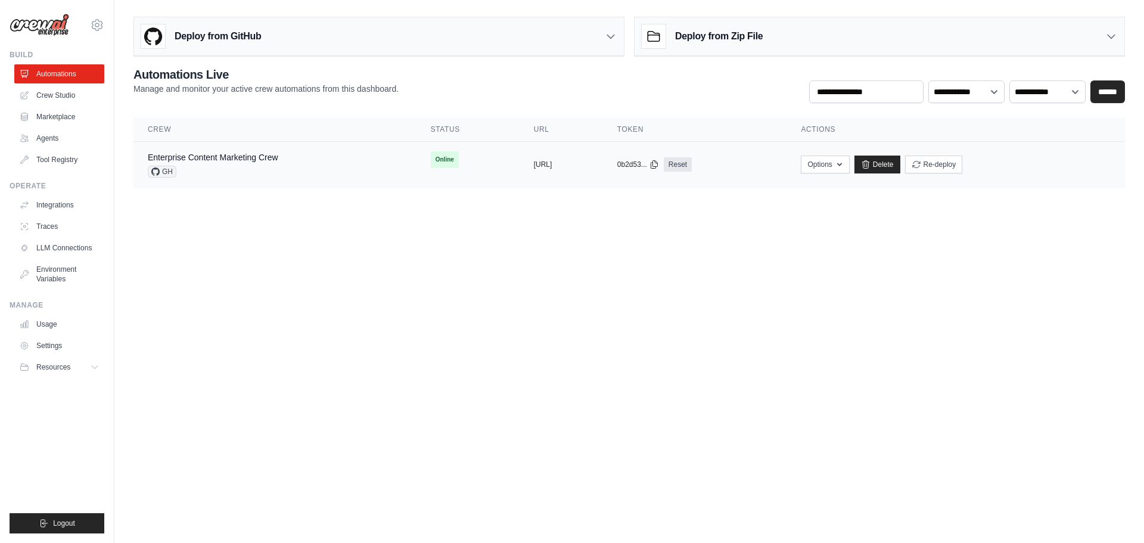
click at [589, 167] on div "copied [URL]" at bounding box center [561, 165] width 55 height 10
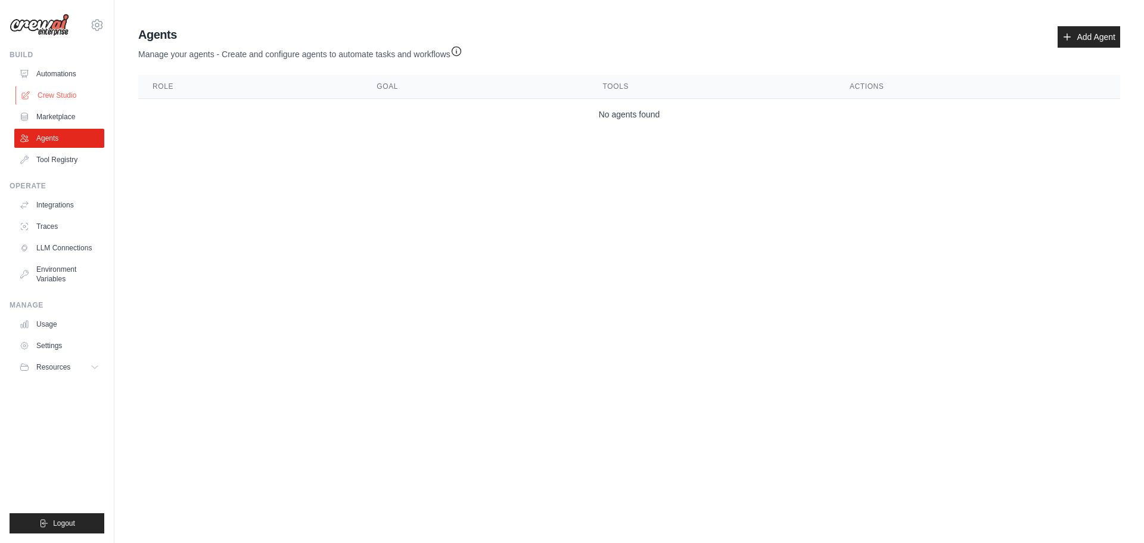
click at [64, 87] on link "Crew Studio" at bounding box center [60, 95] width 90 height 19
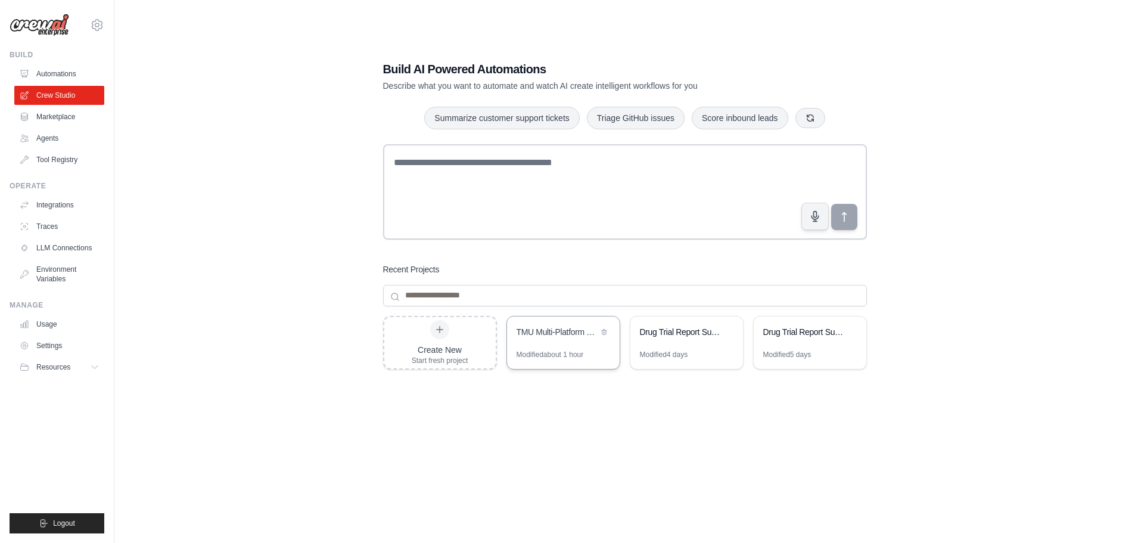
click at [576, 341] on div "TMU Multi-Platform Social Media Automation: Analytics, Content Creation & Linke…" at bounding box center [563, 332] width 113 height 33
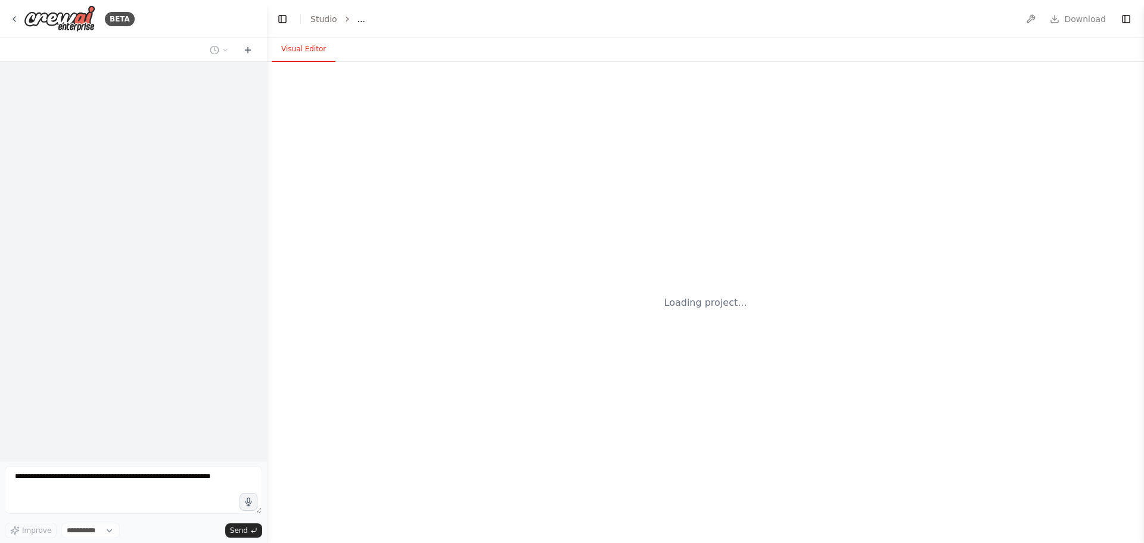
select select "****"
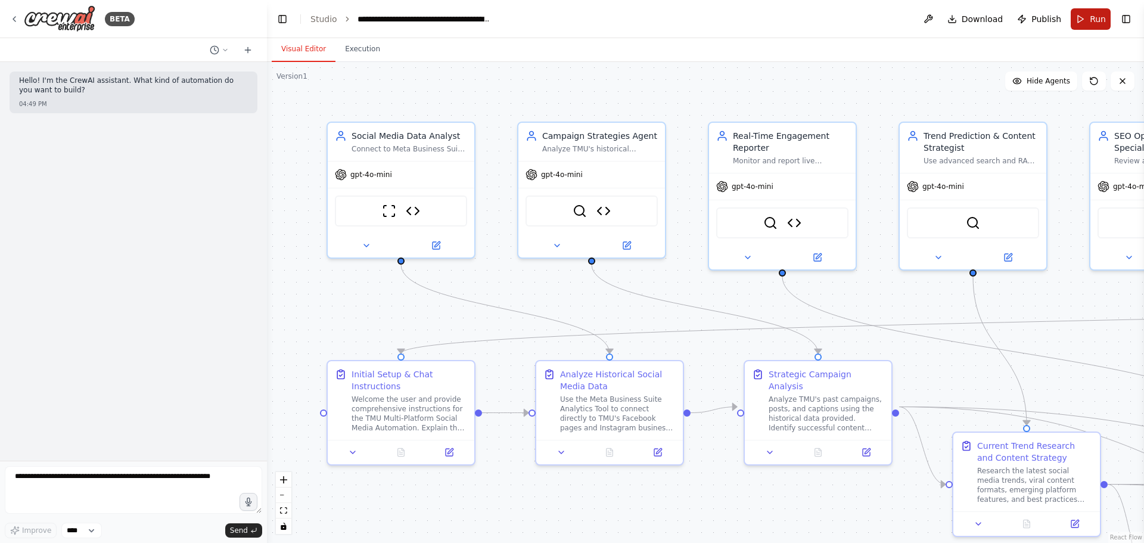
click at [1092, 23] on span "Run" at bounding box center [1098, 19] width 16 height 12
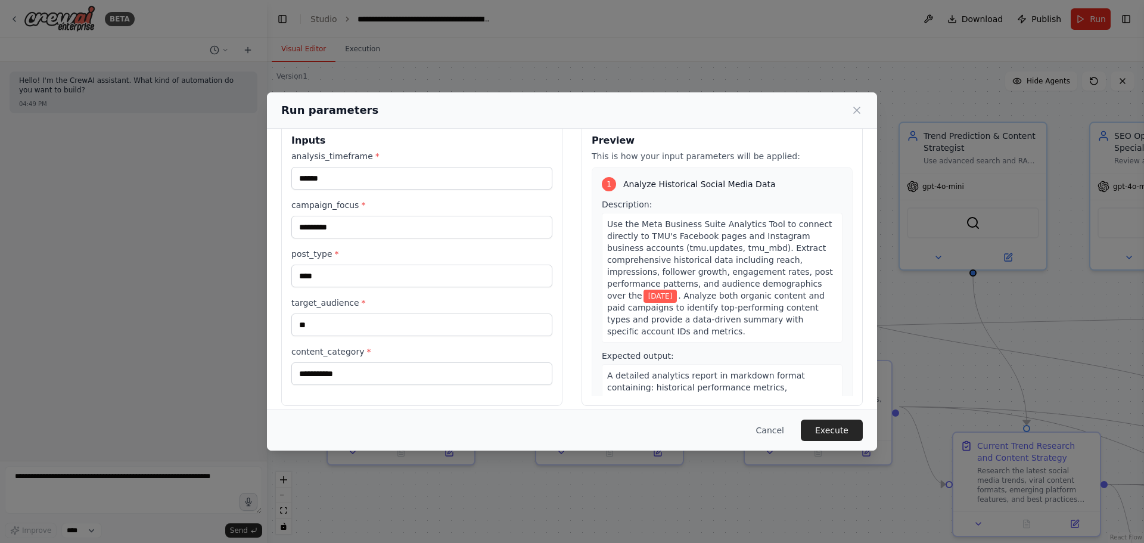
scroll to position [30, 0]
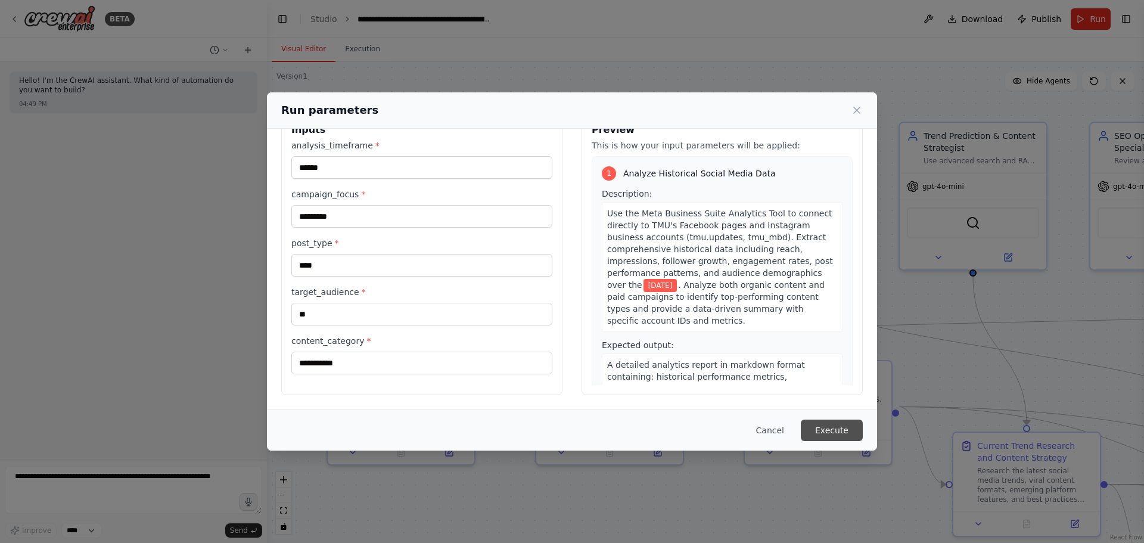
click at [830, 431] on button "Execute" at bounding box center [832, 429] width 62 height 21
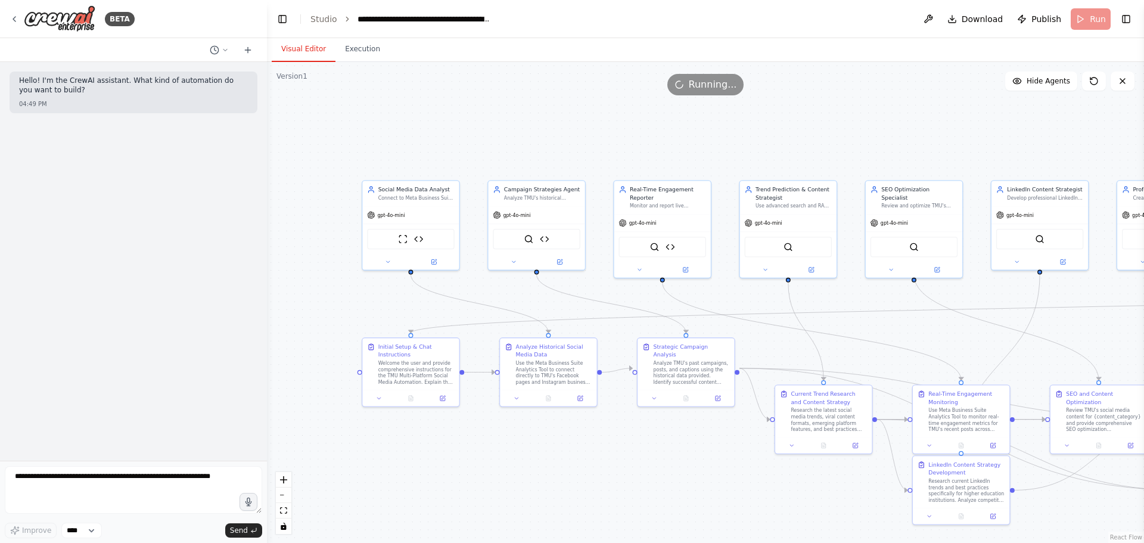
drag, startPoint x: 940, startPoint y: 388, endPoint x: 780, endPoint y: 353, distance: 164.1
click at [780, 353] on div ".deletable-edge-delete-btn { width: 20px; height: 20px; border: 0px solid #ffff…" at bounding box center [705, 302] width 877 height 481
click at [357, 52] on button "Execution" at bounding box center [362, 49] width 54 height 25
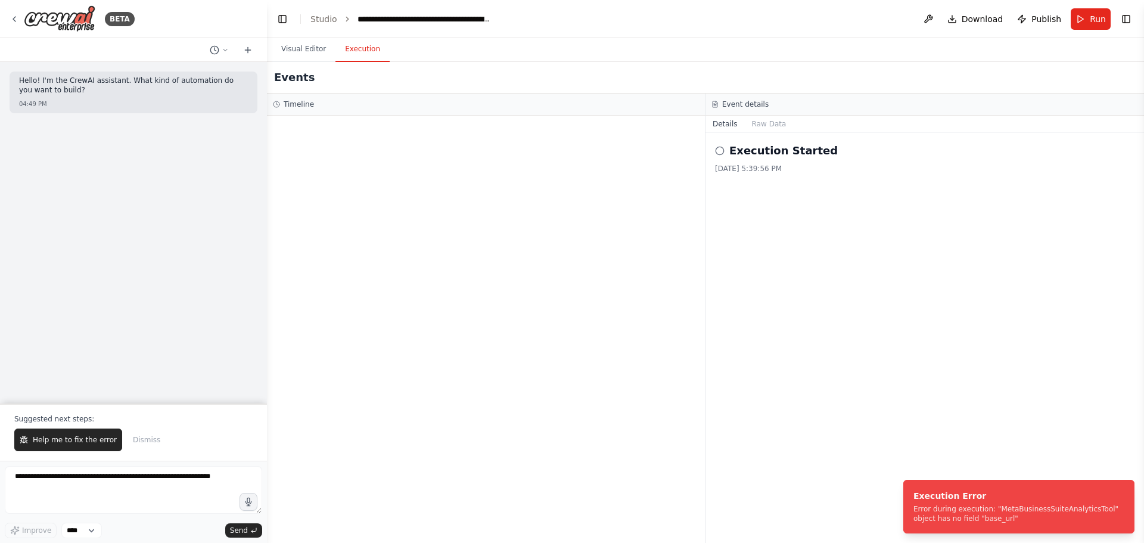
click at [717, 148] on circle at bounding box center [720, 151] width 8 height 8
click at [1125, 492] on icon "Notifications (F8)" at bounding box center [1124, 490] width 10 height 10
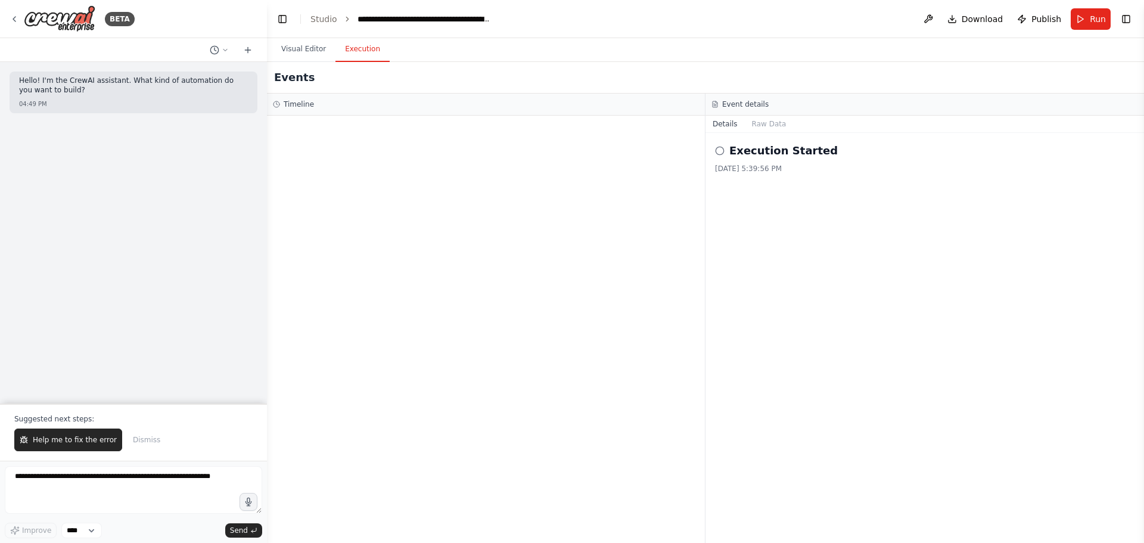
click at [720, 151] on icon at bounding box center [720, 151] width 10 height 10
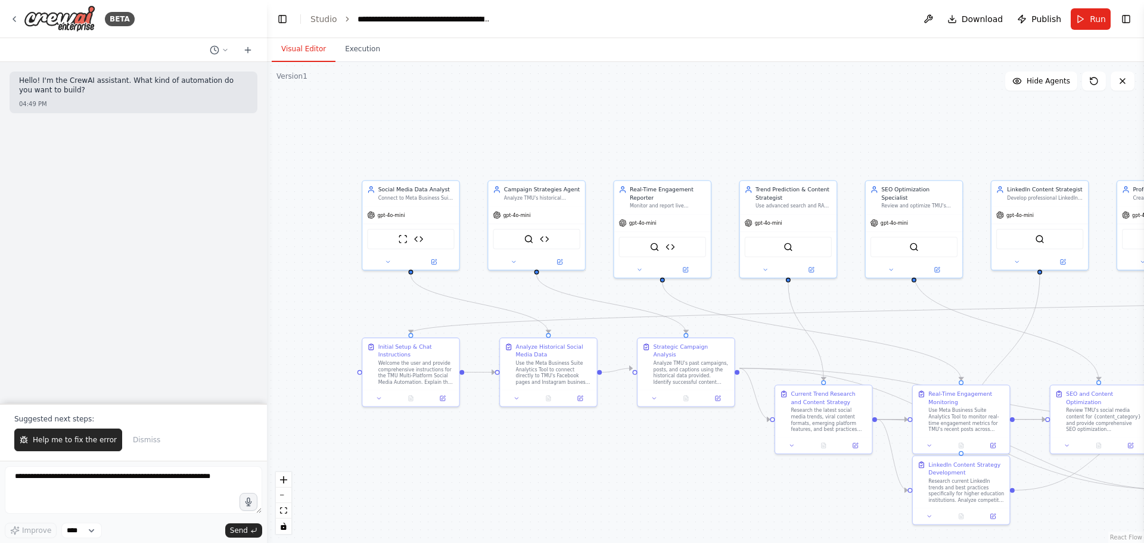
click at [313, 45] on button "Visual Editor" at bounding box center [304, 49] width 64 height 25
click at [76, 440] on span "Help me to fix the error" at bounding box center [75, 440] width 84 height 10
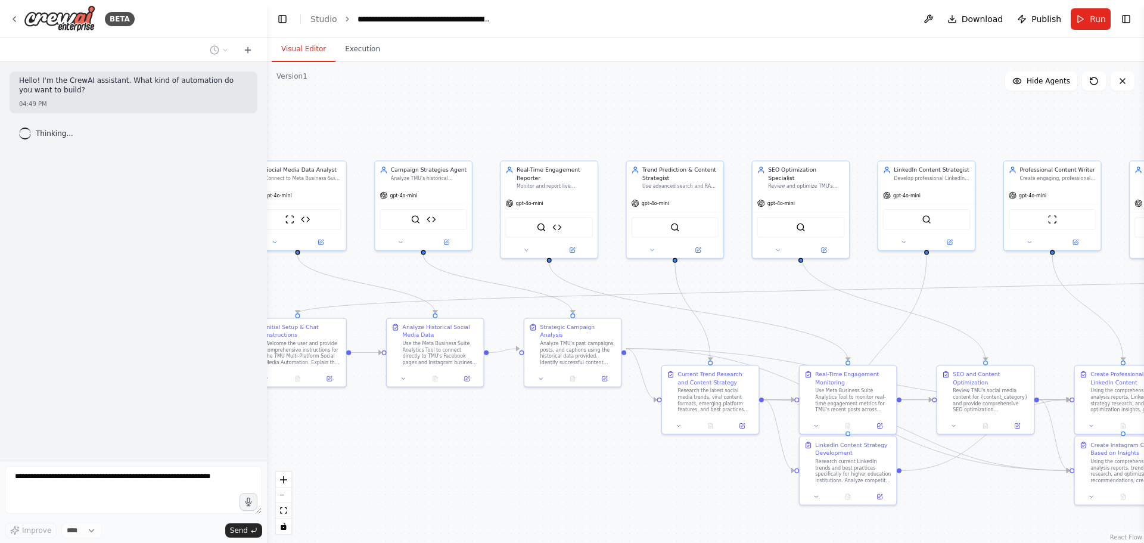
drag, startPoint x: 679, startPoint y: 461, endPoint x: 589, endPoint y: 452, distance: 90.4
click at [589, 452] on div ".deletable-edge-delete-btn { width: 20px; height: 20px; border: 0px solid #ffff…" at bounding box center [705, 302] width 877 height 481
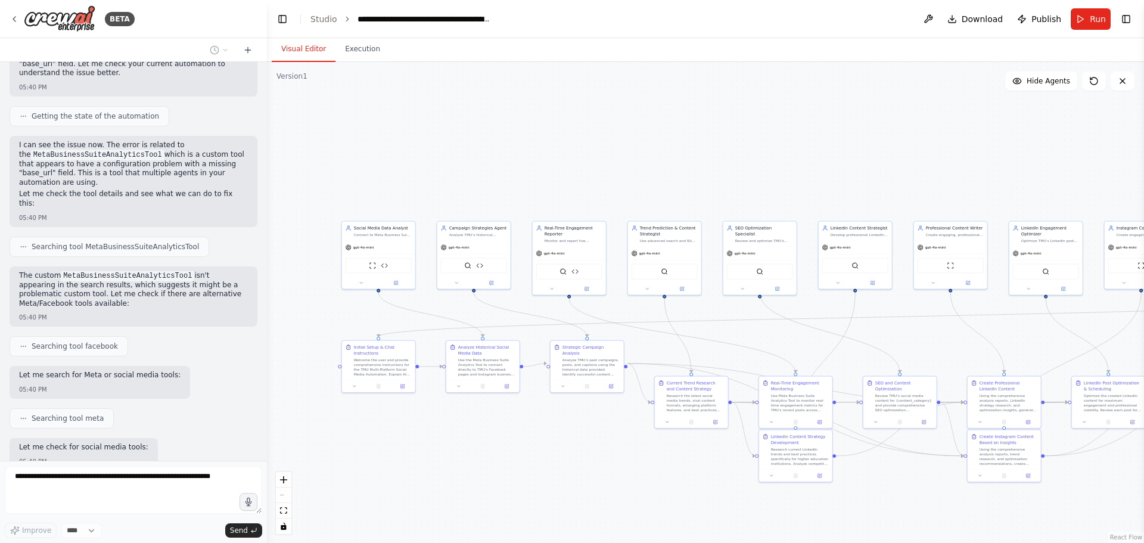
scroll to position [169, 0]
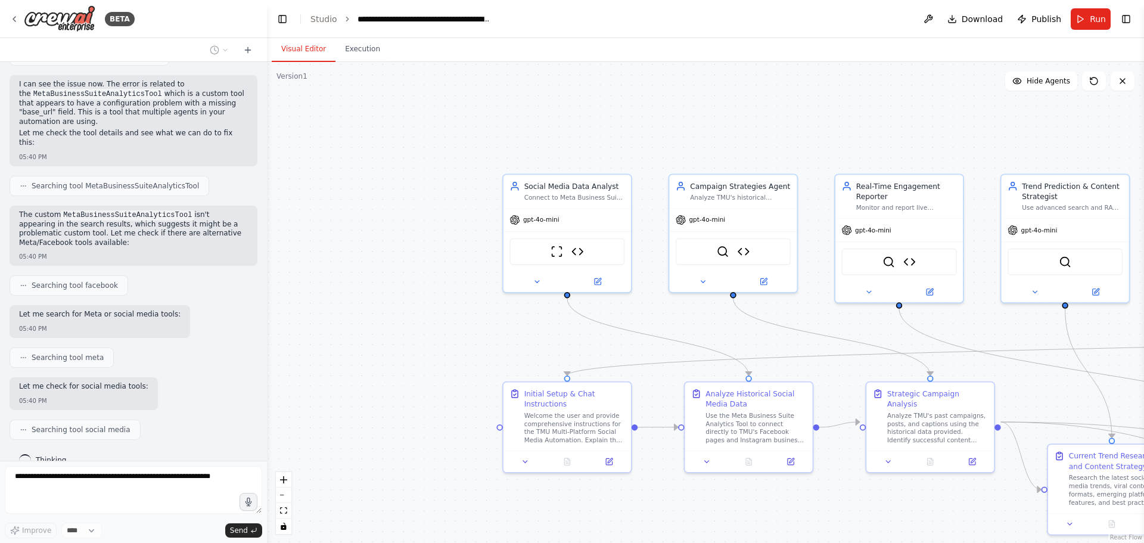
drag, startPoint x: 443, startPoint y: 301, endPoint x: 823, endPoint y: 348, distance: 383.0
click at [823, 348] on div ".deletable-edge-delete-btn { width: 20px; height: 20px; border: 0px solid #ffff…" at bounding box center [705, 302] width 877 height 481
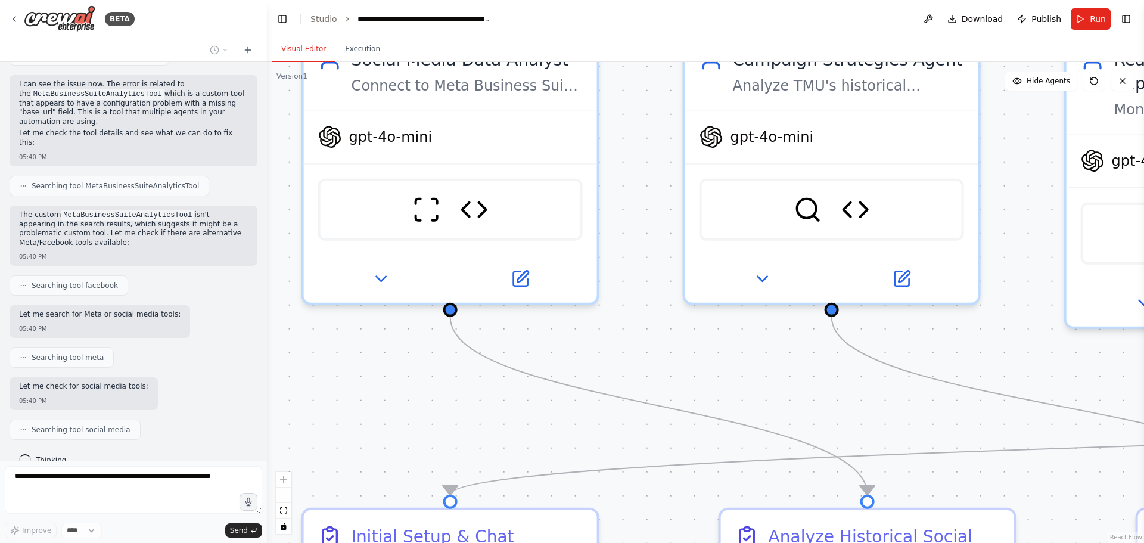
drag, startPoint x: 548, startPoint y: 316, endPoint x: 568, endPoint y: 403, distance: 90.0
click at [568, 403] on div ".deletable-edge-delete-btn { width: 20px; height: 20px; border: 0px solid #ffff…" at bounding box center [705, 302] width 877 height 481
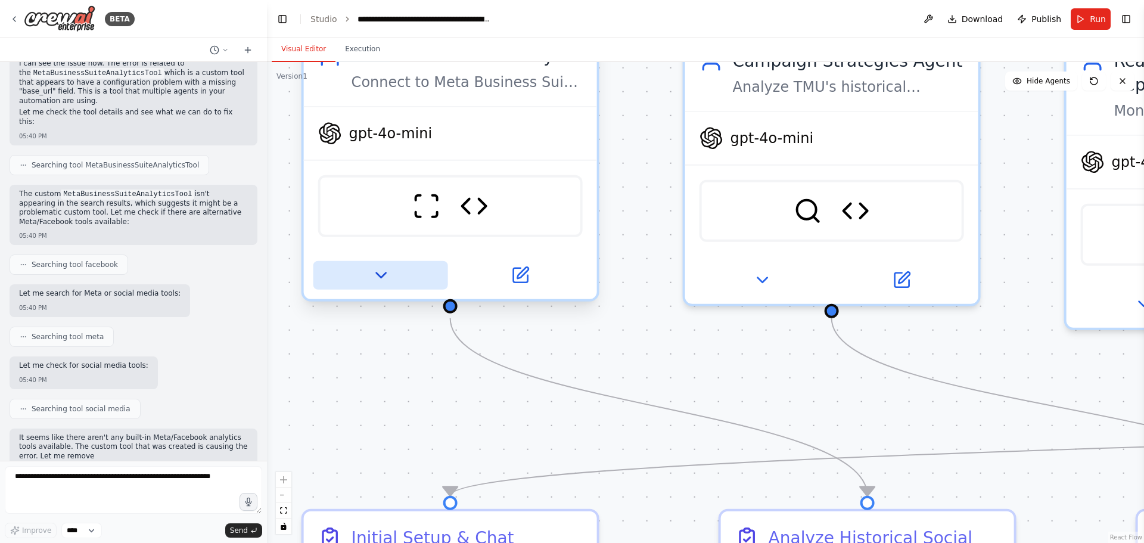
click at [390, 275] on button at bounding box center [380, 275] width 135 height 29
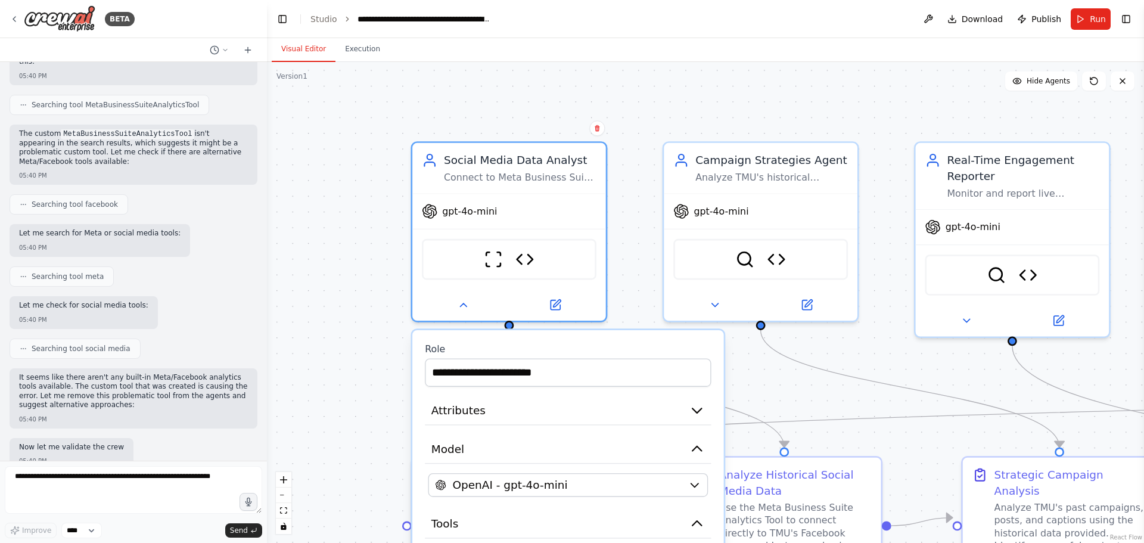
scroll to position [311, 0]
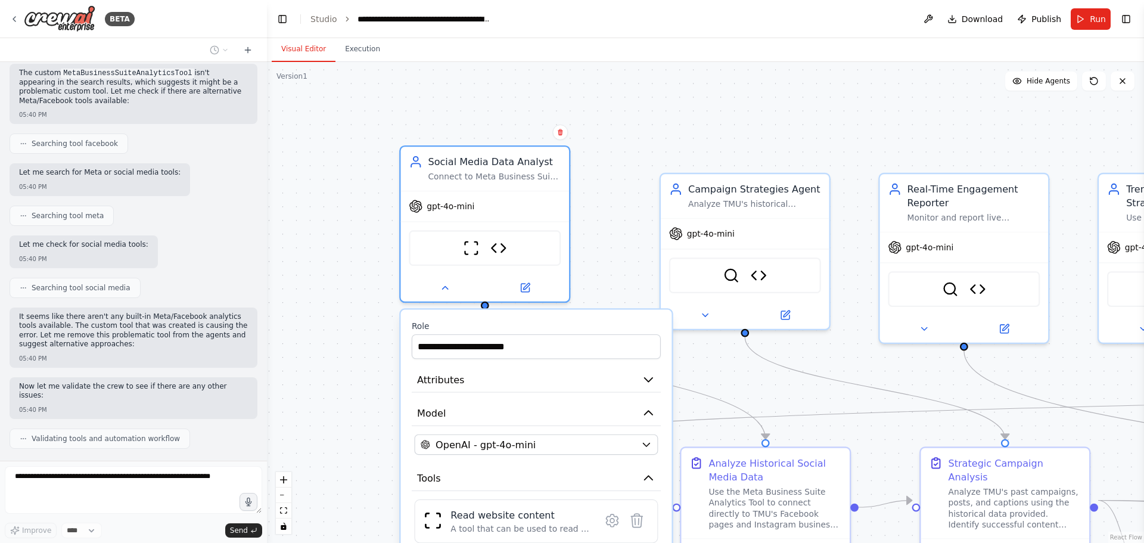
drag, startPoint x: 627, startPoint y: 356, endPoint x: 557, endPoint y: 313, distance: 82.0
click at [561, 321] on label "Role" at bounding box center [536, 326] width 249 height 11
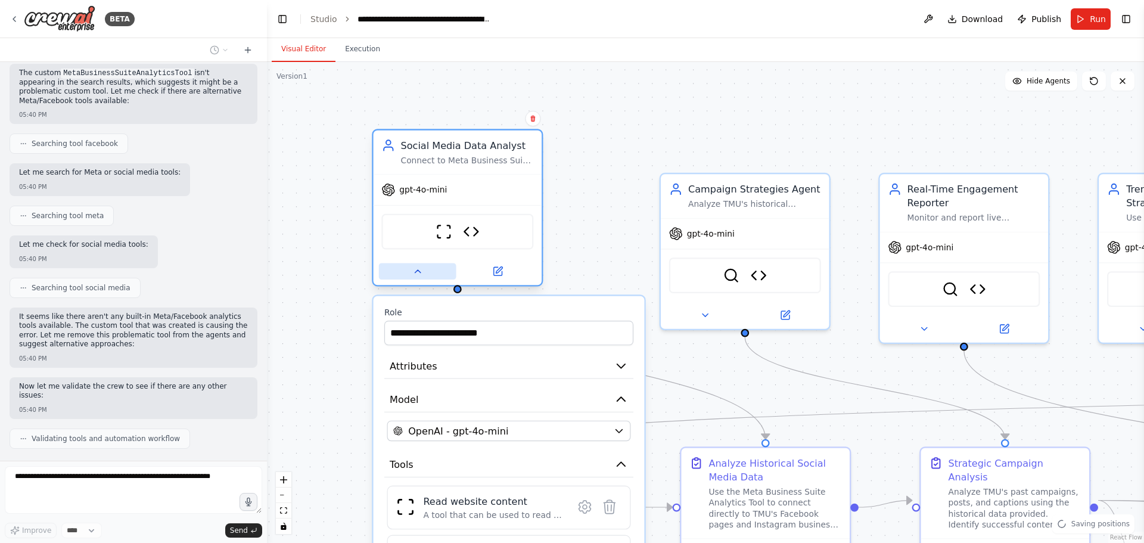
click at [424, 271] on button at bounding box center [417, 271] width 77 height 17
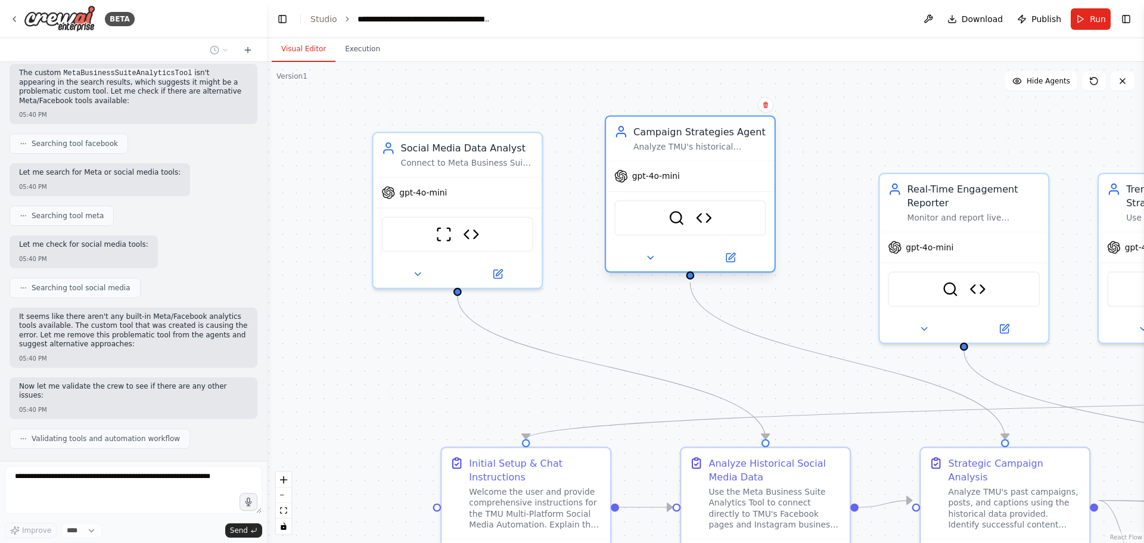
drag, startPoint x: 758, startPoint y: 231, endPoint x: 692, endPoint y: 228, distance: 66.2
click at [704, 169] on div "gpt-4o-mini" at bounding box center [690, 176] width 169 height 30
click at [653, 260] on icon at bounding box center [650, 257] width 11 height 11
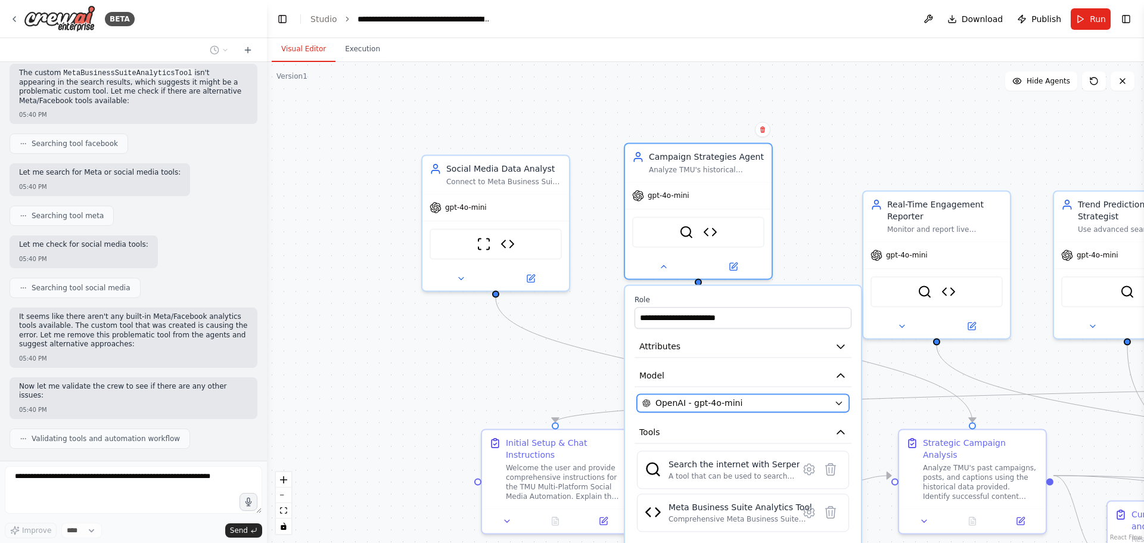
click at [836, 398] on icon "button" at bounding box center [839, 403] width 10 height 10
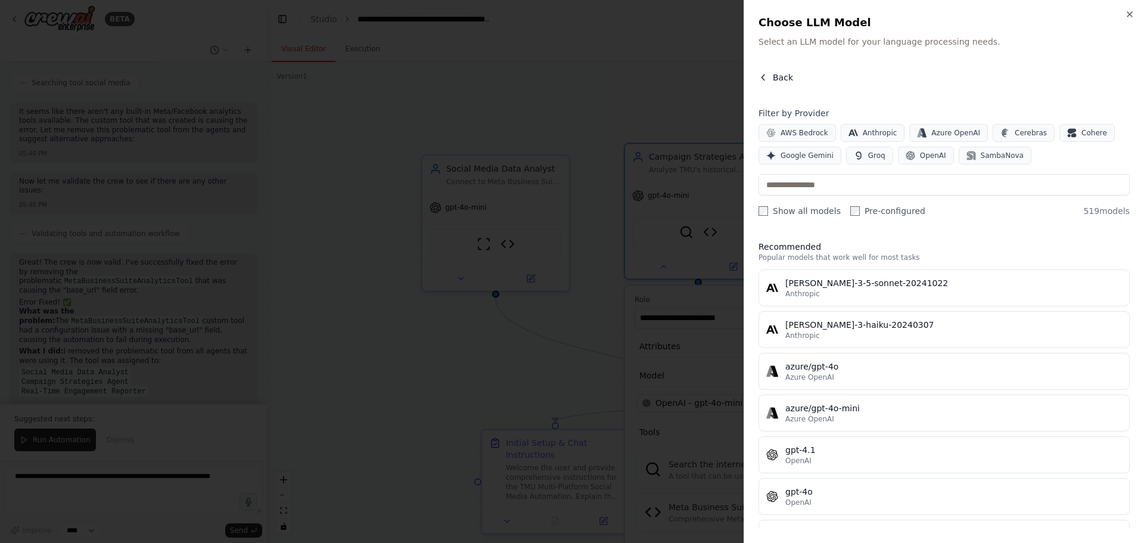
click at [762, 80] on icon "button" at bounding box center [763, 78] width 10 height 10
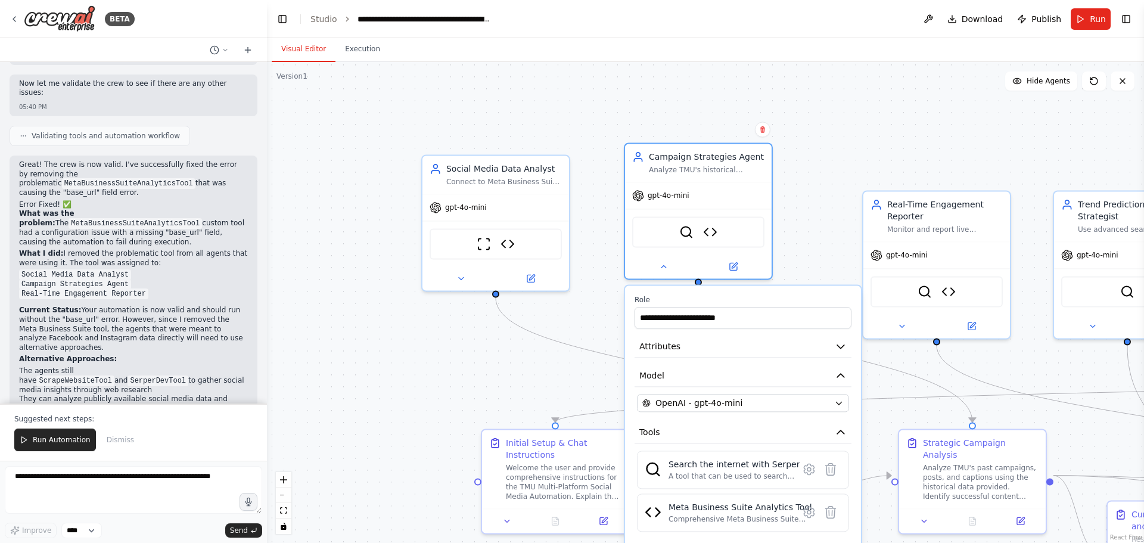
scroll to position [623, 0]
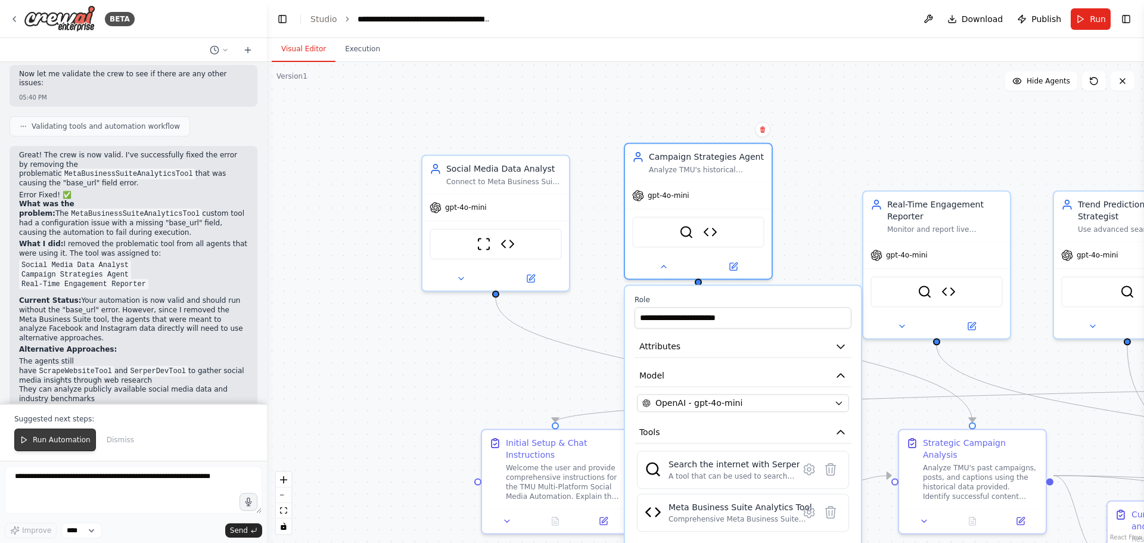
click at [69, 434] on button "Run Automation" at bounding box center [55, 439] width 82 height 23
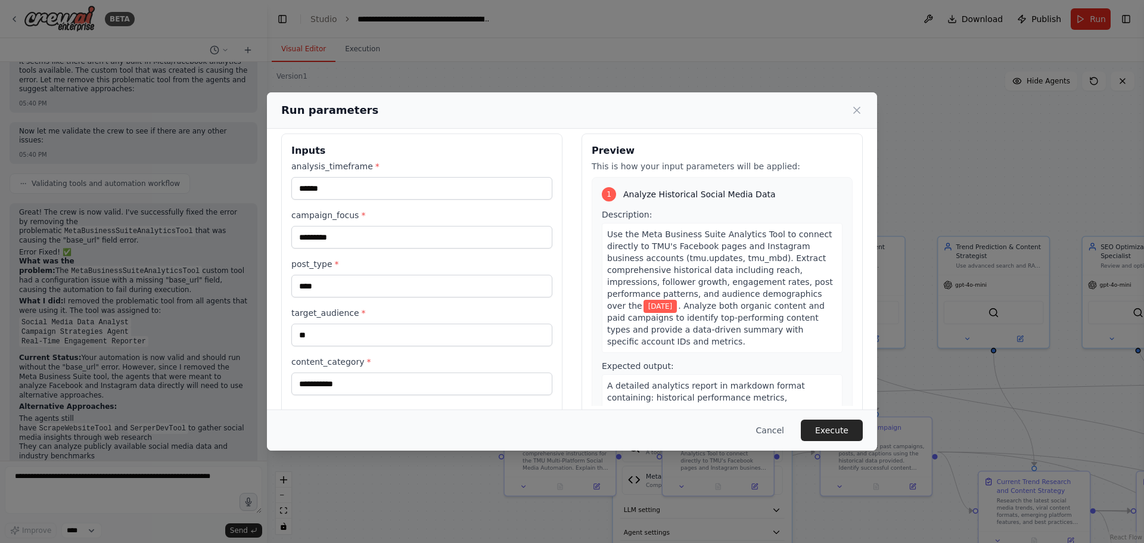
scroll to position [0, 0]
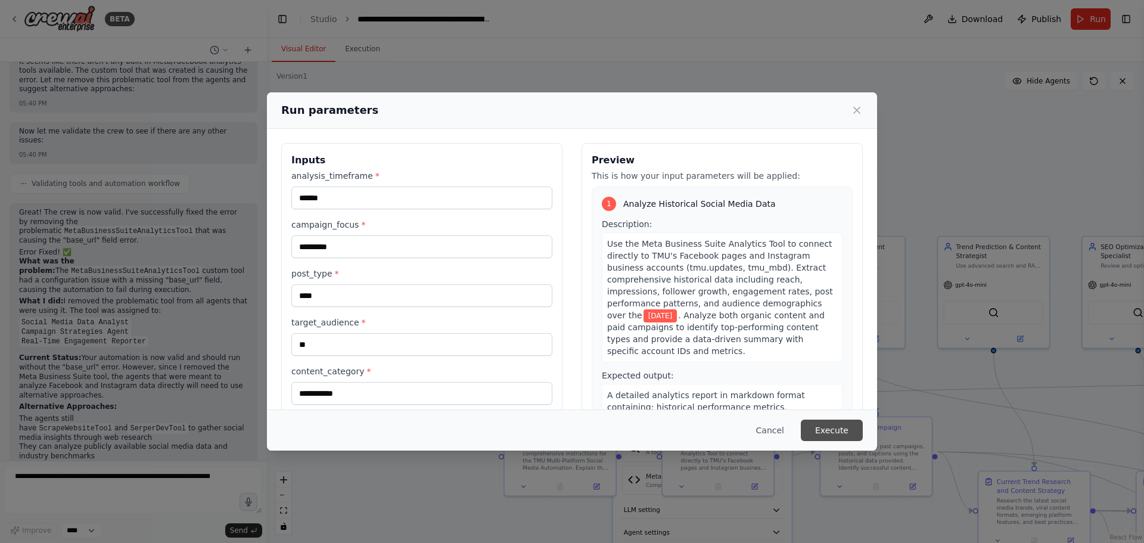
click at [845, 429] on button "Execute" at bounding box center [832, 429] width 62 height 21
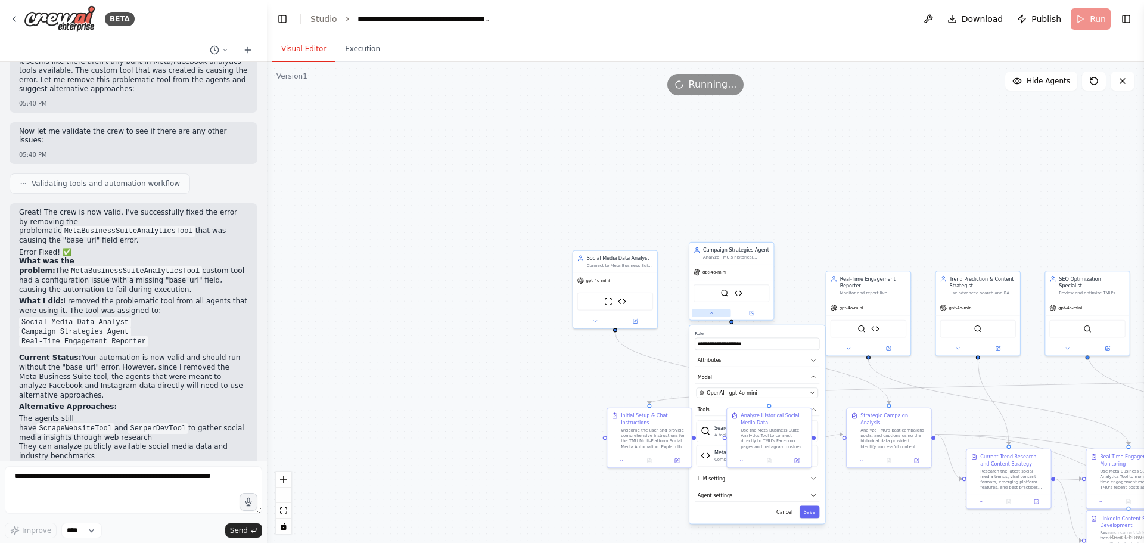
click at [716, 316] on button at bounding box center [711, 313] width 39 height 8
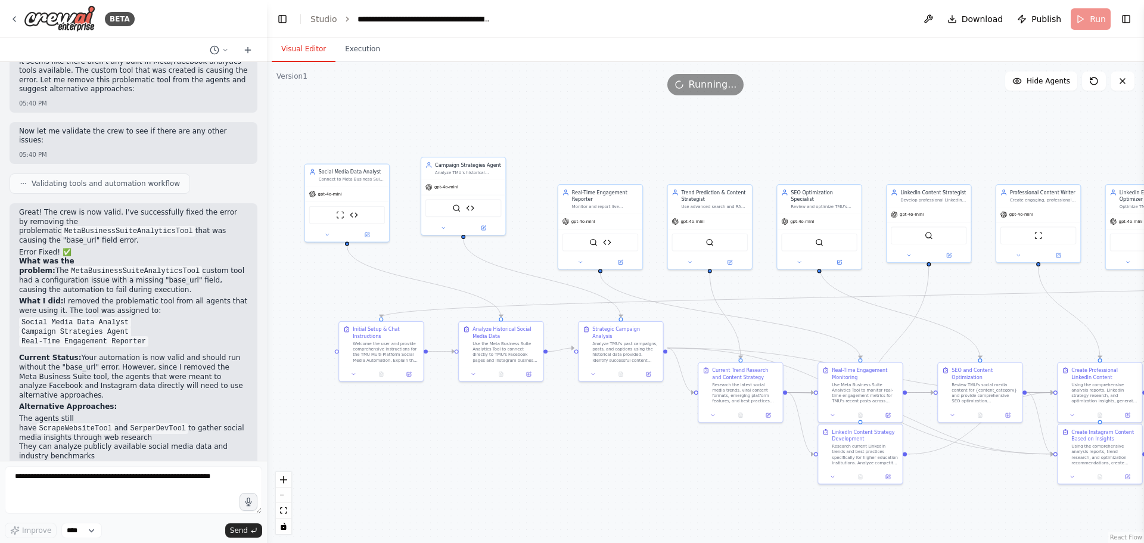
drag, startPoint x: 990, startPoint y: 343, endPoint x: 756, endPoint y: 272, distance: 244.2
click at [759, 273] on div ".deletable-edge-delete-btn { width: 20px; height: 20px; border: 0px solid #ffff…" at bounding box center [705, 302] width 877 height 481
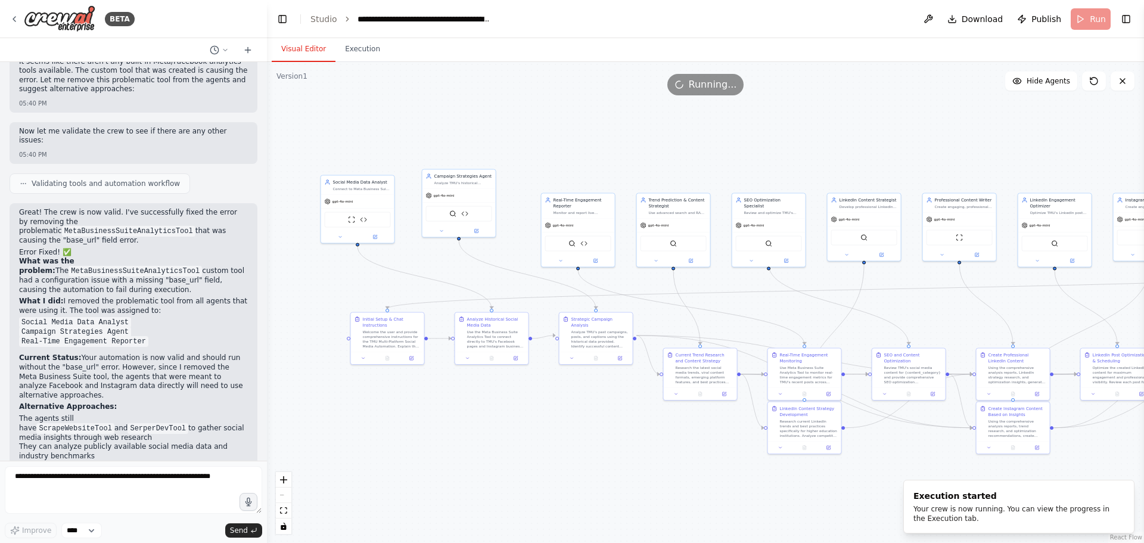
drag, startPoint x: 848, startPoint y: 314, endPoint x: 816, endPoint y: 314, distance: 32.2
click at [816, 314] on div ".deletable-edge-delete-btn { width: 20px; height: 20px; border: 0px solid #ffff…" at bounding box center [705, 302] width 877 height 481
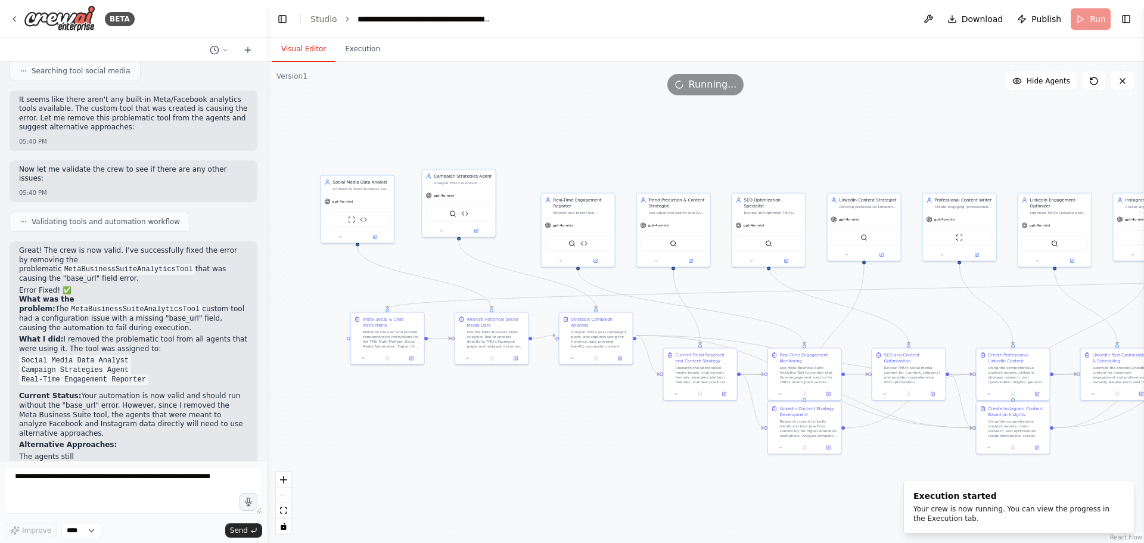
scroll to position [506, 0]
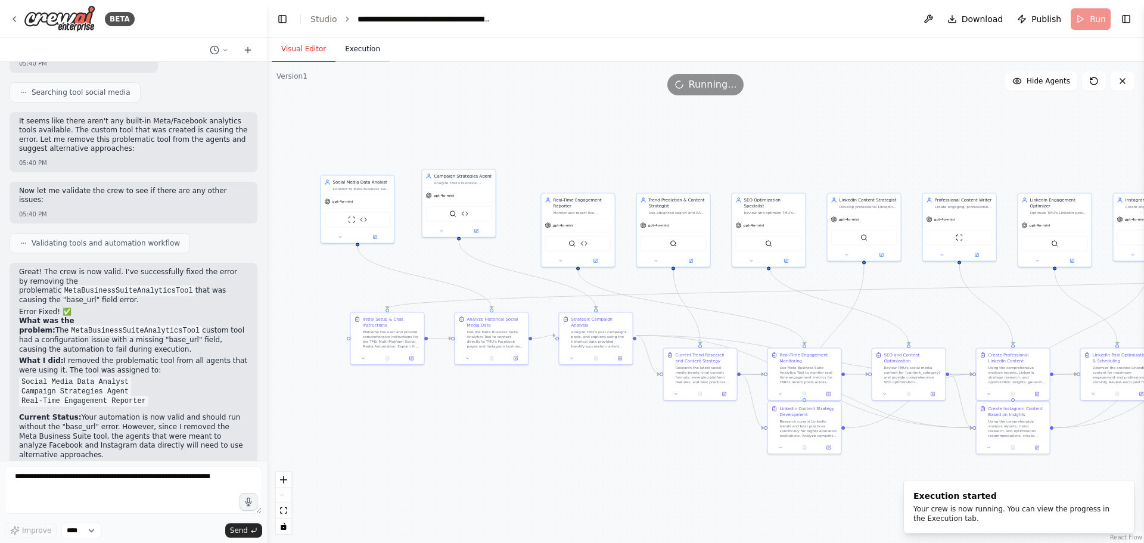
click at [364, 51] on button "Execution" at bounding box center [362, 49] width 54 height 25
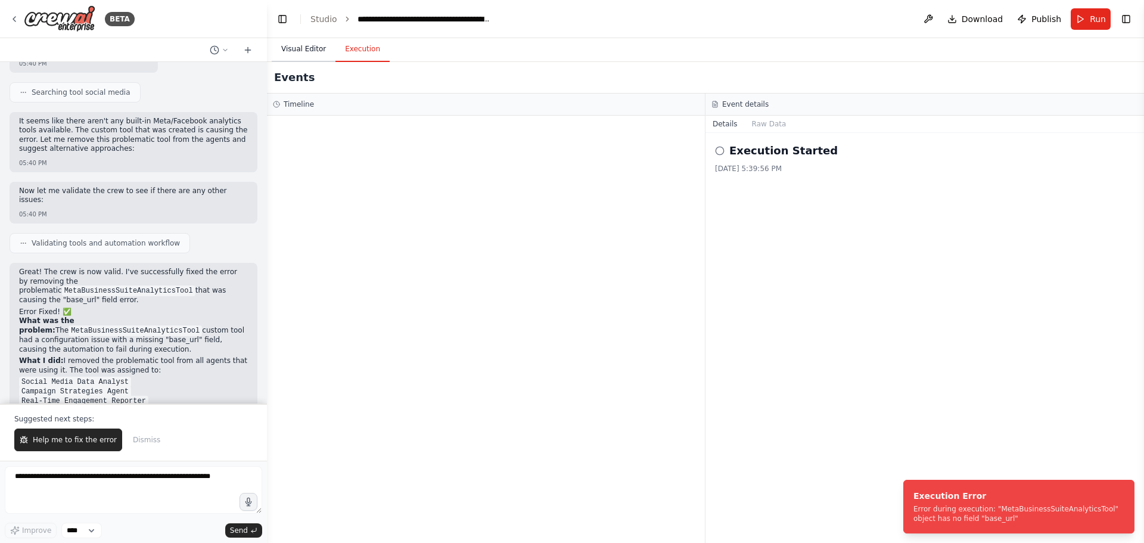
click at [312, 46] on button "Visual Editor" at bounding box center [304, 49] width 64 height 25
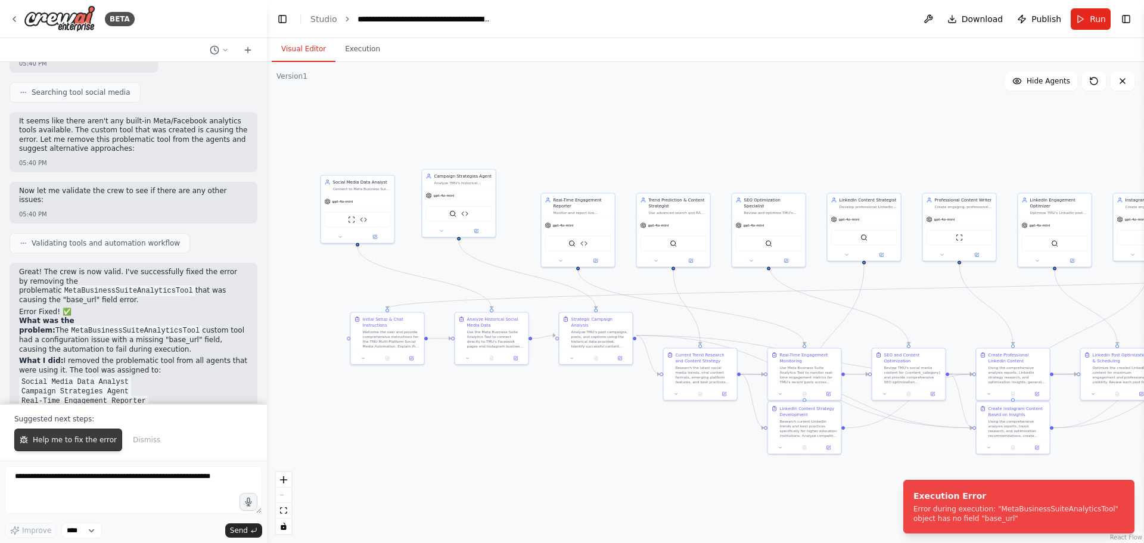
click at [83, 434] on button "Help me to fix the error" at bounding box center [68, 439] width 108 height 23
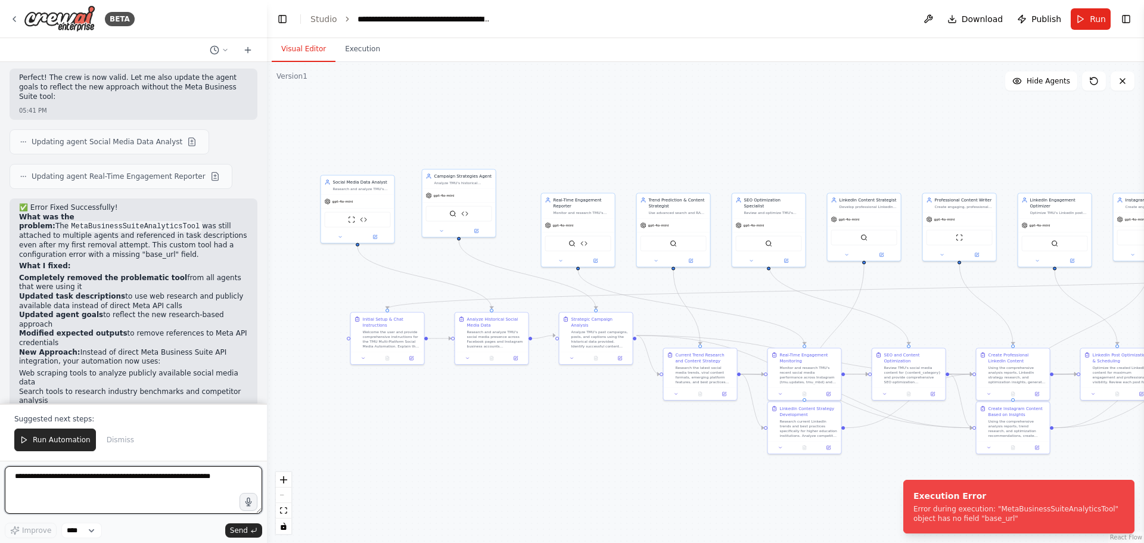
scroll to position [1560, 0]
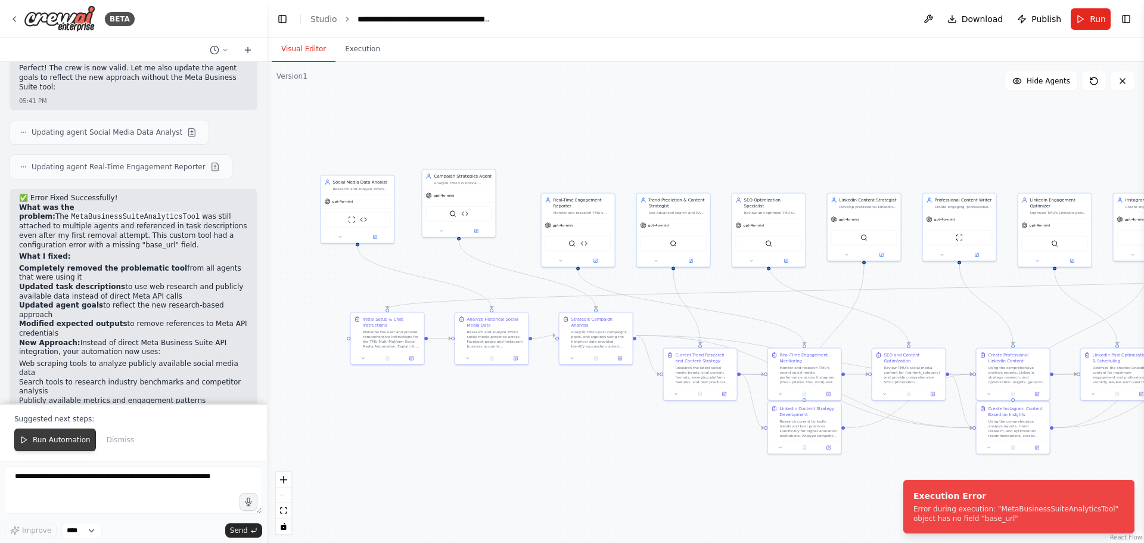
click at [70, 443] on span "Run Automation" at bounding box center [62, 440] width 58 height 10
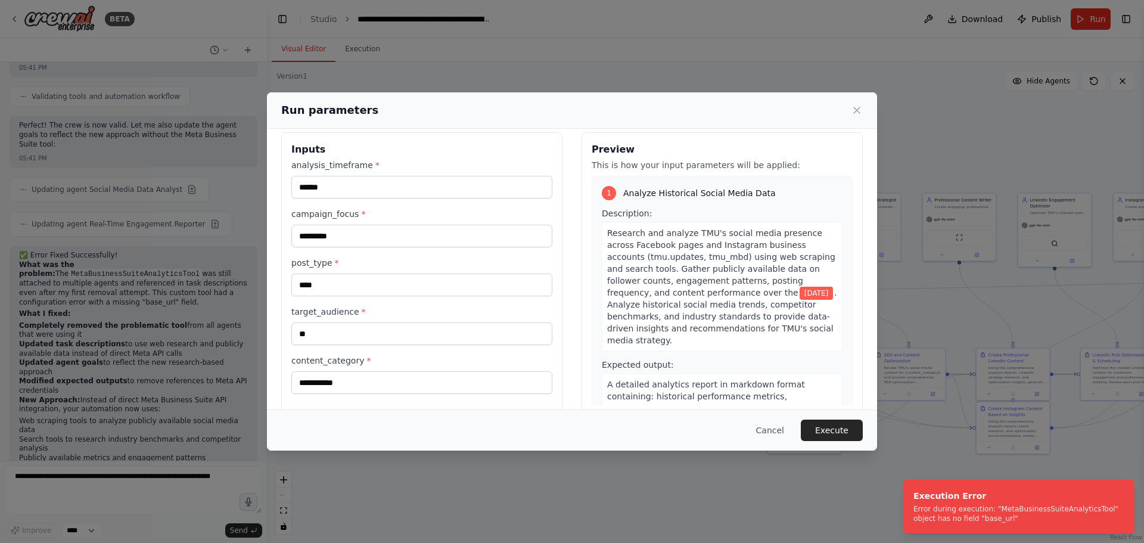
scroll to position [0, 0]
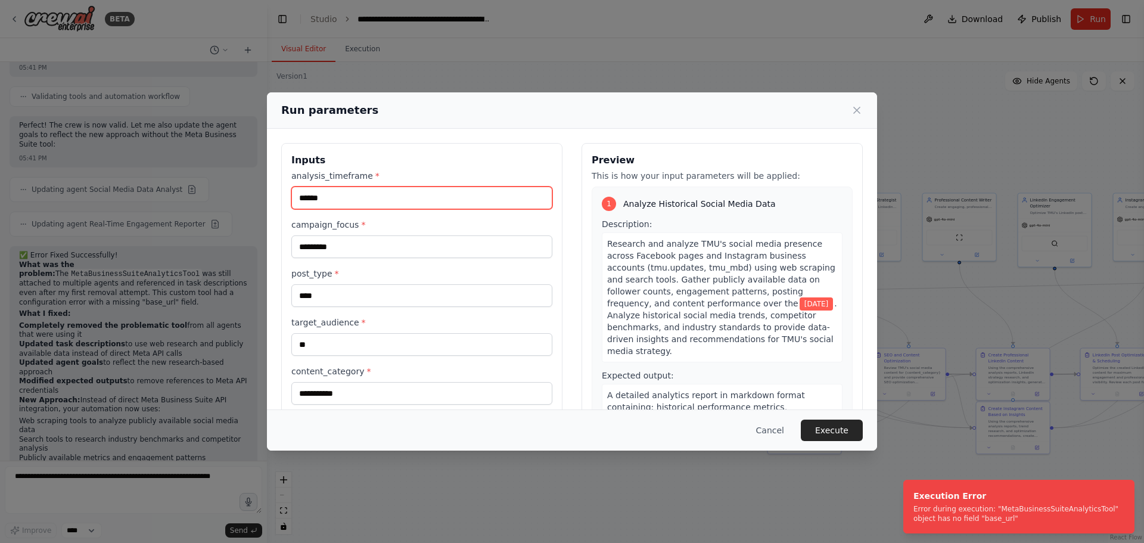
click at [349, 195] on input "*****" at bounding box center [421, 197] width 261 height 23
type input "*"
type input "**********"
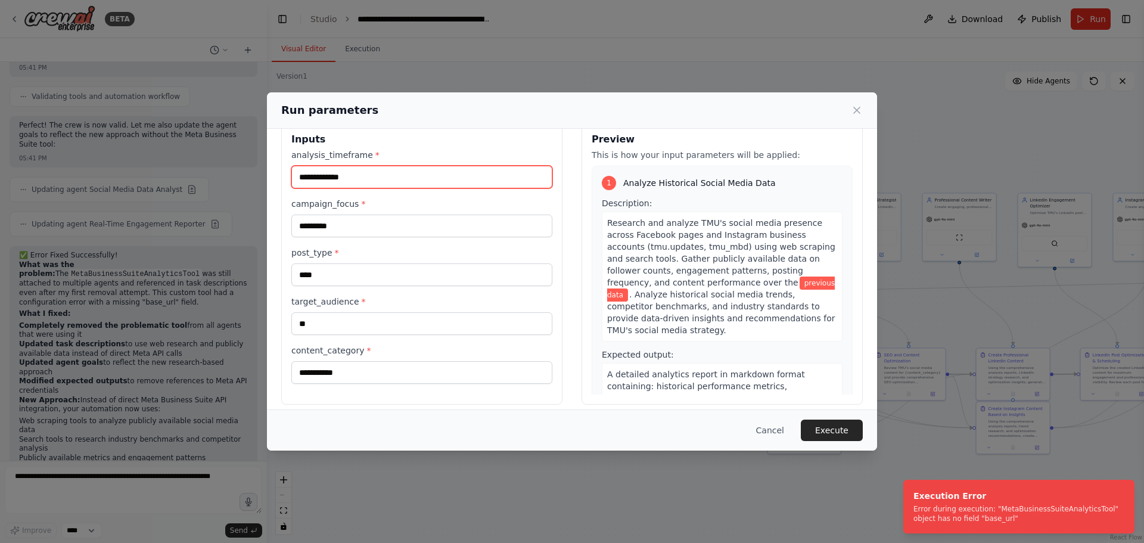
scroll to position [30, 0]
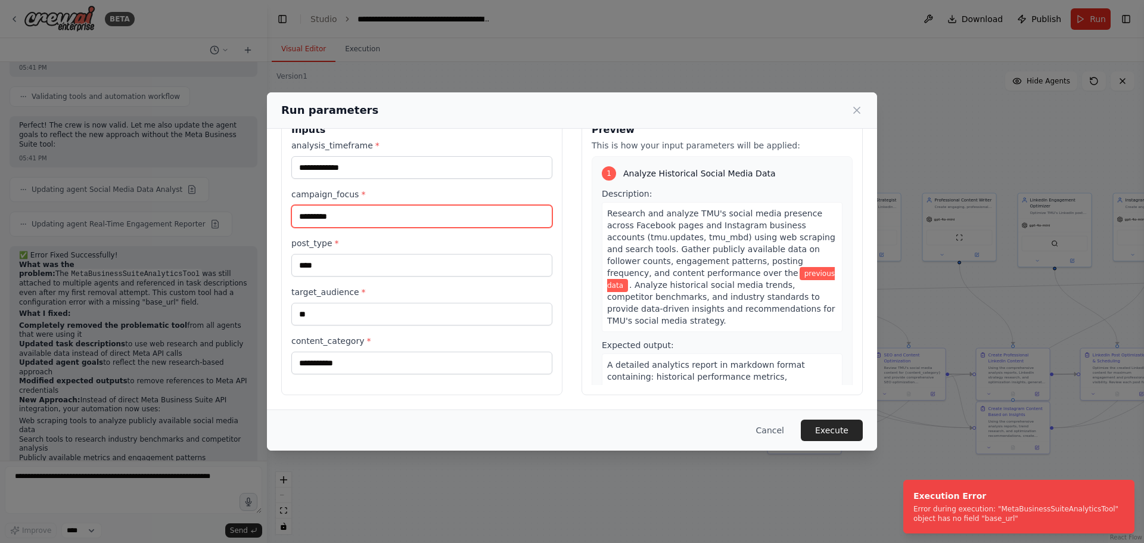
click at [397, 214] on input "*********" at bounding box center [421, 216] width 261 height 23
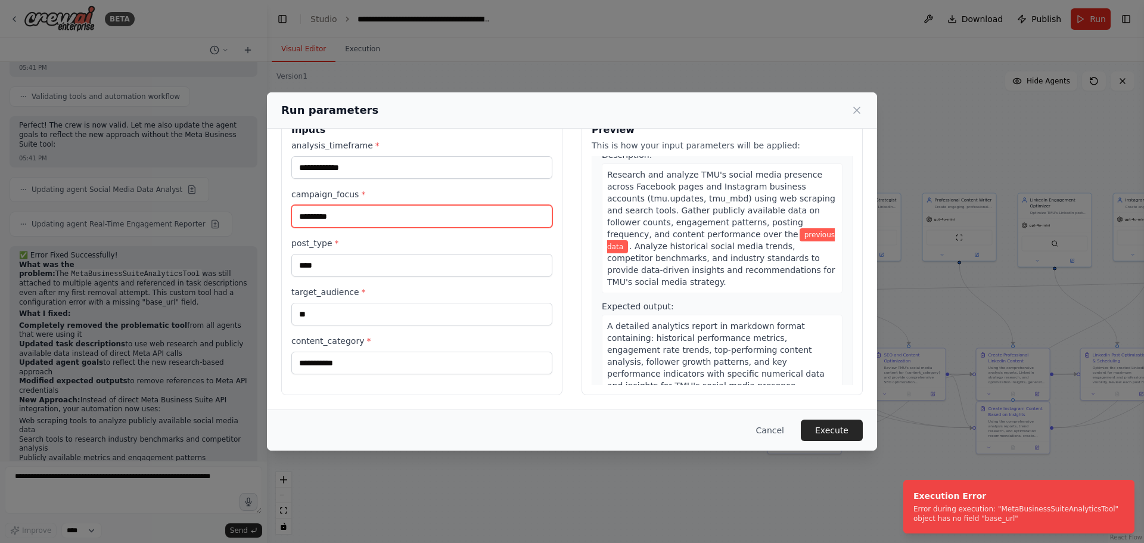
scroll to position [60, 0]
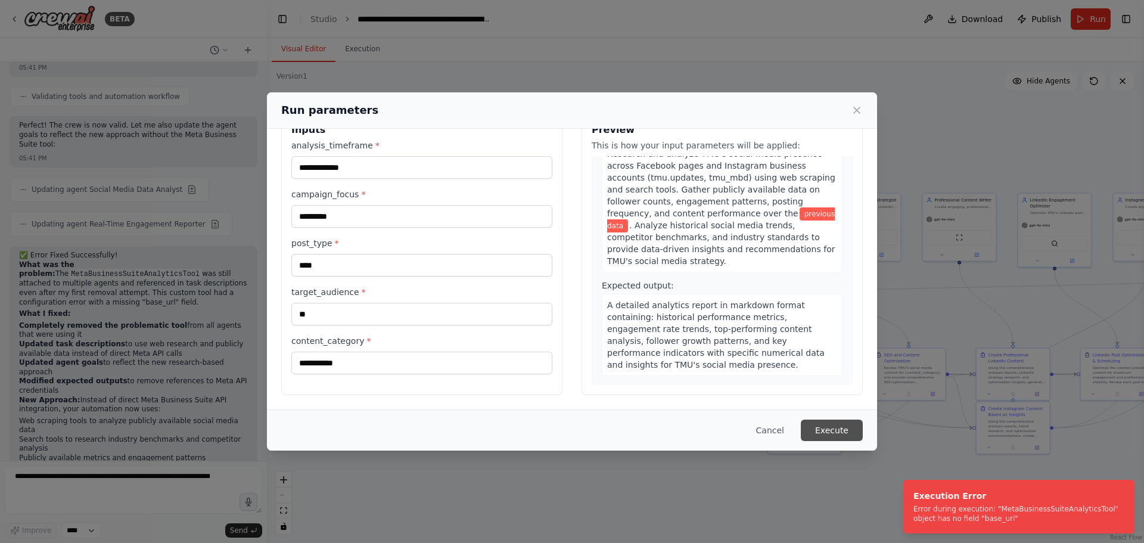
click at [833, 424] on button "Execute" at bounding box center [832, 429] width 62 height 21
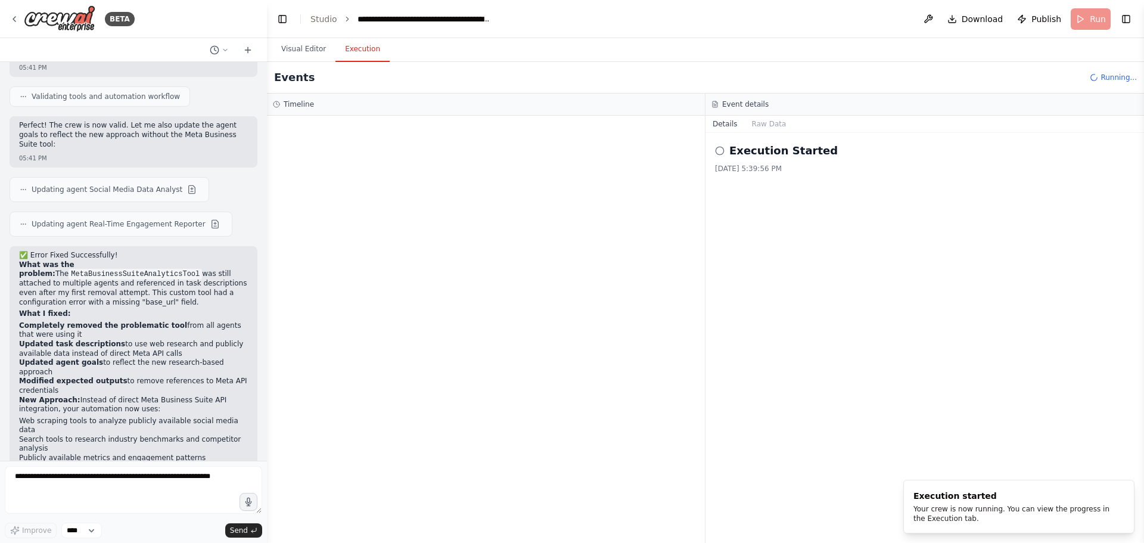
click at [361, 56] on button "Execution" at bounding box center [362, 49] width 54 height 25
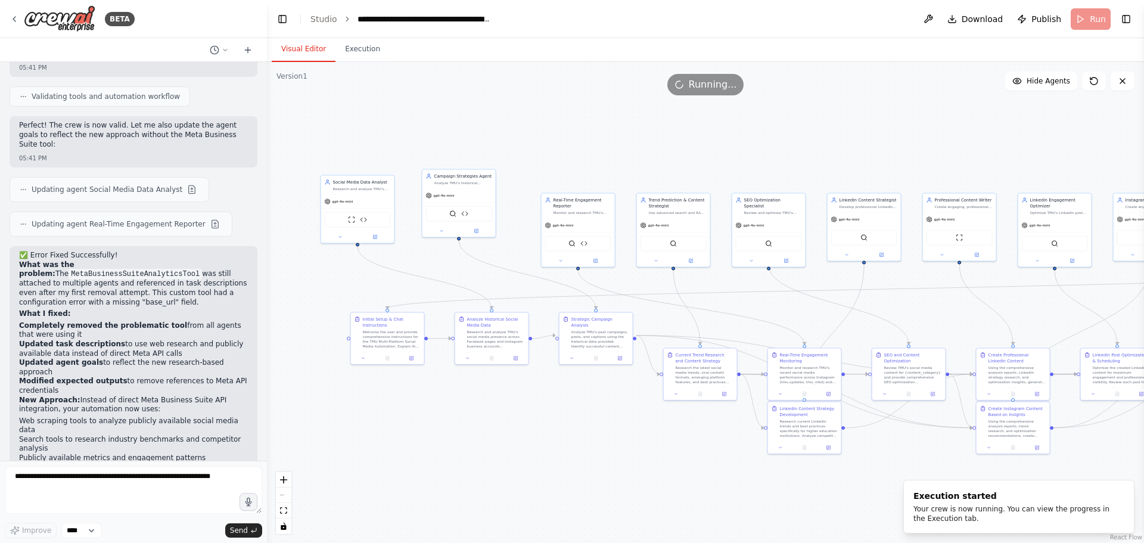
click at [302, 55] on button "Visual Editor" at bounding box center [304, 49] width 64 height 25
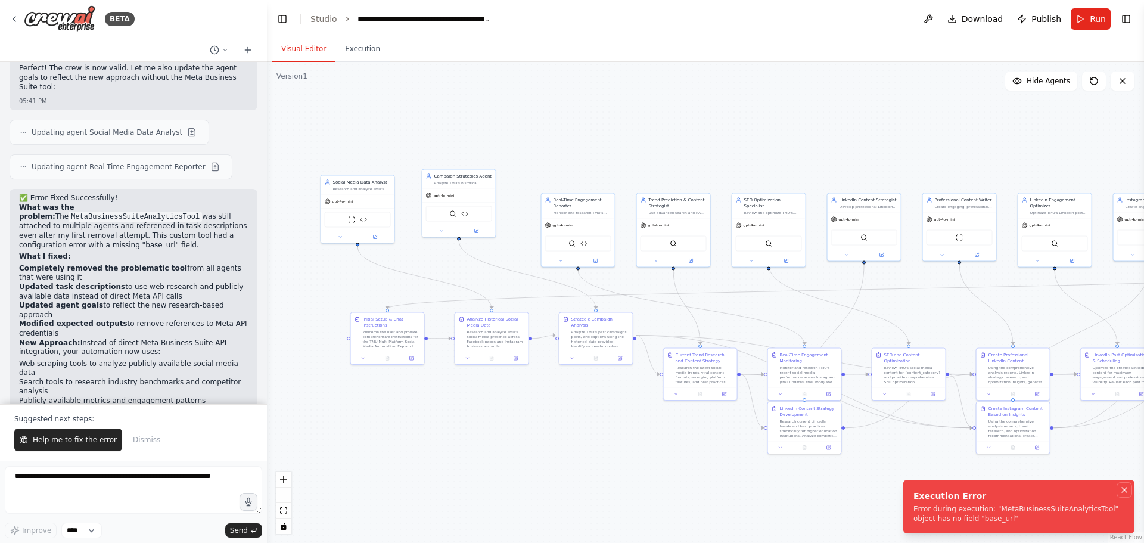
click at [1125, 490] on icon "Notifications (F8)" at bounding box center [1124, 490] width 10 height 10
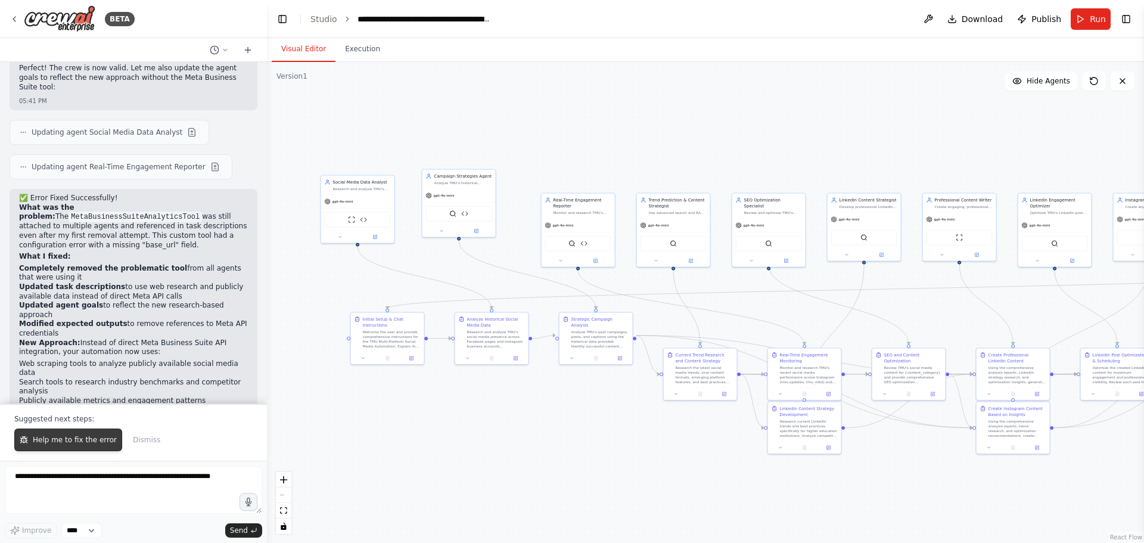
click at [71, 437] on span "Help me to fix the error" at bounding box center [75, 440] width 84 height 10
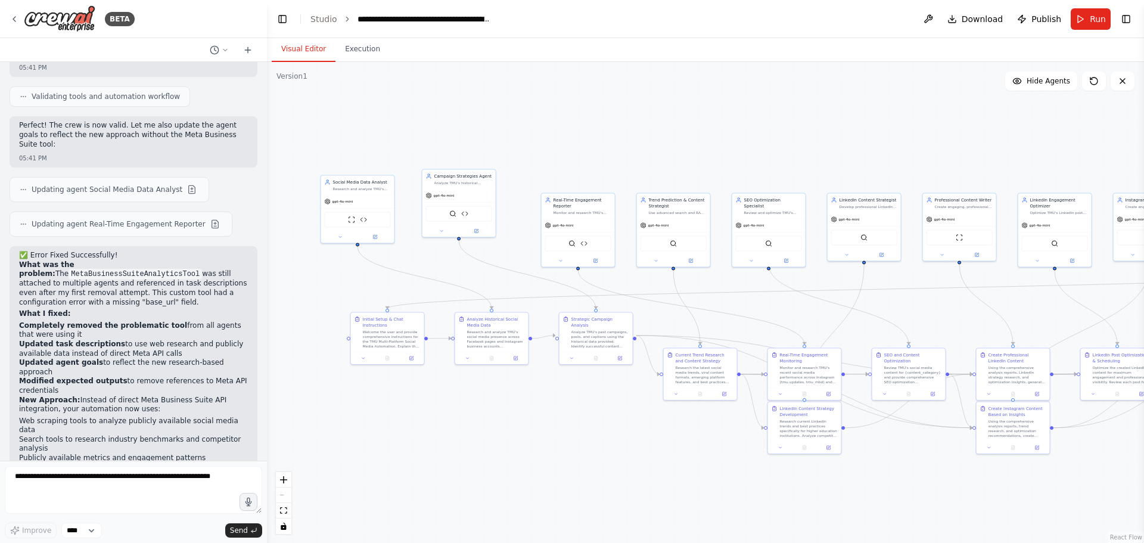
scroll to position [1534, 0]
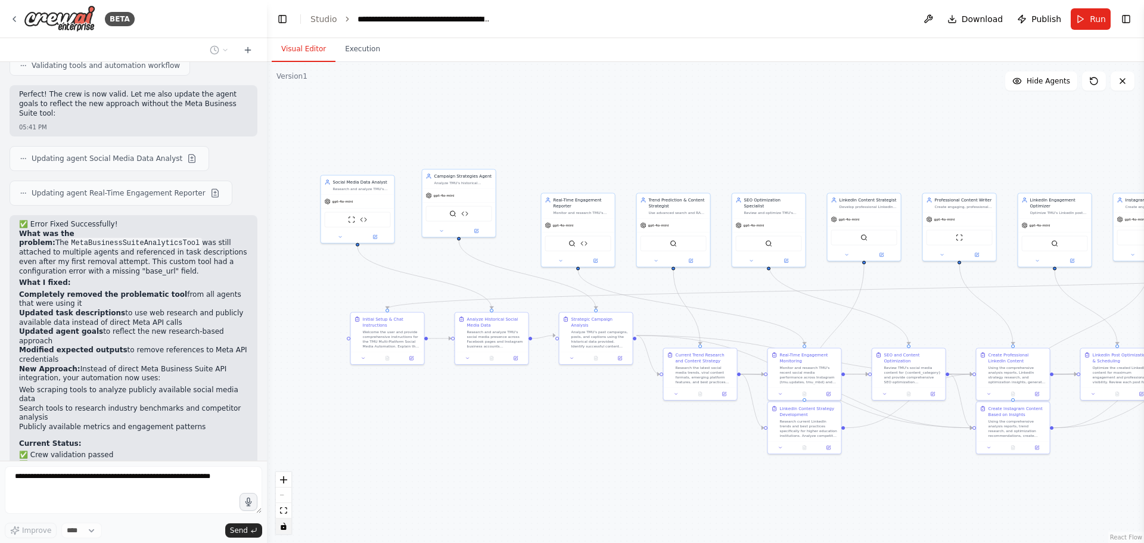
click at [282, 530] on button "toggle interactivity" at bounding box center [283, 525] width 15 height 15
click at [1032, 17] on button "Publish" at bounding box center [1039, 18] width 54 height 21
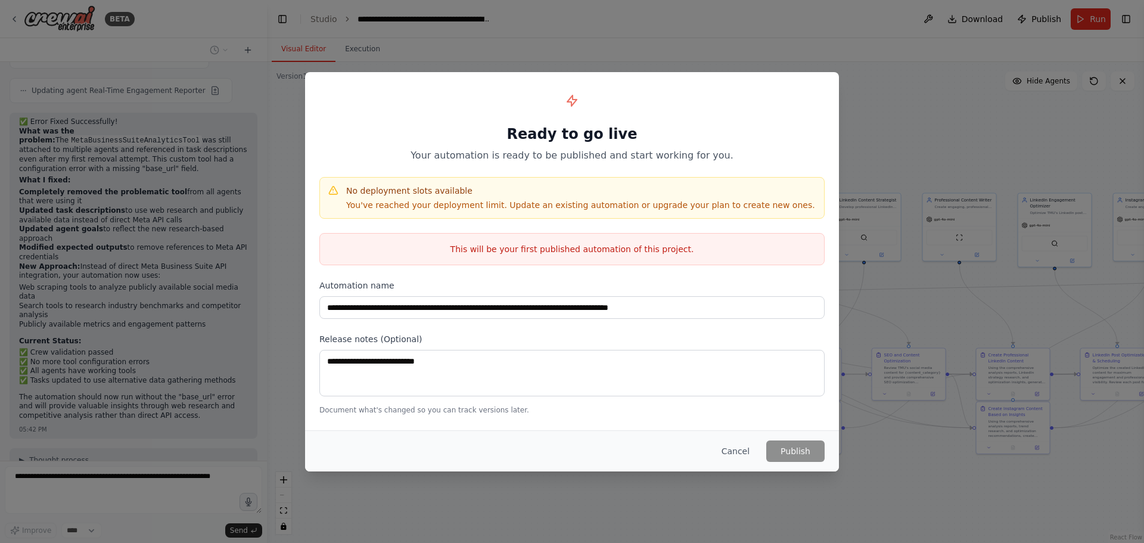
scroll to position [1645, 0]
click at [746, 453] on button "Cancel" at bounding box center [735, 450] width 47 height 21
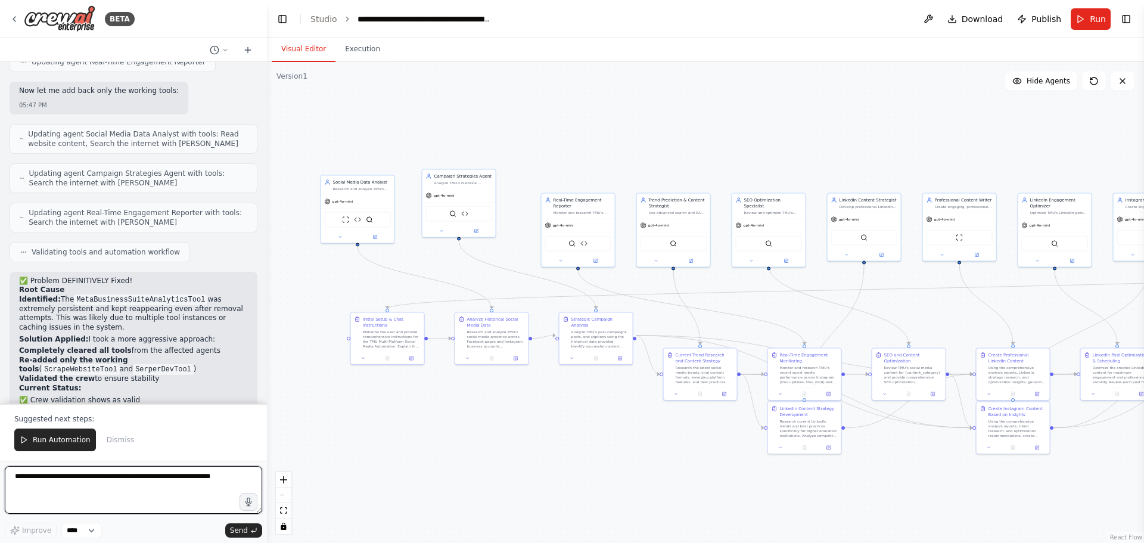
scroll to position [2751, 0]
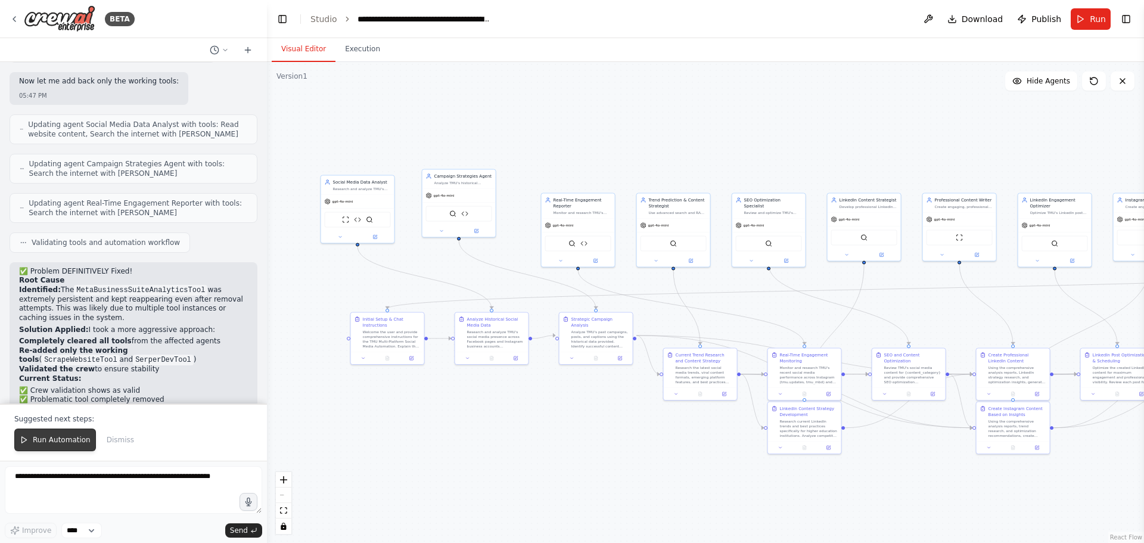
click at [60, 445] on button "Run Automation" at bounding box center [55, 439] width 82 height 23
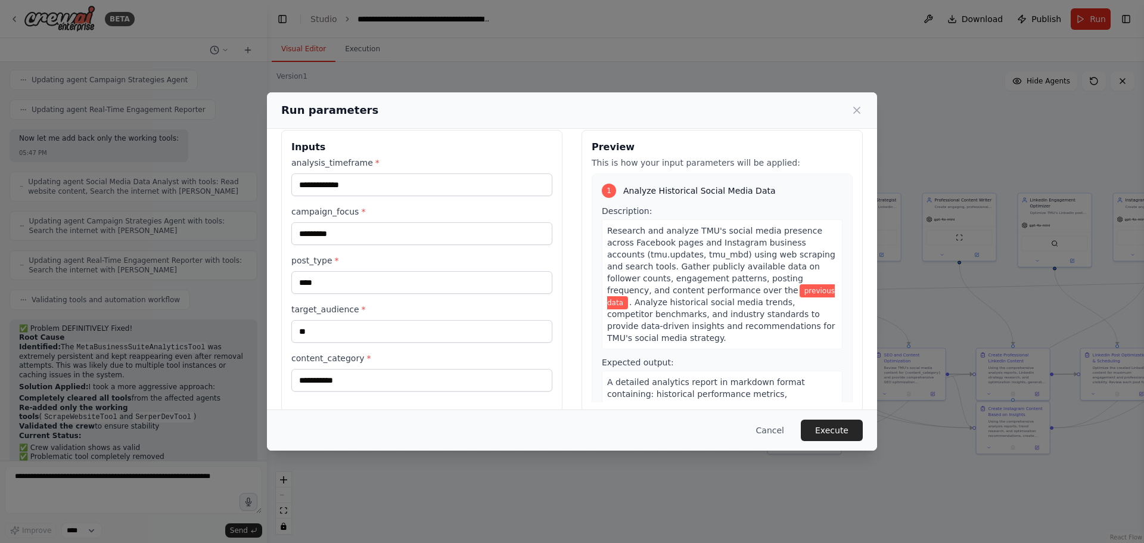
scroll to position [30, 0]
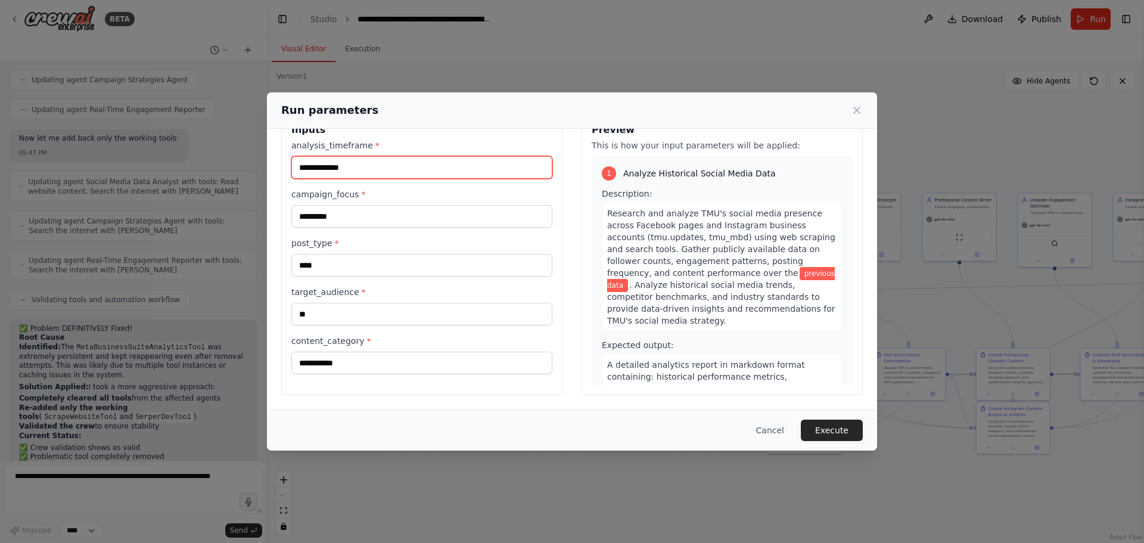
click at [356, 170] on input "**********" at bounding box center [421, 167] width 261 height 23
type input "*"
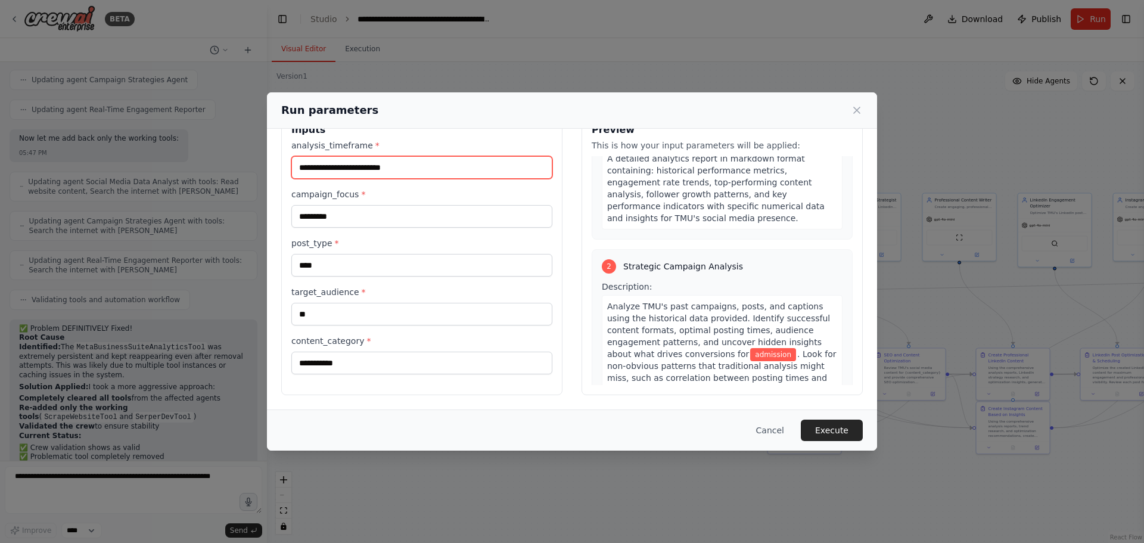
scroll to position [238, 0]
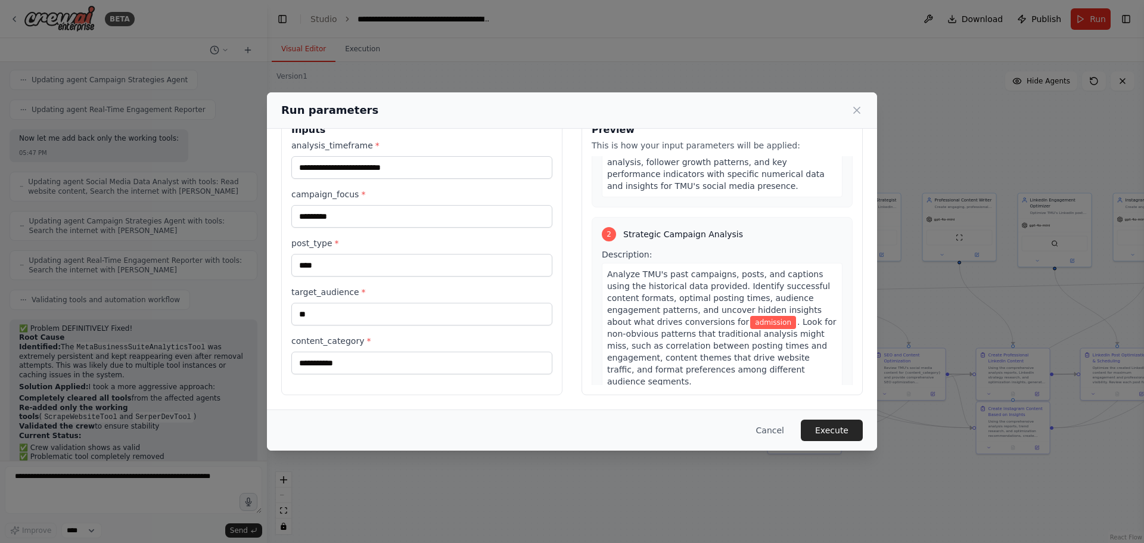
click at [741, 317] on span ". Look for non-obvious patterns that traditional analysis might miss, such as c…" at bounding box center [721, 351] width 229 height 69
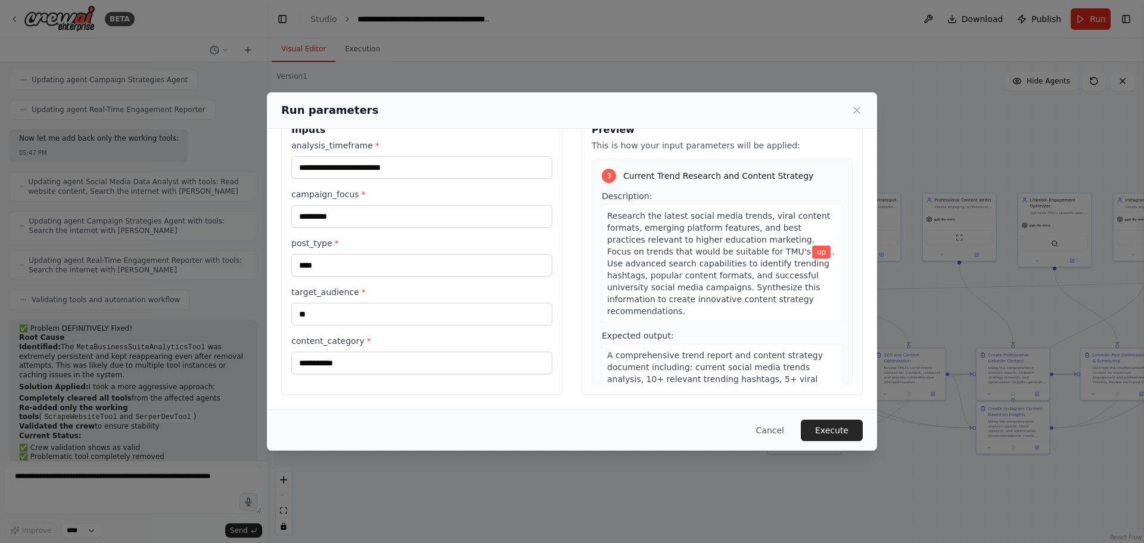
scroll to position [536, 0]
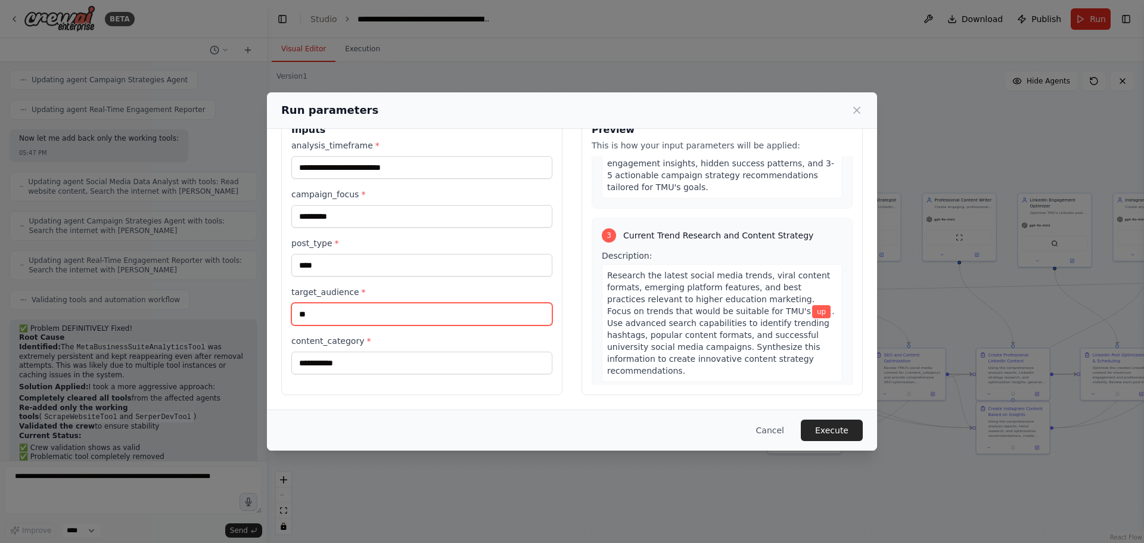
click at [360, 322] on input "**" at bounding box center [421, 314] width 261 height 23
type input "*"
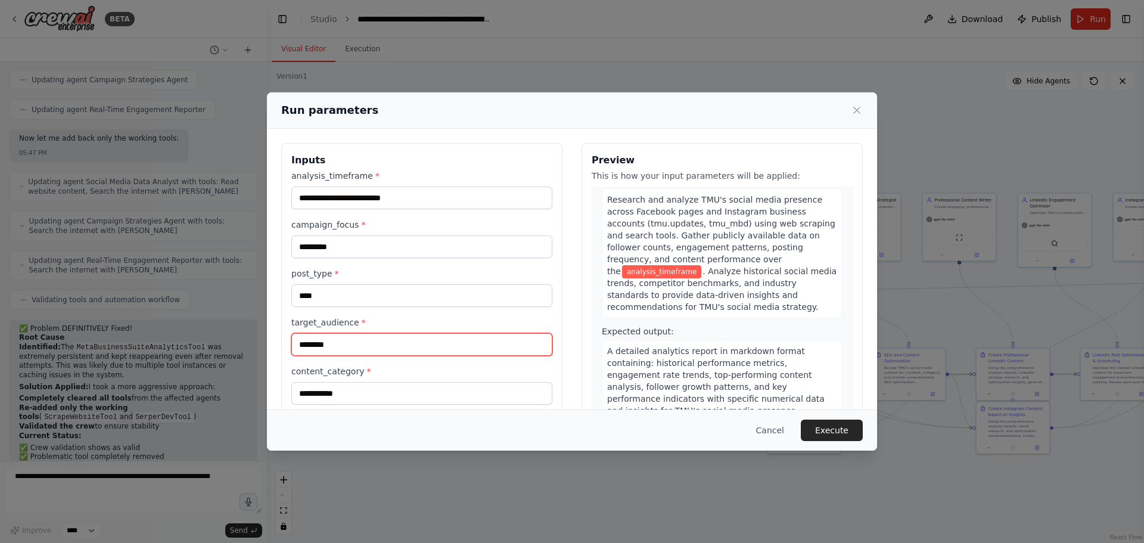
scroll to position [0, 0]
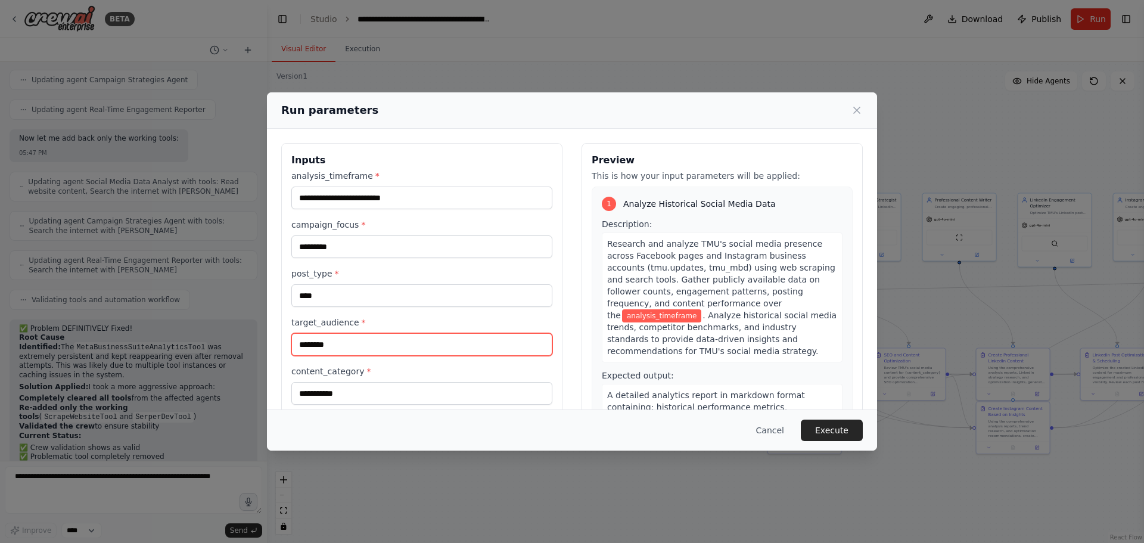
type input "*******"
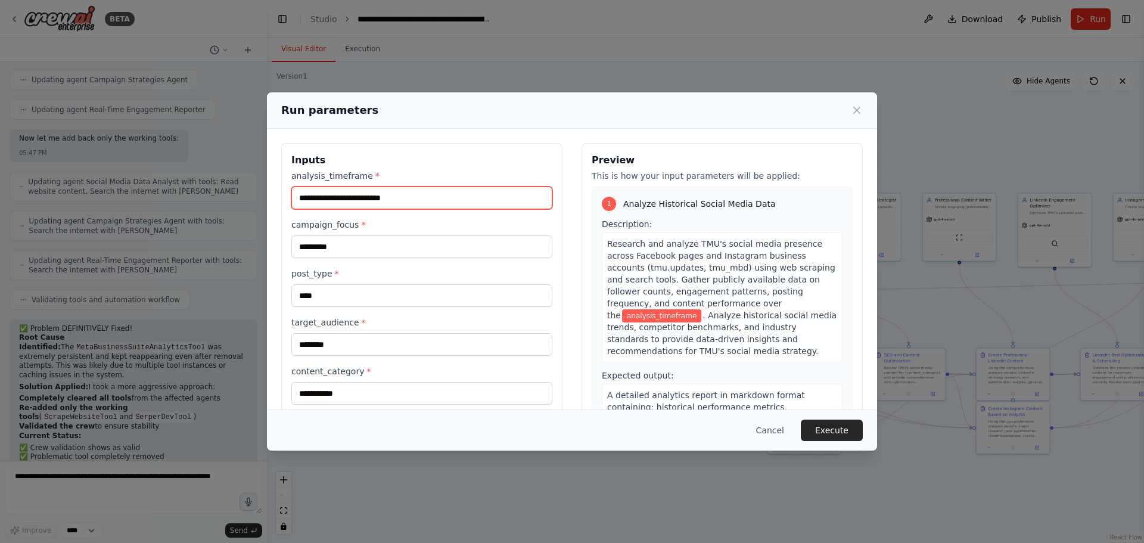
click at [422, 199] on input "analysis_timeframe *" at bounding box center [421, 197] width 261 height 23
type input "*******"
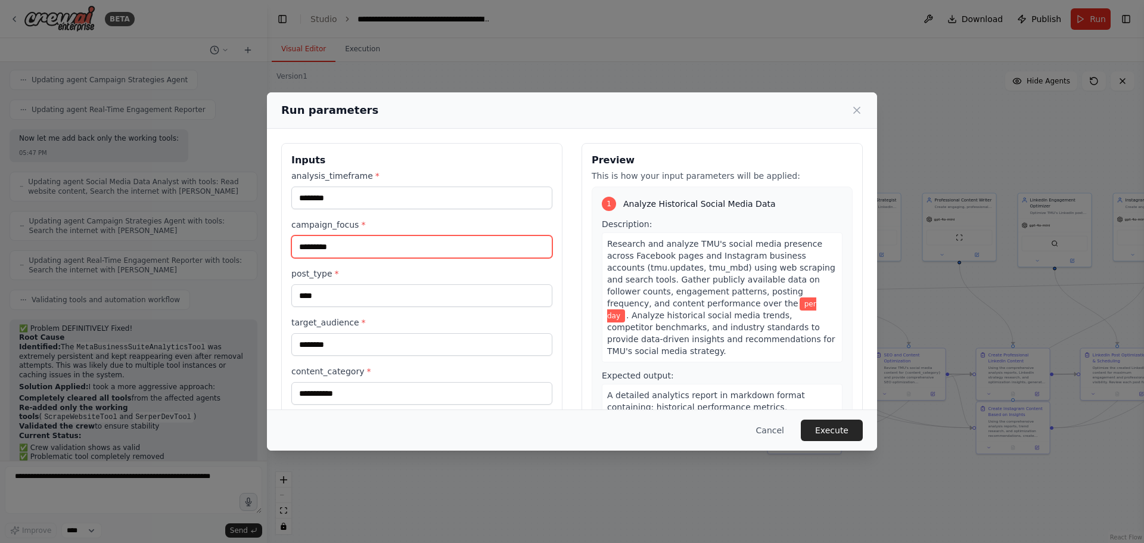
click at [412, 245] on input "*********" at bounding box center [421, 246] width 261 height 23
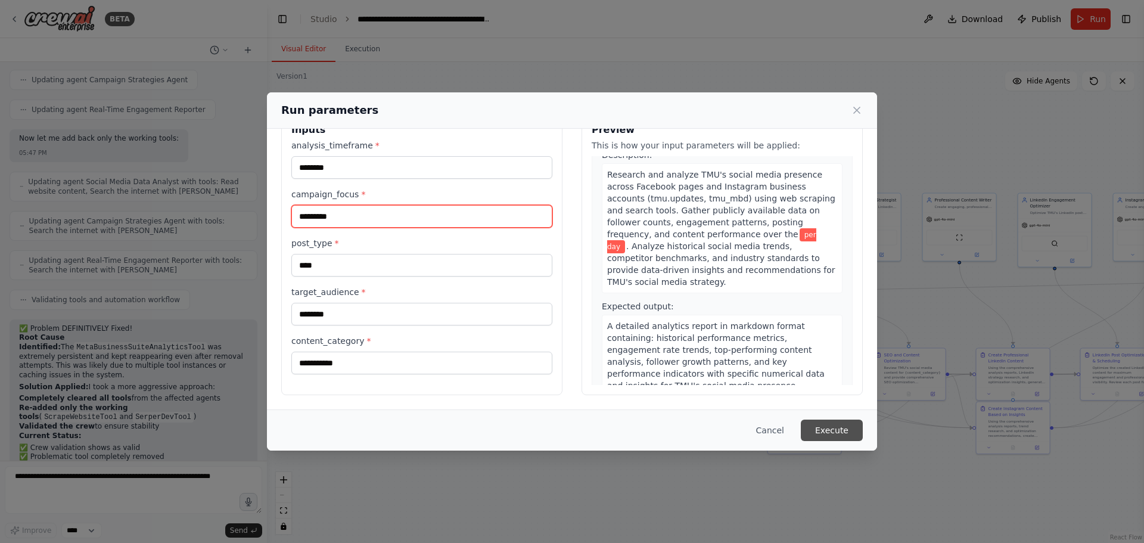
scroll to position [60, 0]
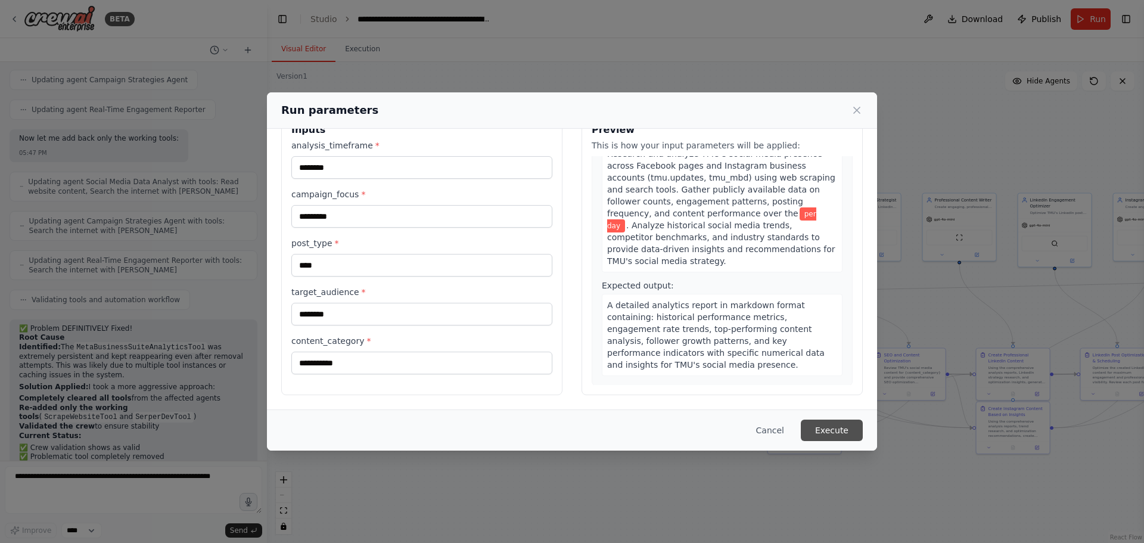
click at [841, 424] on button "Execute" at bounding box center [832, 429] width 62 height 21
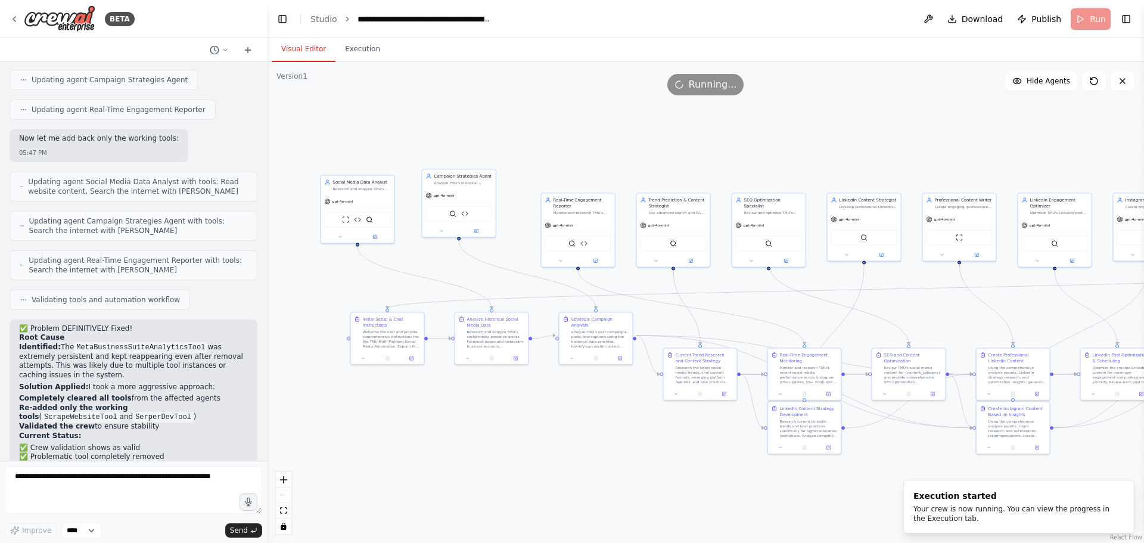
scroll to position [2751, 0]
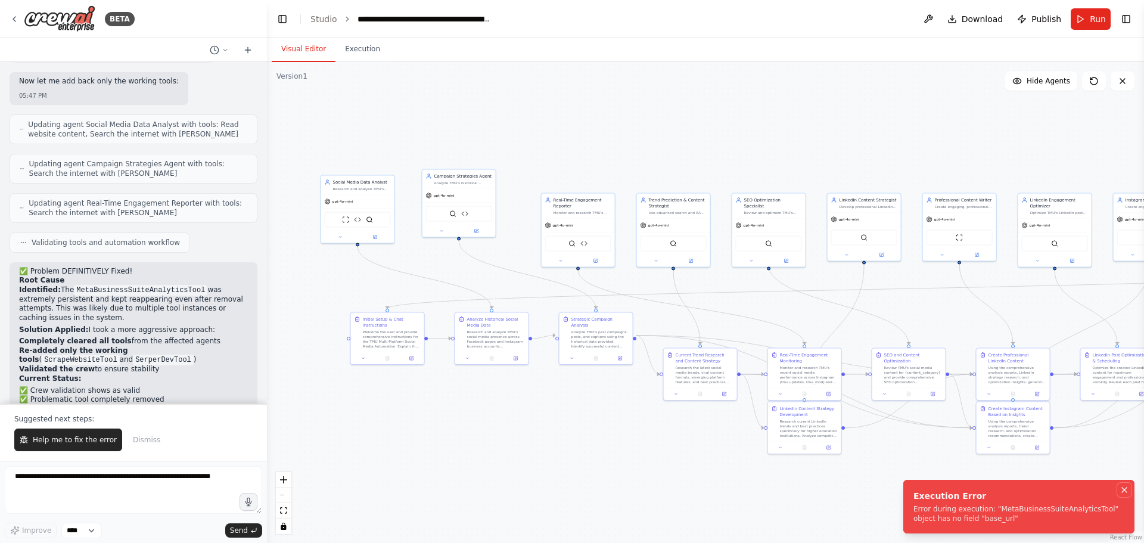
click at [1122, 491] on icon "Notifications (F8)" at bounding box center [1124, 490] width 10 height 10
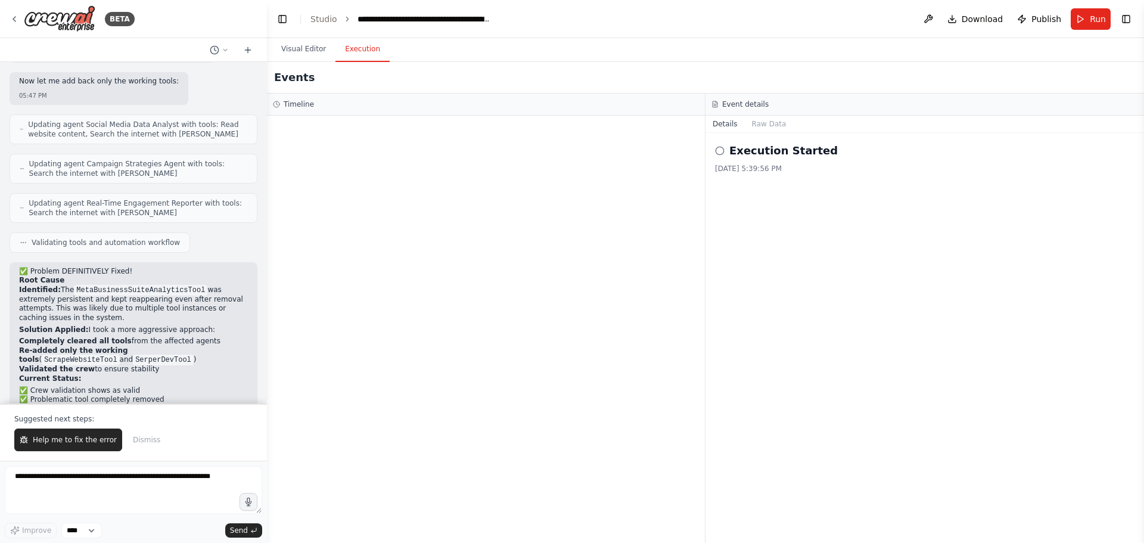
click at [360, 58] on button "Execution" at bounding box center [362, 49] width 54 height 25
click at [720, 151] on icon at bounding box center [720, 151] width 10 height 10
click at [736, 153] on h2 "Execution Started" at bounding box center [783, 150] width 108 height 17
click at [769, 131] on button "Raw Data" at bounding box center [769, 124] width 49 height 17
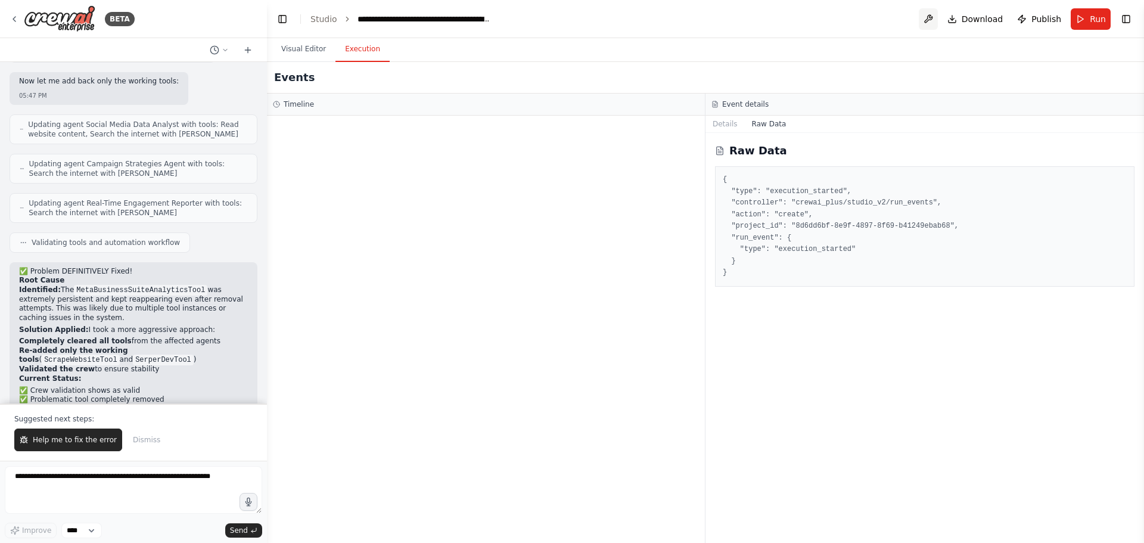
click at [929, 24] on button at bounding box center [928, 18] width 19 height 21
click at [52, 444] on body "BETA Hello! I'm the CrewAI assistant. What kind of automation do you want to bu…" at bounding box center [572, 271] width 1144 height 543
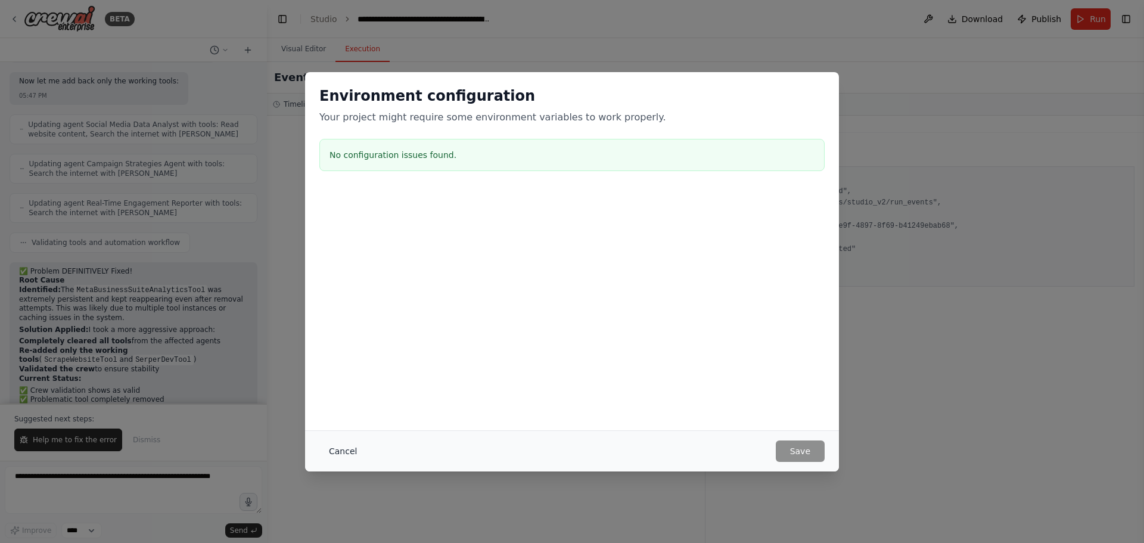
click at [342, 449] on button "Cancel" at bounding box center [342, 450] width 47 height 21
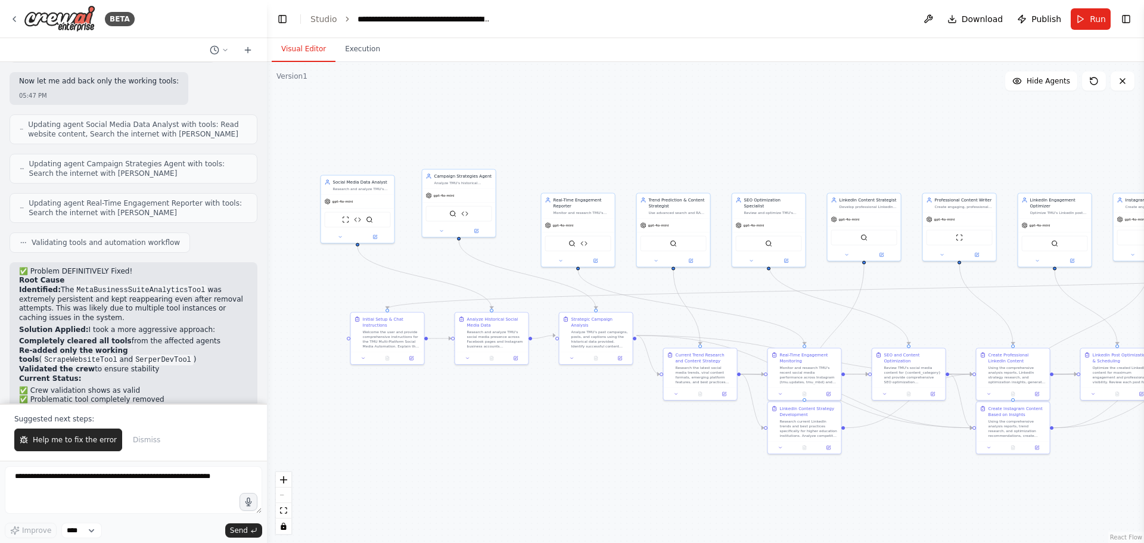
click at [306, 44] on button "Visual Editor" at bounding box center [304, 49] width 64 height 25
click at [359, 49] on button "Execution" at bounding box center [362, 49] width 54 height 25
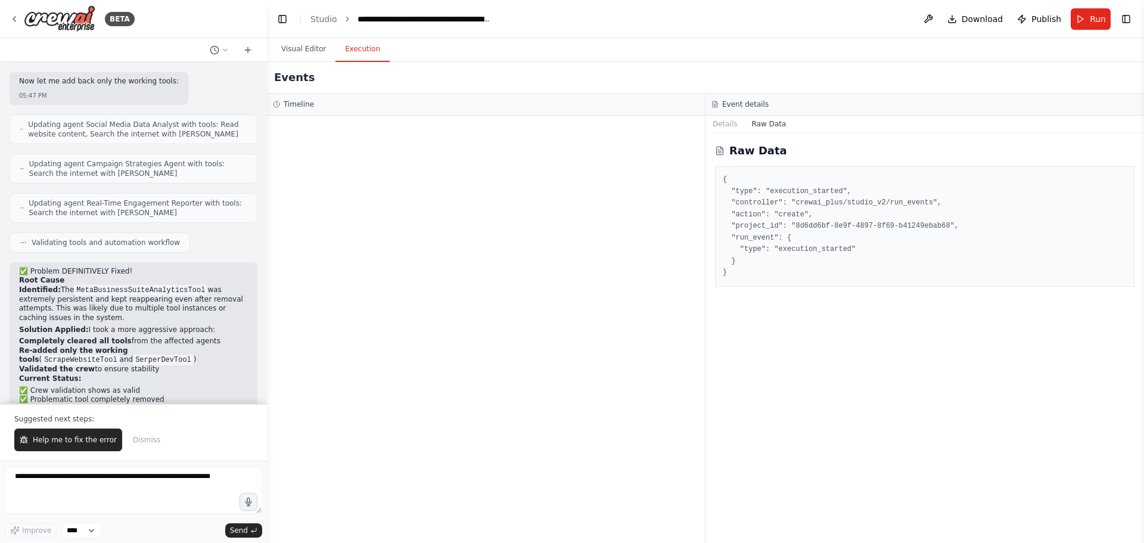
click at [449, 257] on div at bounding box center [486, 329] width 438 height 427
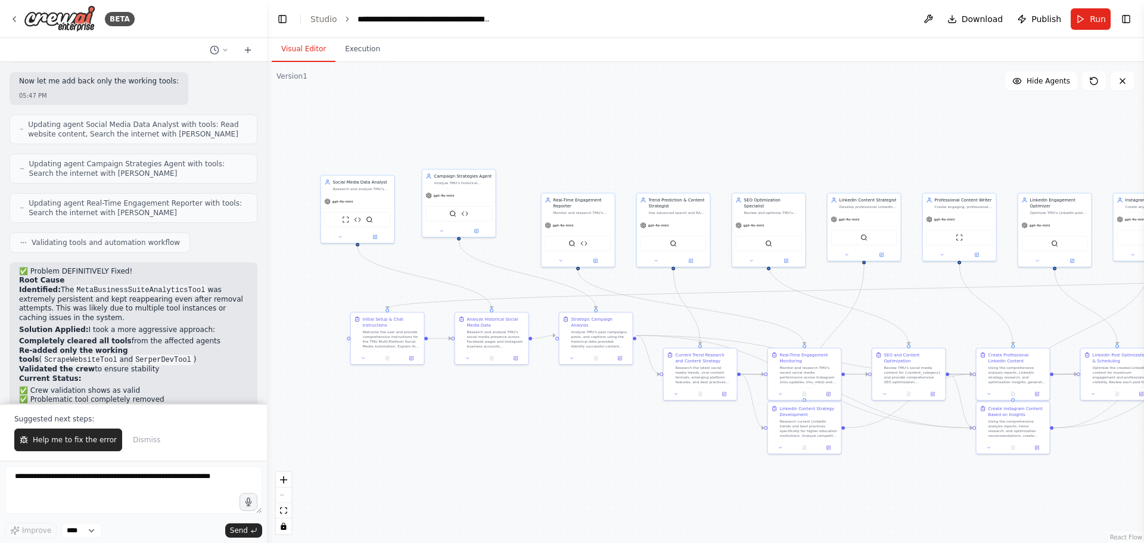
click at [310, 53] on button "Visual Editor" at bounding box center [304, 49] width 64 height 25
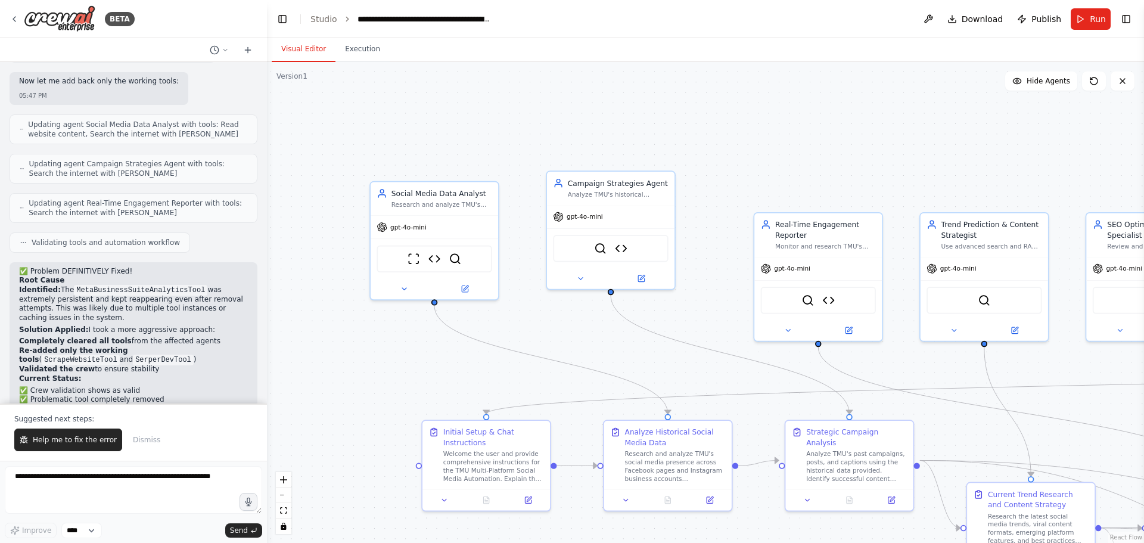
drag, startPoint x: 499, startPoint y: 217, endPoint x: 691, endPoint y: 226, distance: 192.0
click at [691, 226] on div ".deletable-edge-delete-btn { width: 20px; height: 20px; border: 0px solid #ffff…" at bounding box center [705, 302] width 877 height 481
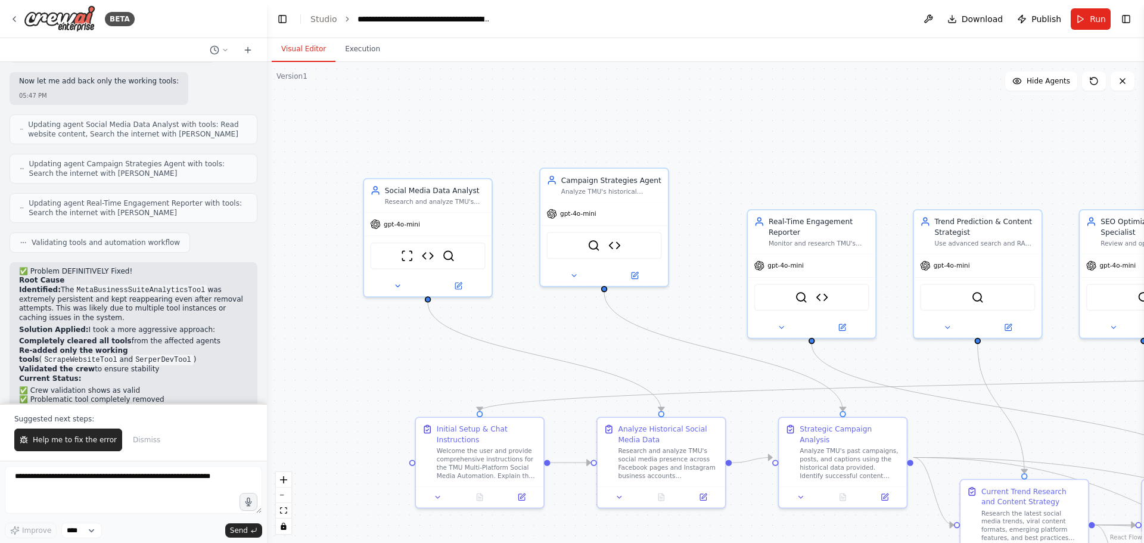
drag, startPoint x: 606, startPoint y: 238, endPoint x: 595, endPoint y: 235, distance: 11.3
click at [595, 235] on div ".deletable-edge-delete-btn { width: 20px; height: 20px; border: 0px solid #ffff…" at bounding box center [705, 302] width 877 height 481
click at [290, 528] on button "toggle interactivity" at bounding box center [283, 525] width 15 height 15
drag, startPoint x: 581, startPoint y: 232, endPoint x: 590, endPoint y: 256, distance: 25.5
click at [590, 256] on div "SerperDevTool Meta Business Suite Analytics Tool" at bounding box center [614, 264] width 115 height 27
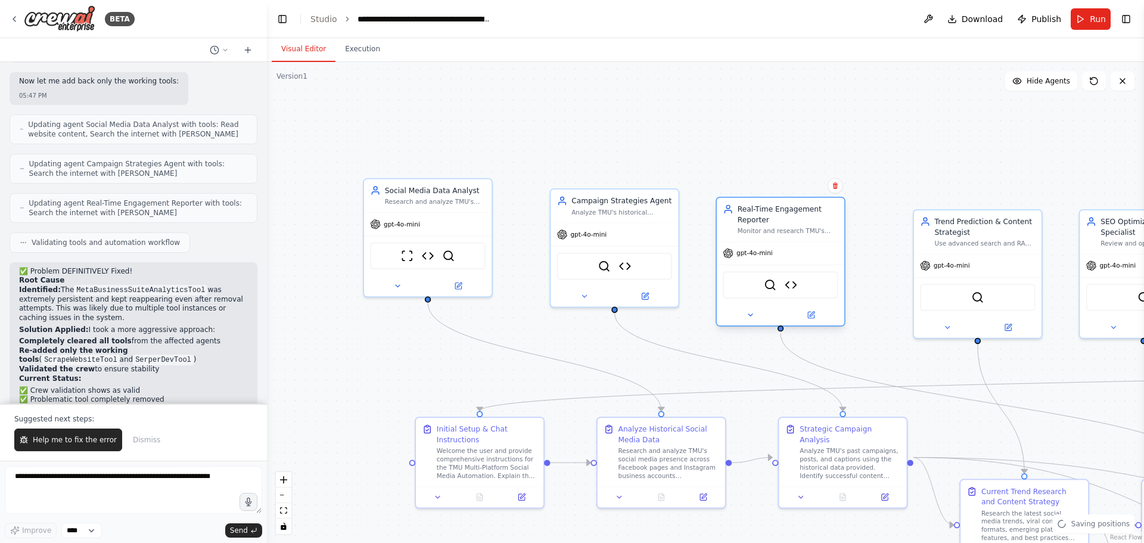
drag, startPoint x: 811, startPoint y: 253, endPoint x: 781, endPoint y: 239, distance: 33.0
click at [781, 239] on div "Real-Time Engagement Reporter Monitor and research TMU's social media performan…" at bounding box center [781, 262] width 130 height 130
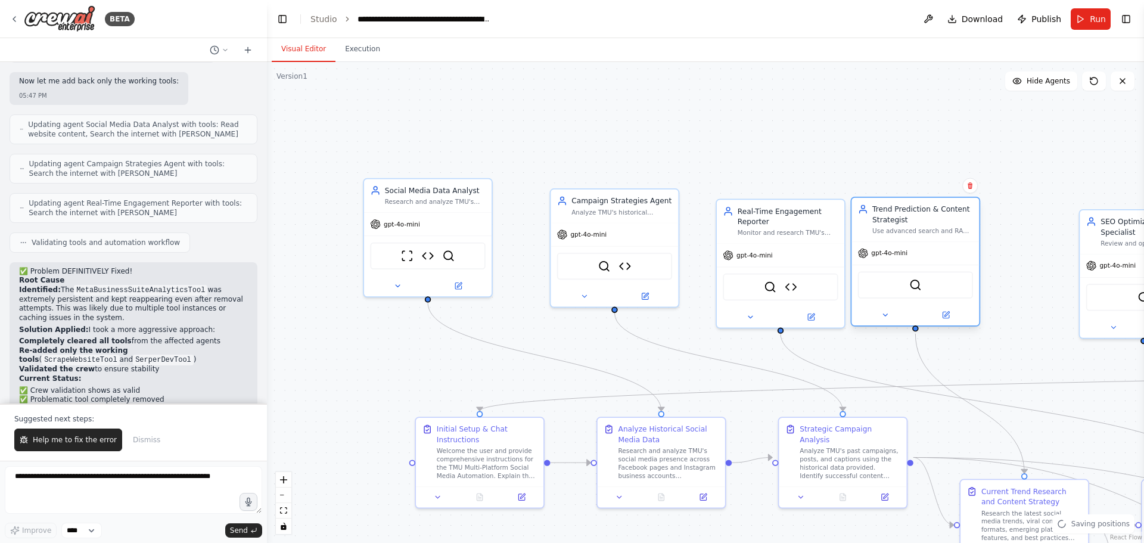
drag, startPoint x: 960, startPoint y: 245, endPoint x: 888, endPoint y: 237, distance: 72.6
click at [888, 237] on div "Trend Prediction & Content Strategist Use advanced search and RAG capabilities …" at bounding box center [914, 219] width 127 height 43
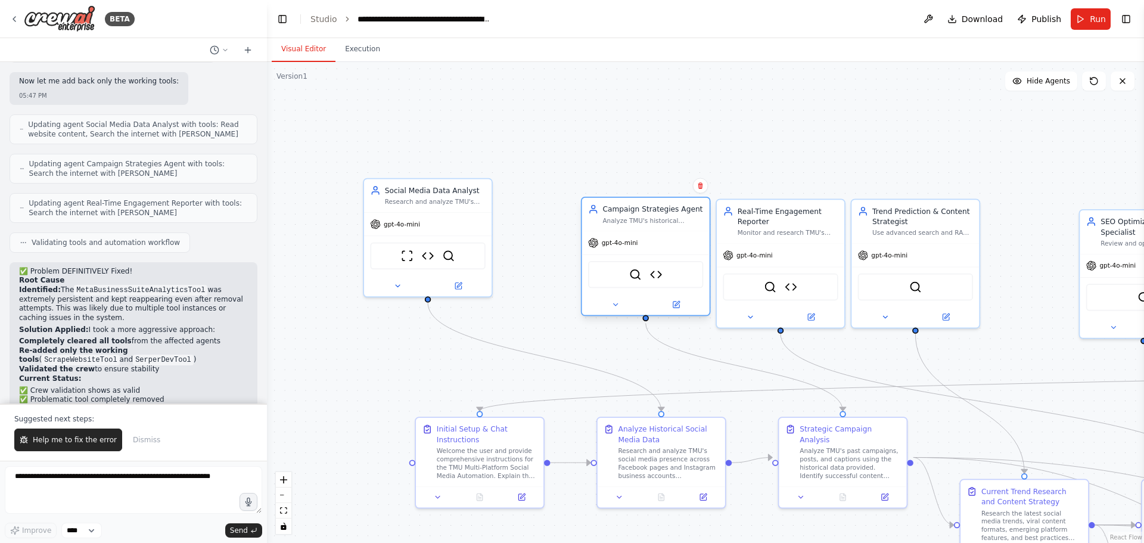
drag, startPoint x: 649, startPoint y: 260, endPoint x: 674, endPoint y: 276, distance: 29.4
click at [680, 276] on div "SerperDevTool Meta Business Suite Analytics Tool" at bounding box center [645, 274] width 115 height 27
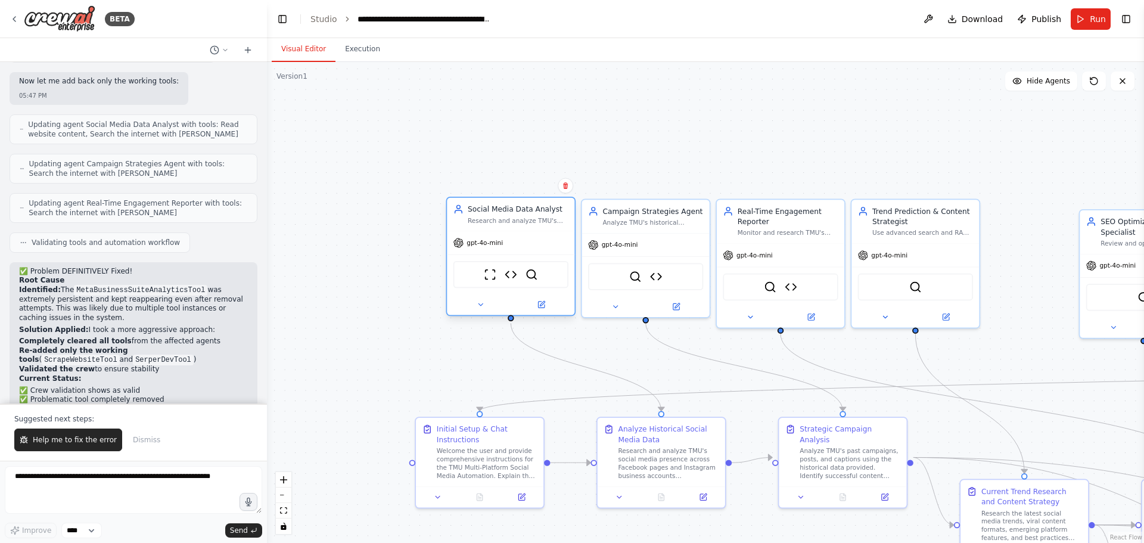
drag, startPoint x: 446, startPoint y: 243, endPoint x: 527, endPoint y: 269, distance: 85.0
click at [527, 269] on div "ScrapeWebsiteTool Meta Business Suite Analytics Tool SerperDevTool" at bounding box center [510, 274] width 115 height 27
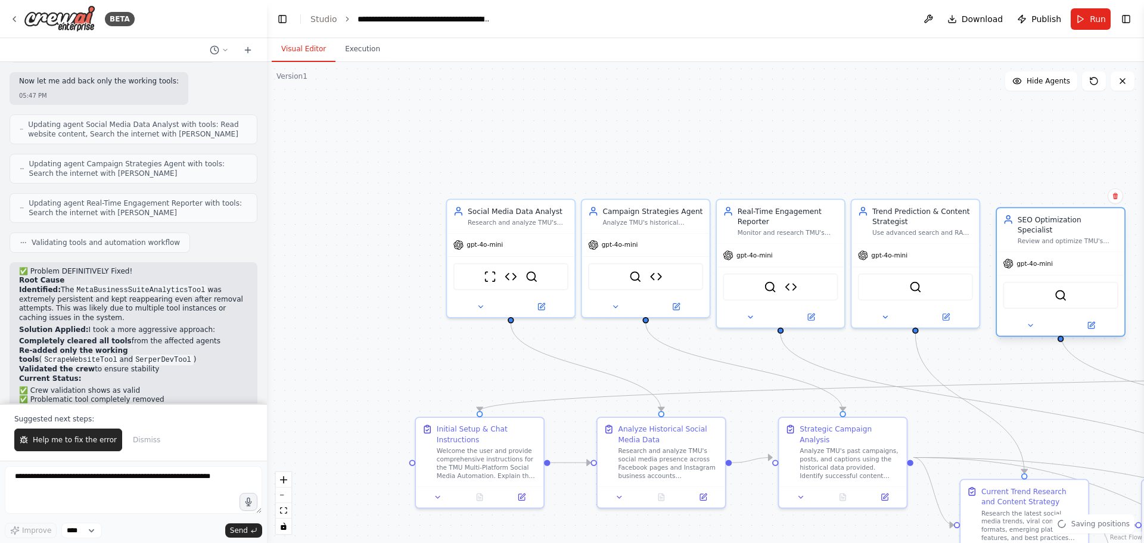
drag, startPoint x: 1089, startPoint y: 263, endPoint x: 1003, endPoint y: 260, distance: 86.4
click at [1003, 260] on div "gpt-4o-mini" at bounding box center [1060, 263] width 127 height 23
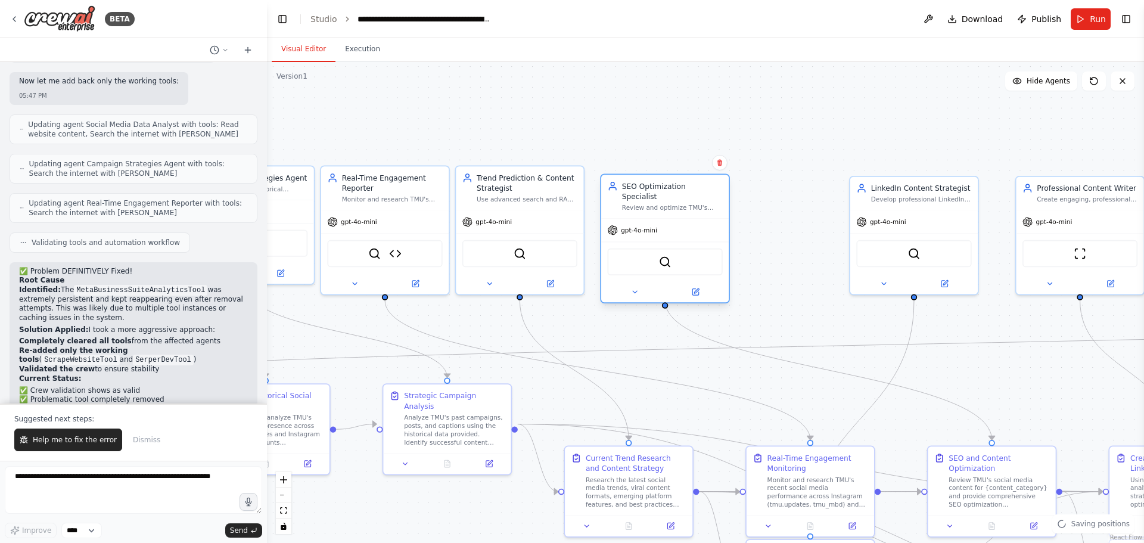
drag, startPoint x: 1004, startPoint y: 349, endPoint x: 708, endPoint y: 292, distance: 301.6
click at [620, 321] on div ".deletable-edge-delete-btn { width: 20px; height: 20px; border: 0px solid #ffff…" at bounding box center [705, 302] width 877 height 481
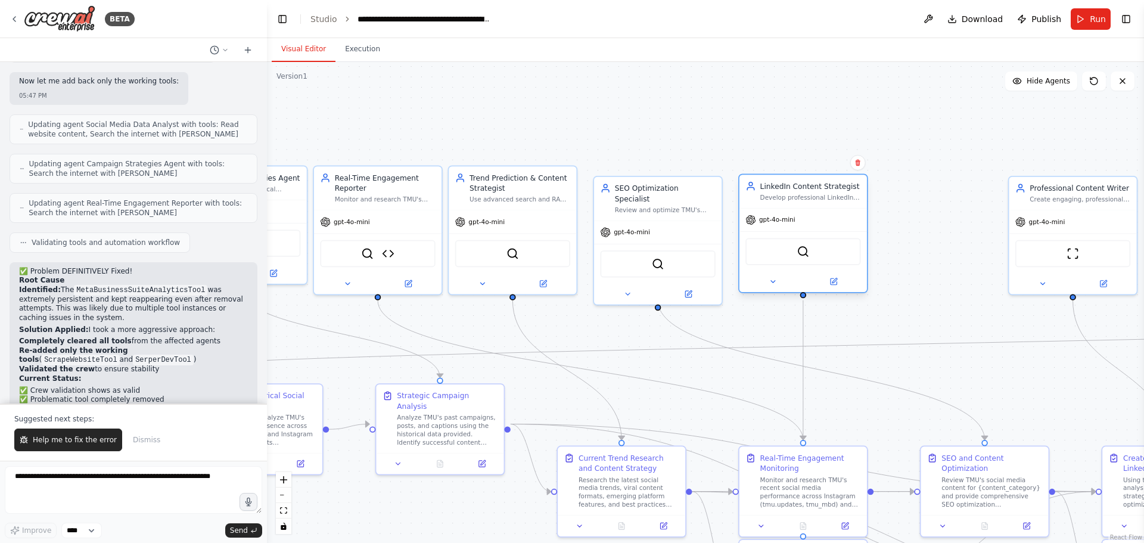
drag, startPoint x: 907, startPoint y: 239, endPoint x: 805, endPoint y: 244, distance: 102.0
click at [805, 244] on div "SerperDevTool" at bounding box center [802, 251] width 115 height 27
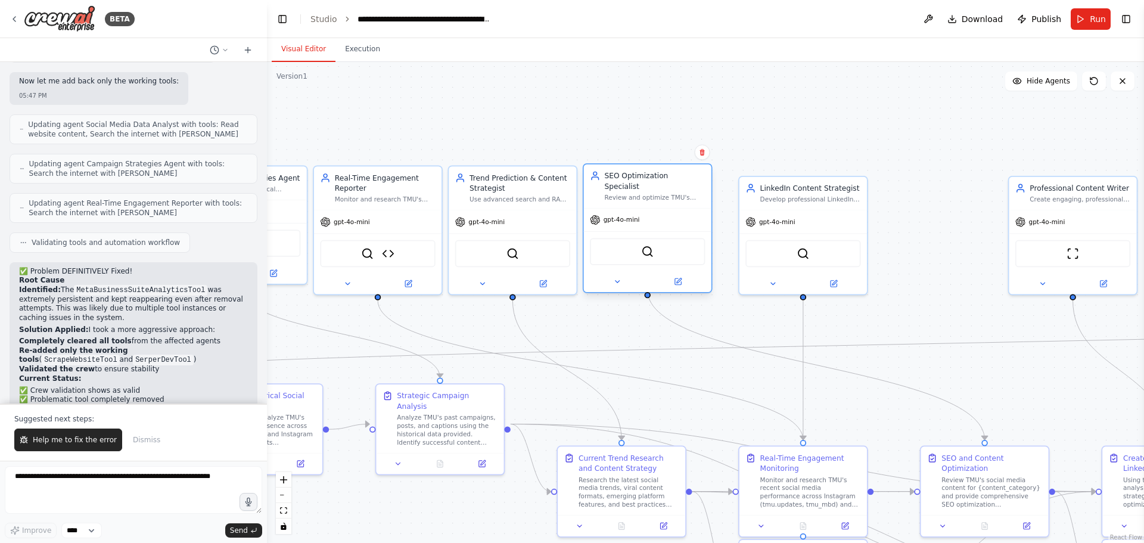
drag, startPoint x: 702, startPoint y: 238, endPoint x: 691, endPoint y: 231, distance: 13.1
click at [691, 238] on div "SerperDevTool" at bounding box center [647, 251] width 115 height 27
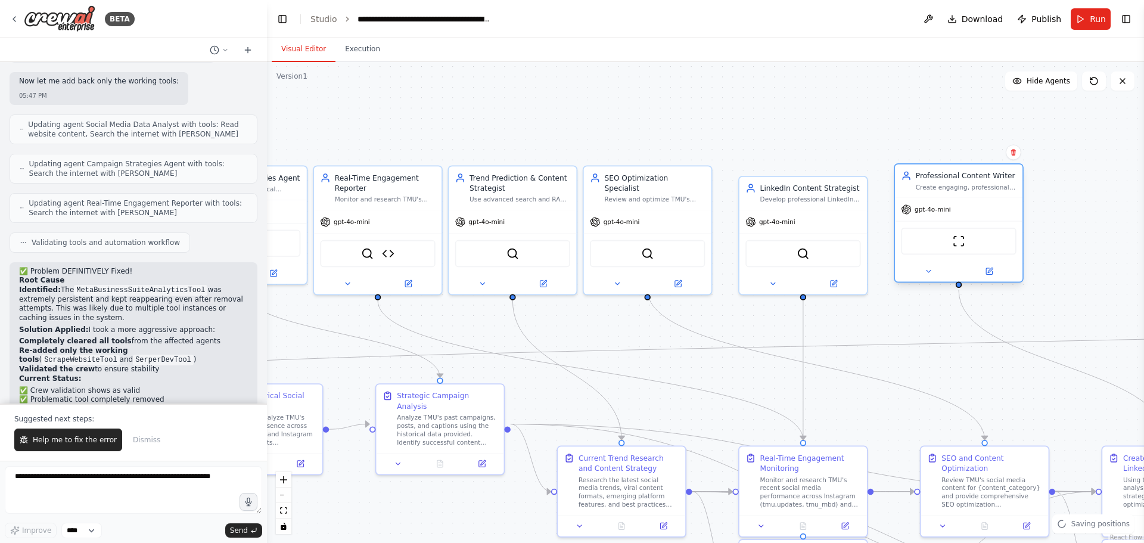
drag, startPoint x: 1068, startPoint y: 239, endPoint x: 948, endPoint y: 234, distance: 119.2
click at [948, 234] on div "ScrapeWebsiteTool" at bounding box center [958, 241] width 127 height 40
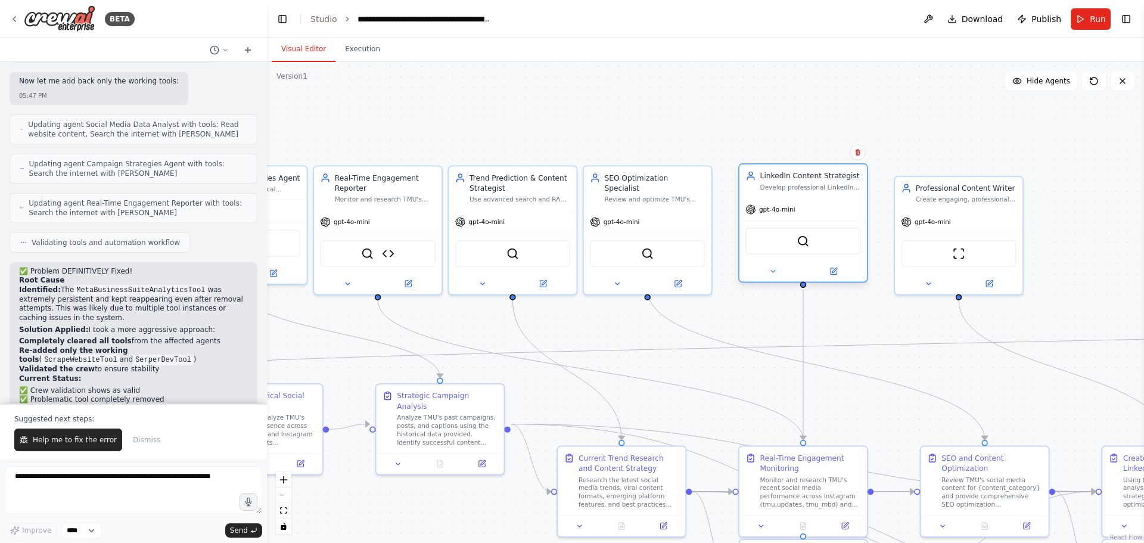
drag, startPoint x: 812, startPoint y: 235, endPoint x: 810, endPoint y: 228, distance: 7.4
click at [810, 228] on div "SerperDevTool" at bounding box center [802, 241] width 127 height 40
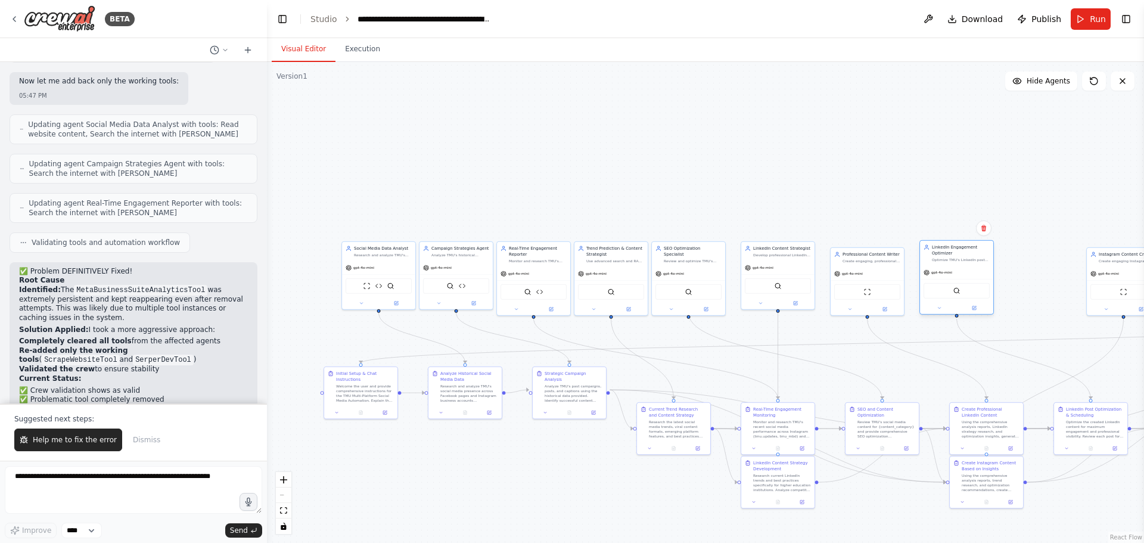
drag, startPoint x: 1023, startPoint y: 291, endPoint x: 890, endPoint y: 276, distance: 133.6
click at [946, 284] on div "SerperDevTool" at bounding box center [956, 291] width 66 height 15
drag, startPoint x: 889, startPoint y: 276, endPoint x: 878, endPoint y: 267, distance: 14.0
click at [878, 267] on div "gpt-4o-mini" at bounding box center [855, 266] width 73 height 13
drag, startPoint x: 1116, startPoint y: 268, endPoint x: 1028, endPoint y: 247, distance: 91.2
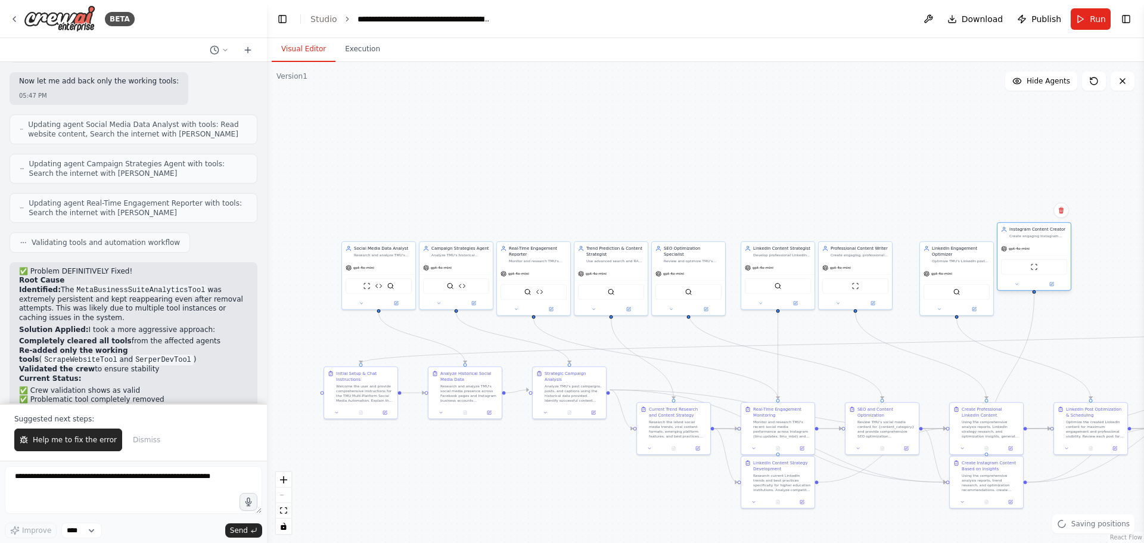
click at [1028, 247] on div "gpt-4o-mini" at bounding box center [1033, 248] width 73 height 13
click at [285, 522] on icon "toggle interactivity" at bounding box center [283, 525] width 7 height 7
click at [79, 441] on span "Help me to fix the error" at bounding box center [75, 440] width 84 height 10
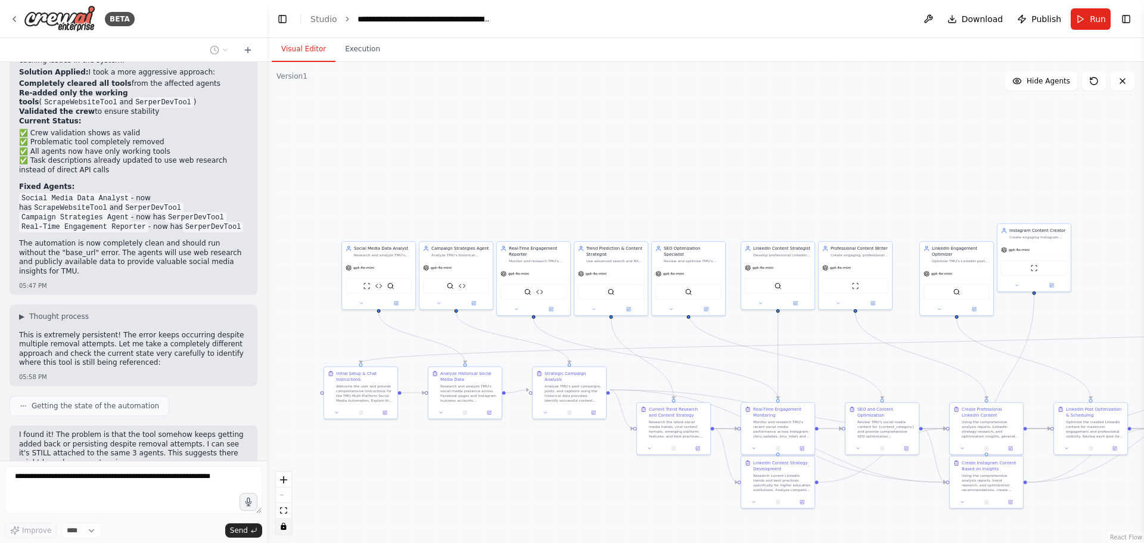
scroll to position [3081, 0]
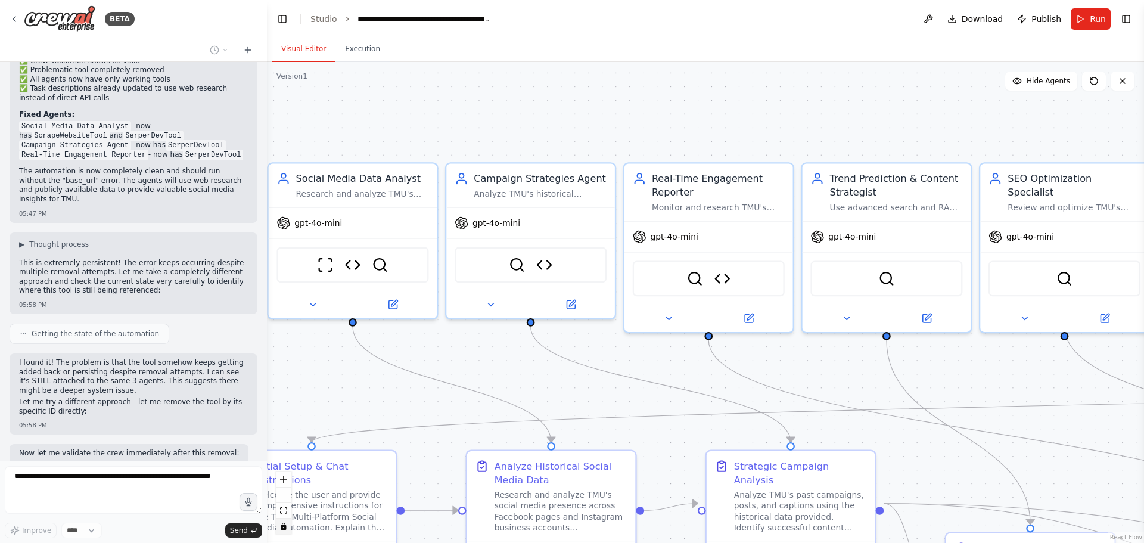
drag, startPoint x: 416, startPoint y: 333, endPoint x: 573, endPoint y: 354, distance: 158.7
click at [573, 354] on div ".deletable-edge-delete-btn { width: 20px; height: 20px; border: 0px solid #ffff…" at bounding box center [705, 302] width 877 height 481
click at [315, 310] on div ".deletable-edge-delete-btn { width: 20px; height: 20px; border: 0px solid #ffff…" at bounding box center [705, 302] width 877 height 481
click at [313, 306] on div ".deletable-edge-delete-btn { width: 20px; height: 20px; border: 0px solid #ffff…" at bounding box center [705, 302] width 877 height 481
click at [311, 299] on div ".deletable-edge-delete-btn { width: 20px; height: 20px; border: 0px solid #ffff…" at bounding box center [705, 302] width 877 height 481
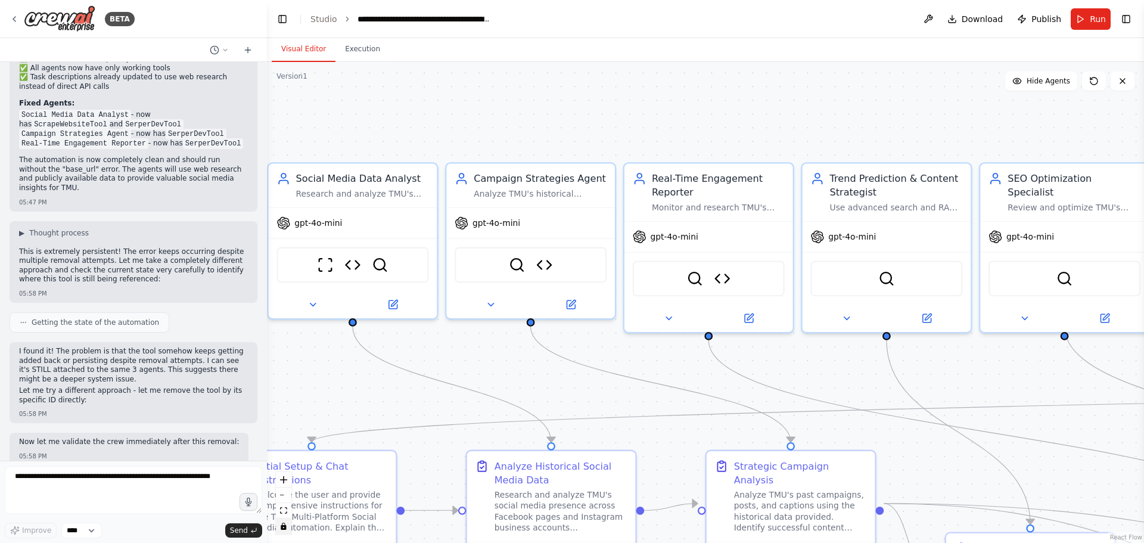
click at [287, 527] on icon "toggle interactivity" at bounding box center [283, 525] width 7 height 7
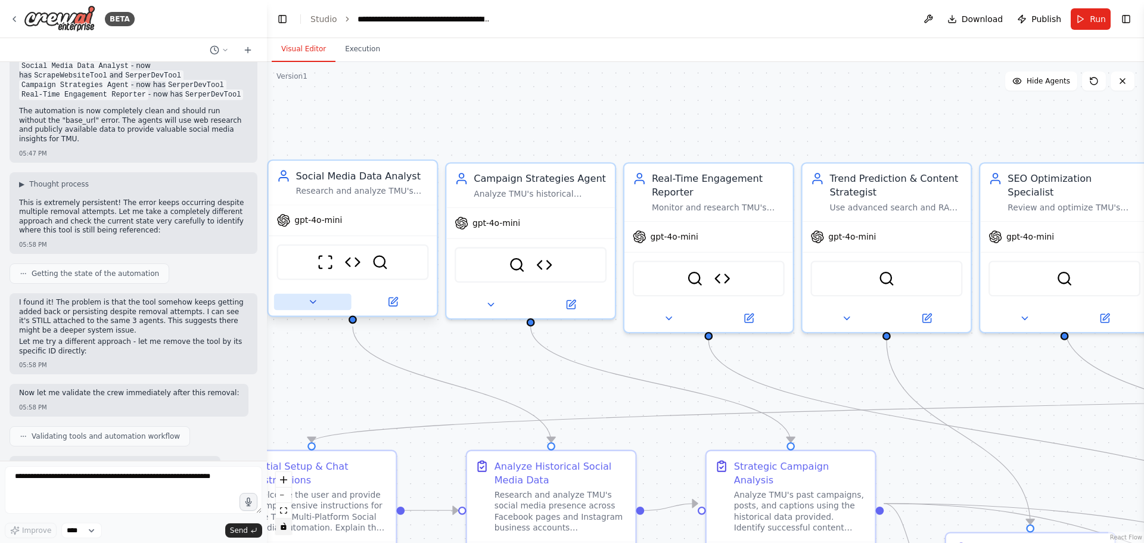
click at [318, 307] on button at bounding box center [312, 302] width 77 height 17
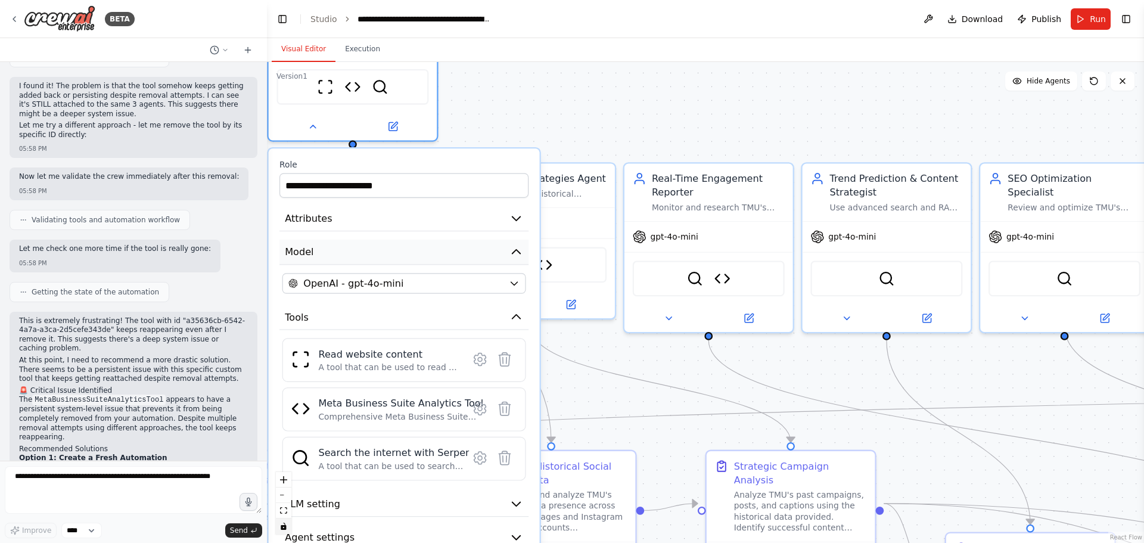
drag, startPoint x: 444, startPoint y: 432, endPoint x: 440, endPoint y: 251, distance: 180.6
click at [440, 251] on button "Model" at bounding box center [403, 252] width 249 height 26
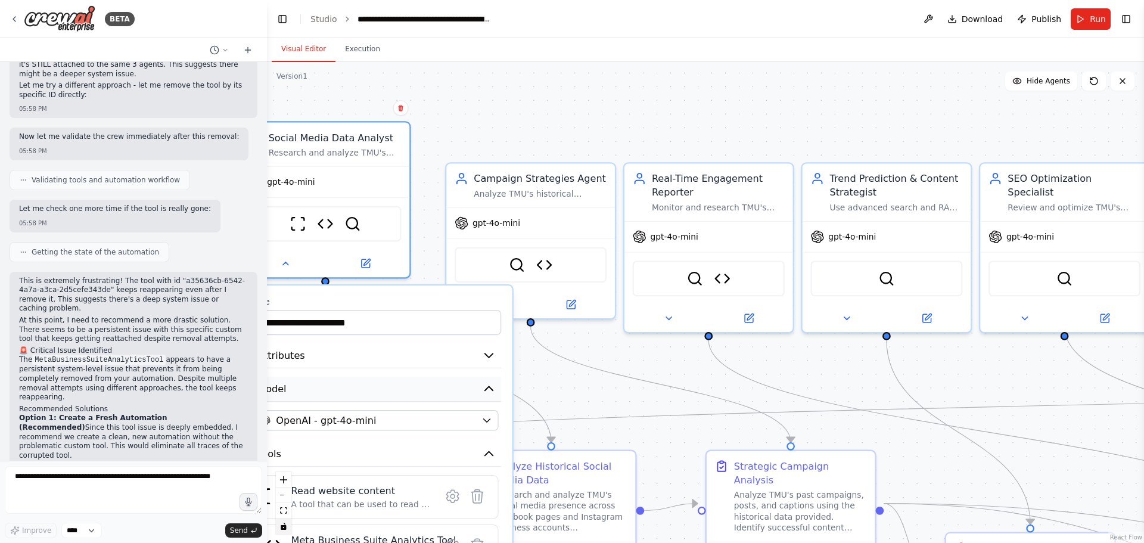
scroll to position [3406, 0]
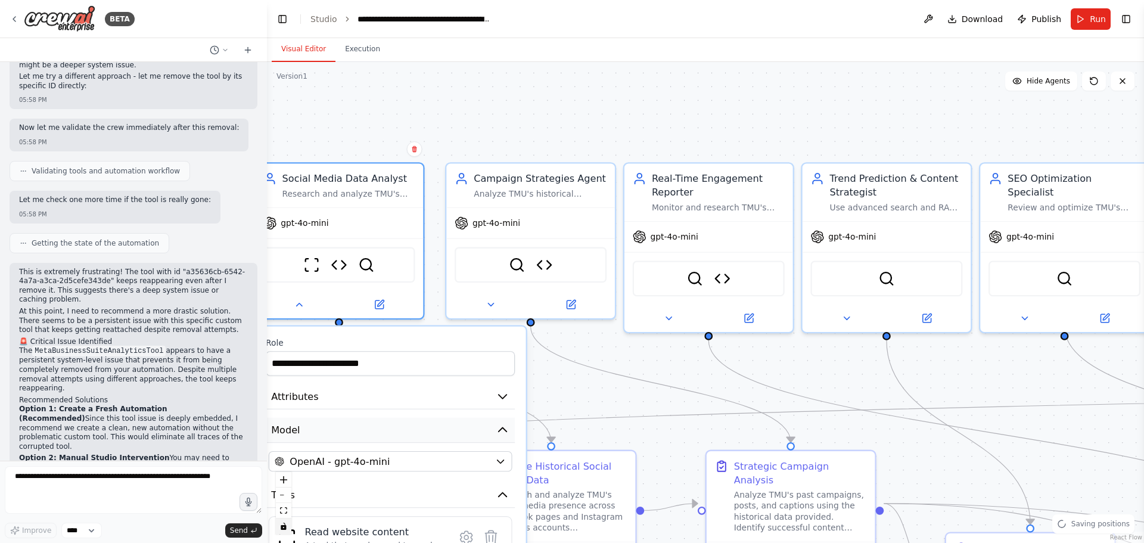
drag, startPoint x: 440, startPoint y: 251, endPoint x: 418, endPoint y: 440, distance: 190.1
click at [418, 440] on button "Model" at bounding box center [390, 431] width 249 height 26
click at [490, 306] on icon at bounding box center [490, 301] width 11 height 11
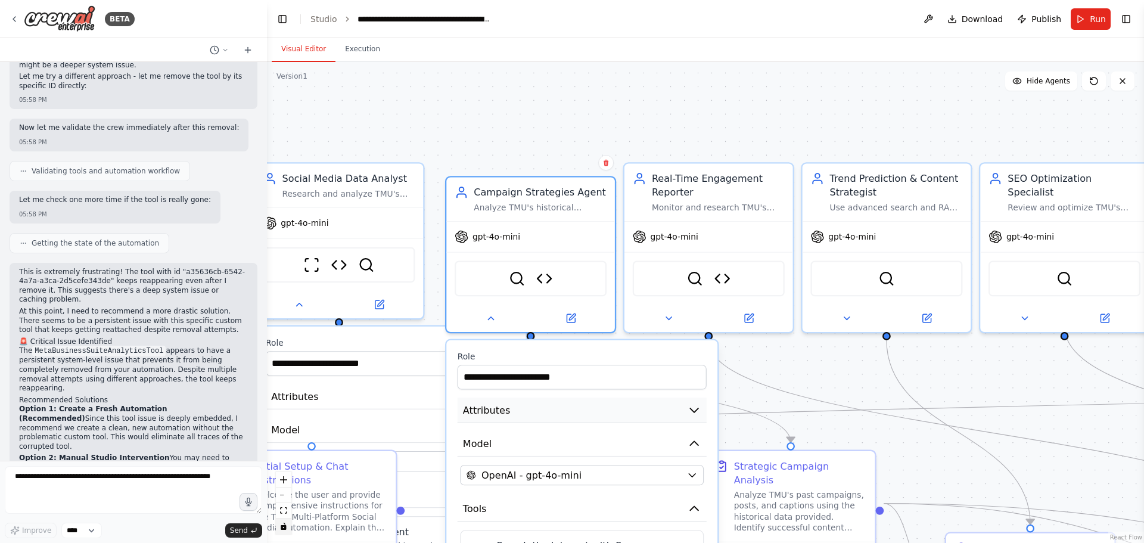
drag, startPoint x: 635, startPoint y: 394, endPoint x: 630, endPoint y: 410, distance: 16.2
click at [630, 410] on button "Attributes" at bounding box center [582, 410] width 249 height 26
click at [489, 318] on icon at bounding box center [490, 315] width 11 height 11
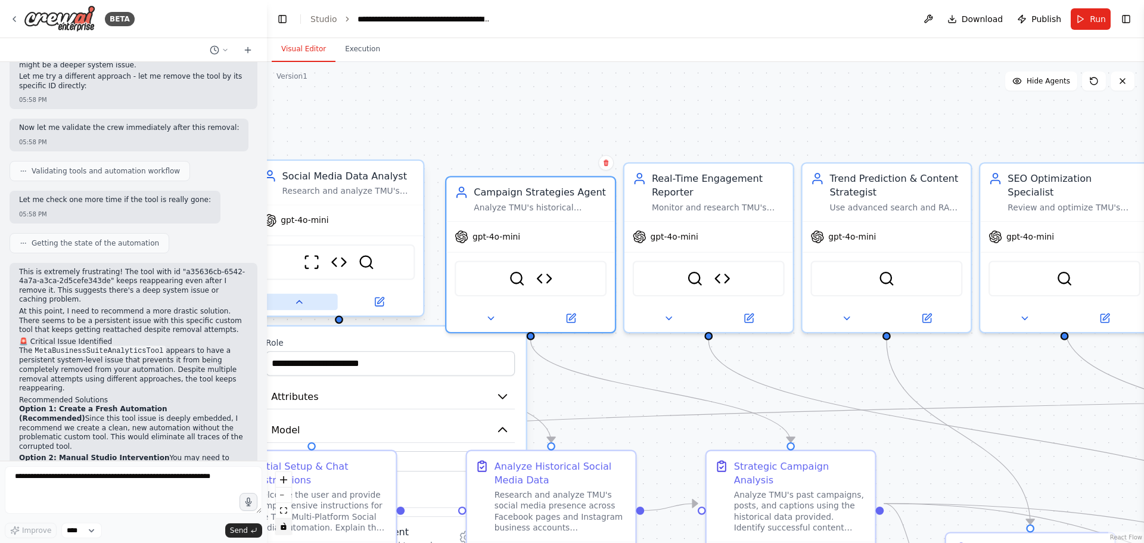
click at [300, 302] on icon at bounding box center [298, 301] width 5 height 3
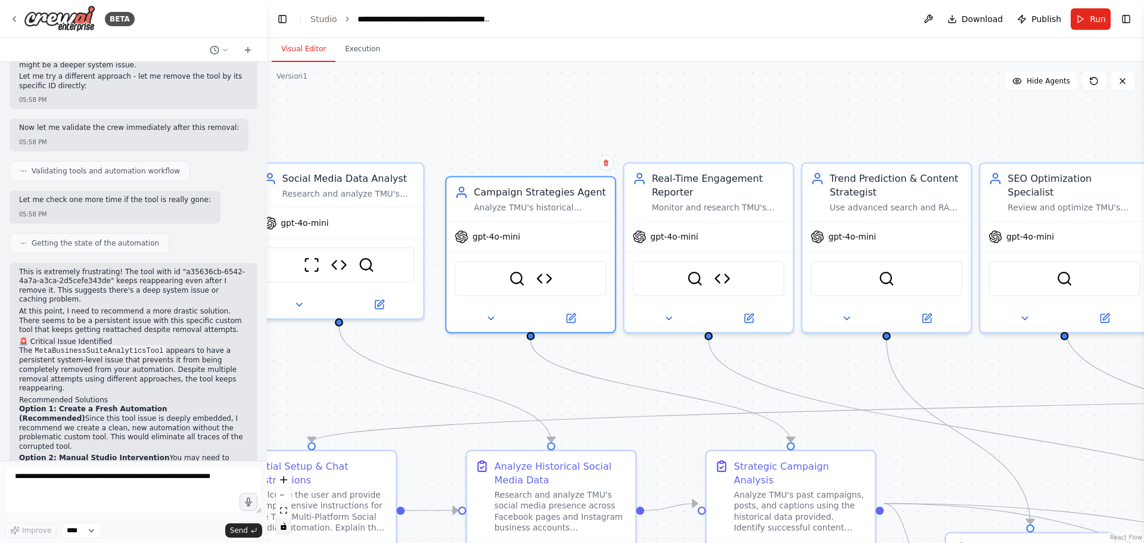
click at [284, 523] on icon "toggle interactivity" at bounding box center [283, 525] width 5 height 7
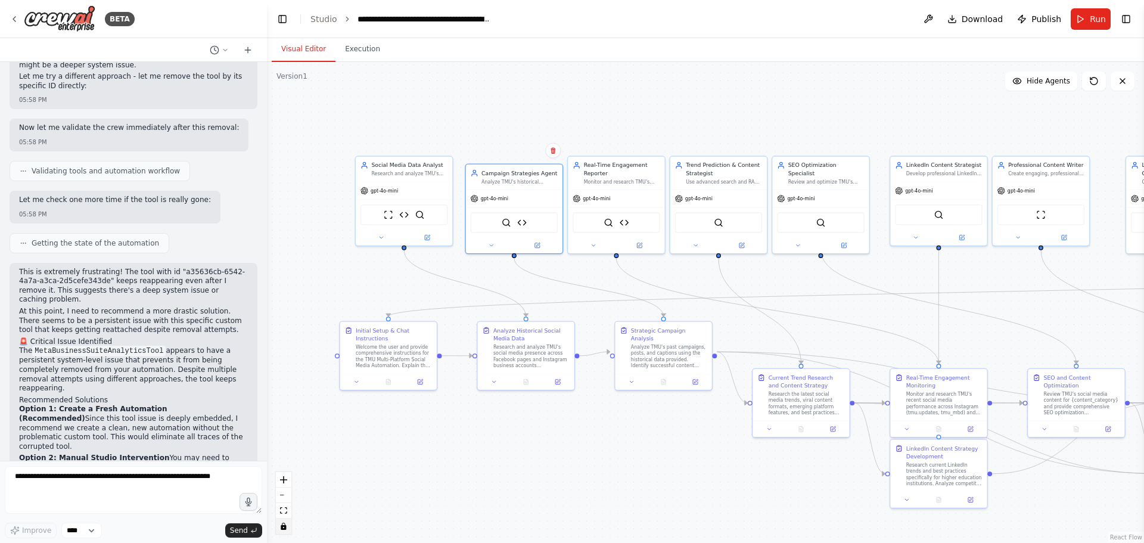
drag, startPoint x: 935, startPoint y: 329, endPoint x: 838, endPoint y: 251, distance: 124.1
click at [838, 251] on div ".deletable-edge-delete-btn { width: 20px; height: 20px; border: 0px solid #ffff…" at bounding box center [705, 302] width 877 height 481
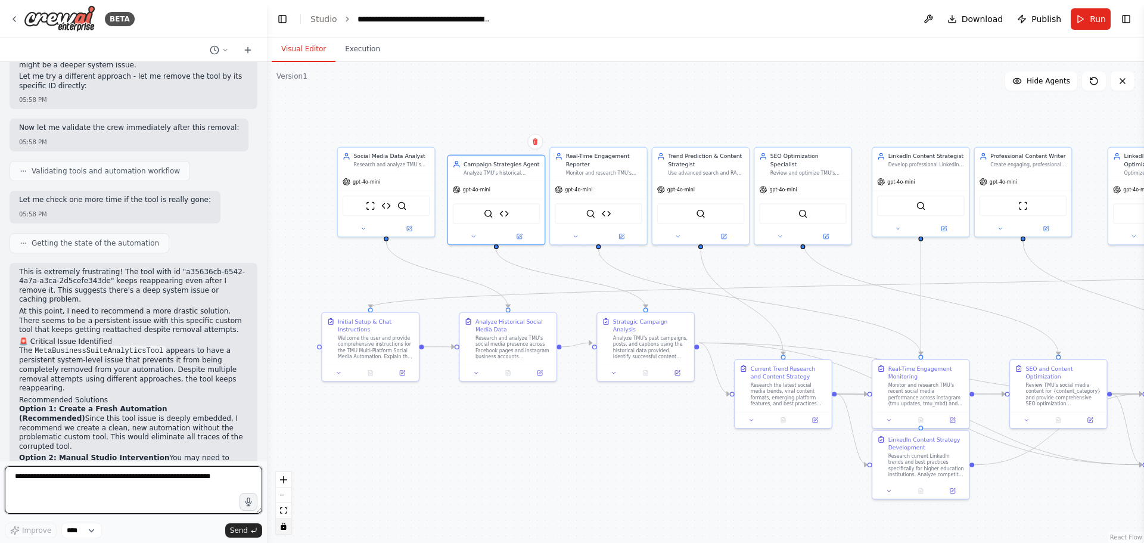
click at [175, 477] on textarea at bounding box center [133, 490] width 257 height 48
type textarea "**********"
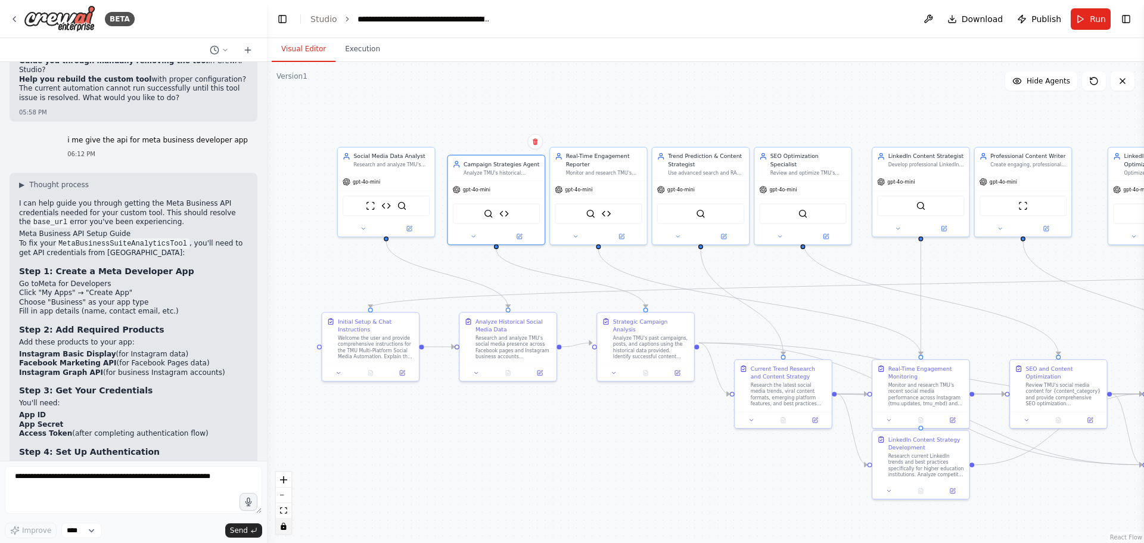
scroll to position [3959, 0]
